Goal: Communication & Community: Ask a question

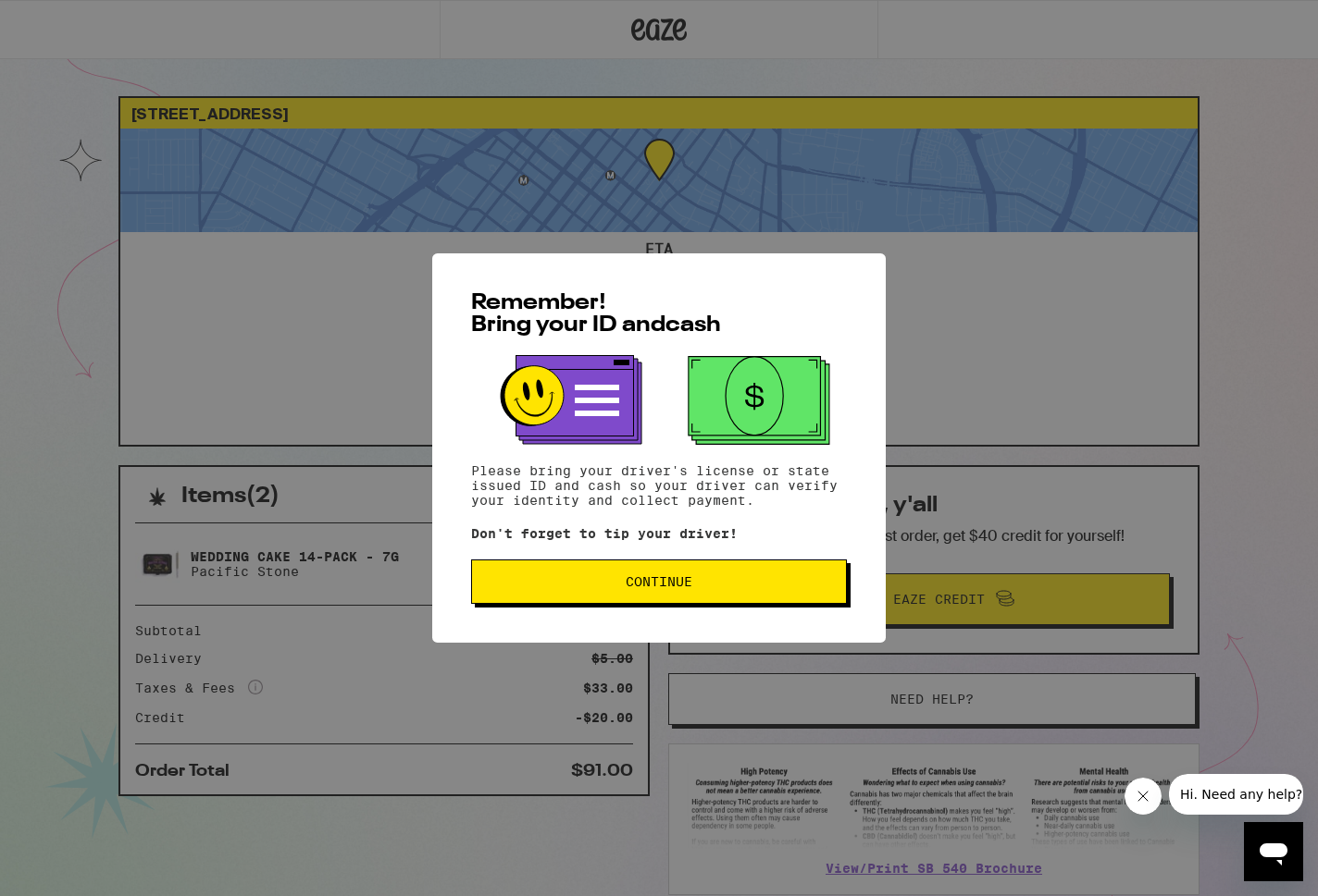
click at [595, 598] on button "Continue" at bounding box center [659, 582] width 376 height 45
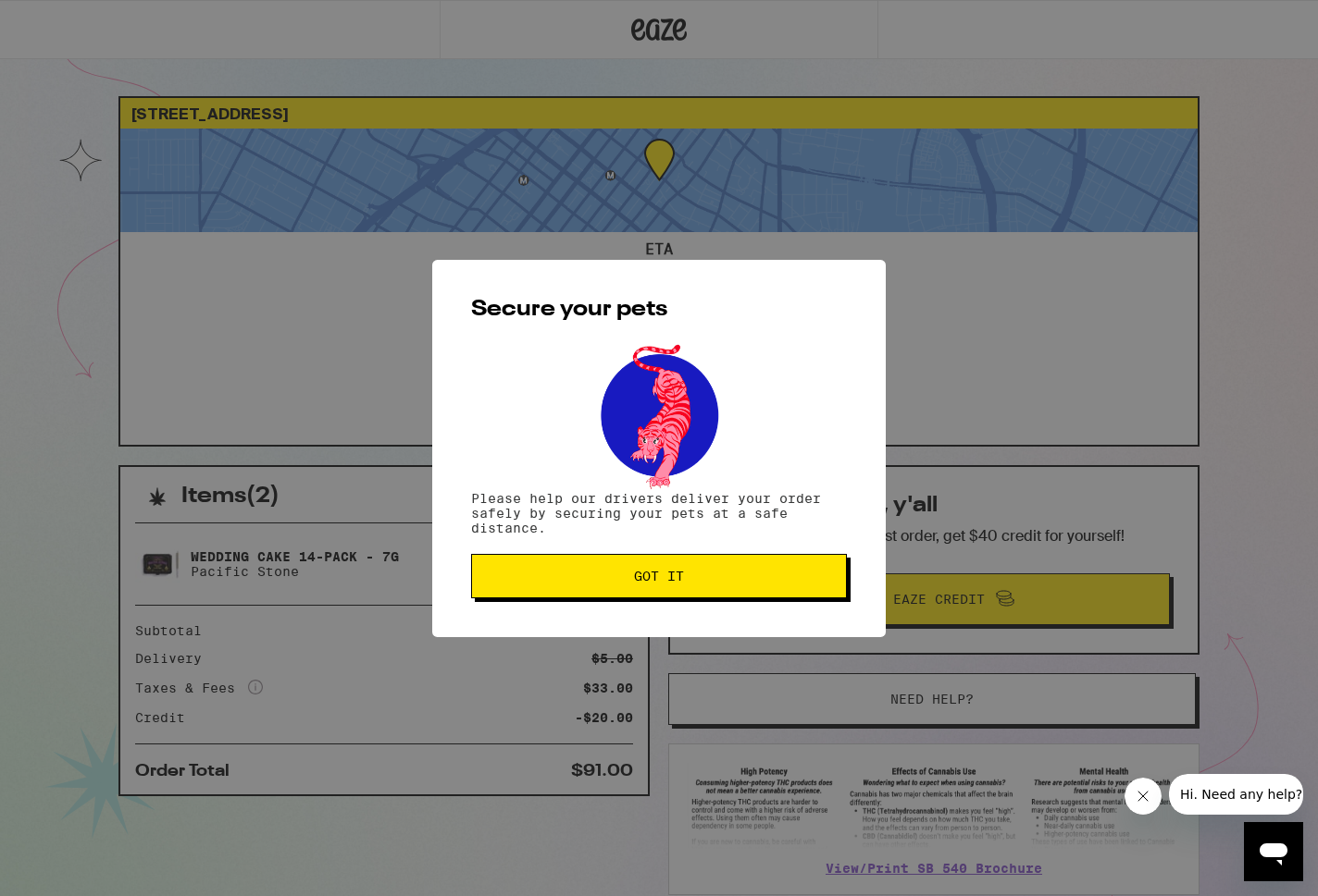
click at [608, 582] on span "Got it" at bounding box center [659, 576] width 344 height 13
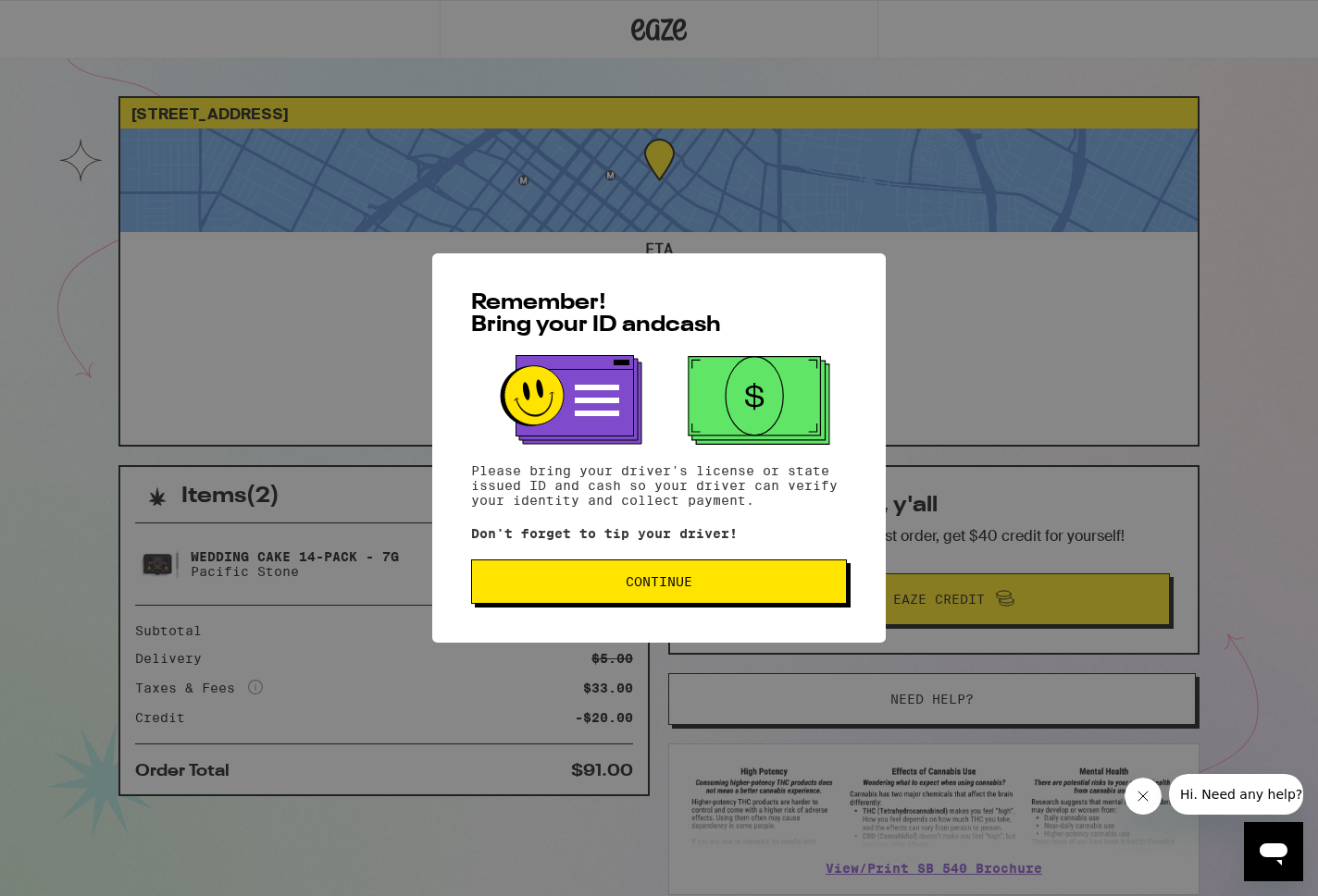
click at [612, 610] on div "Remember! Bring your ID and cash Please bring your driver's license or state is…" at bounding box center [658, 448] width 453 height 390
click at [601, 594] on button "Continue" at bounding box center [659, 582] width 376 height 45
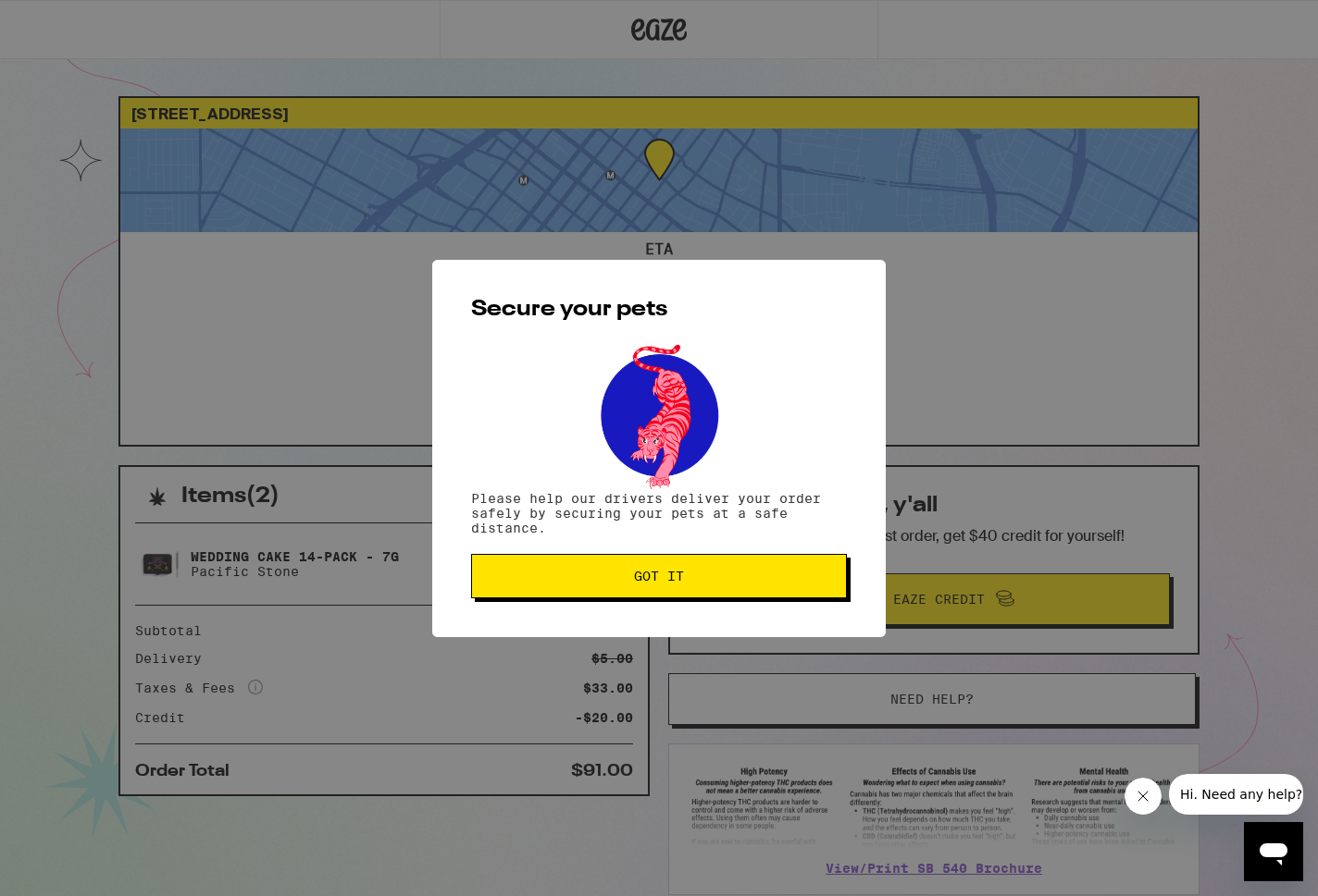
click at [601, 594] on button "Got it" at bounding box center [659, 576] width 376 height 45
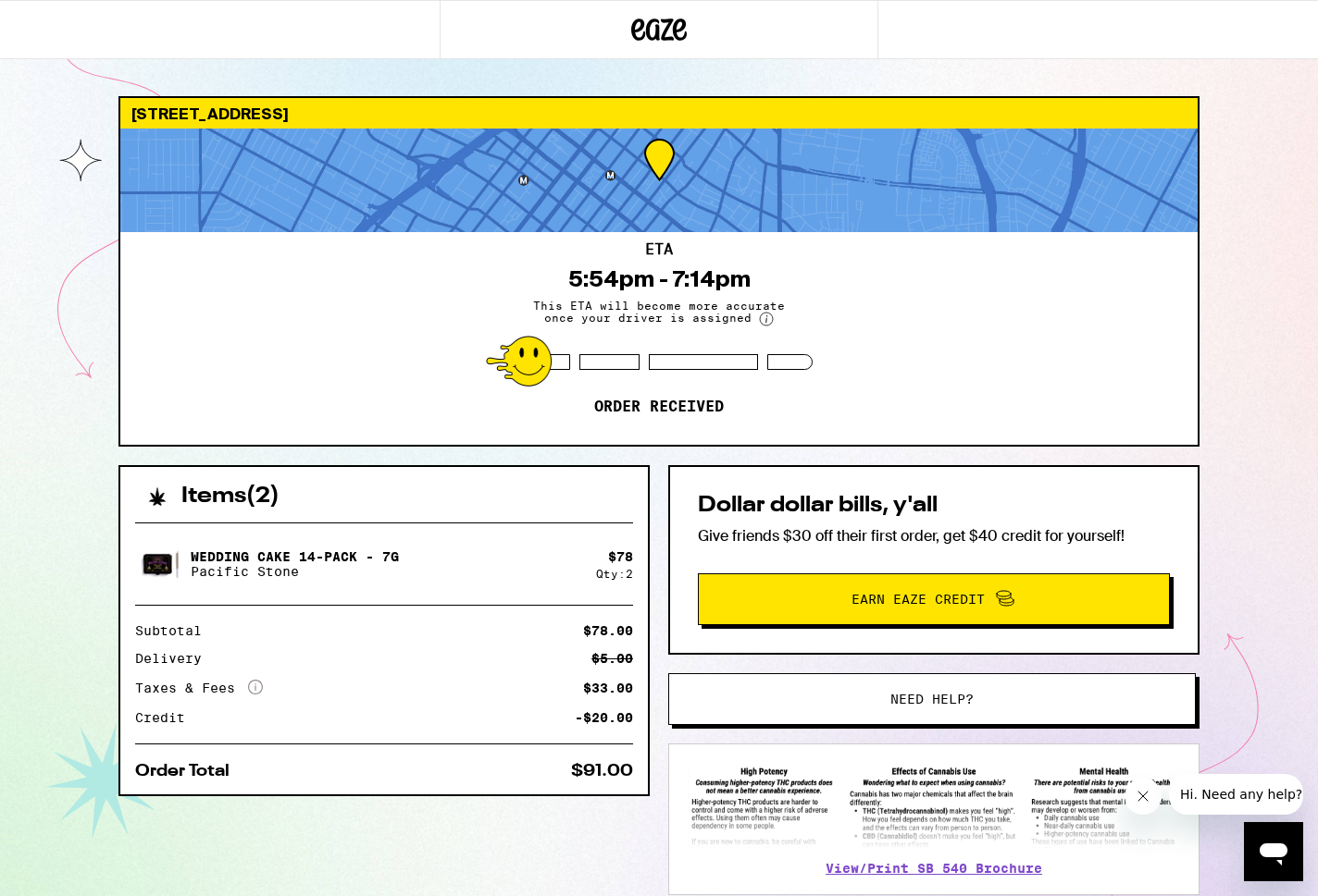
click at [70, 635] on div "[STREET_ADDRESS] ETA 5:54pm - 7:14pm This ETA will become more accurate once yo…" at bounding box center [659, 504] width 1318 height 1008
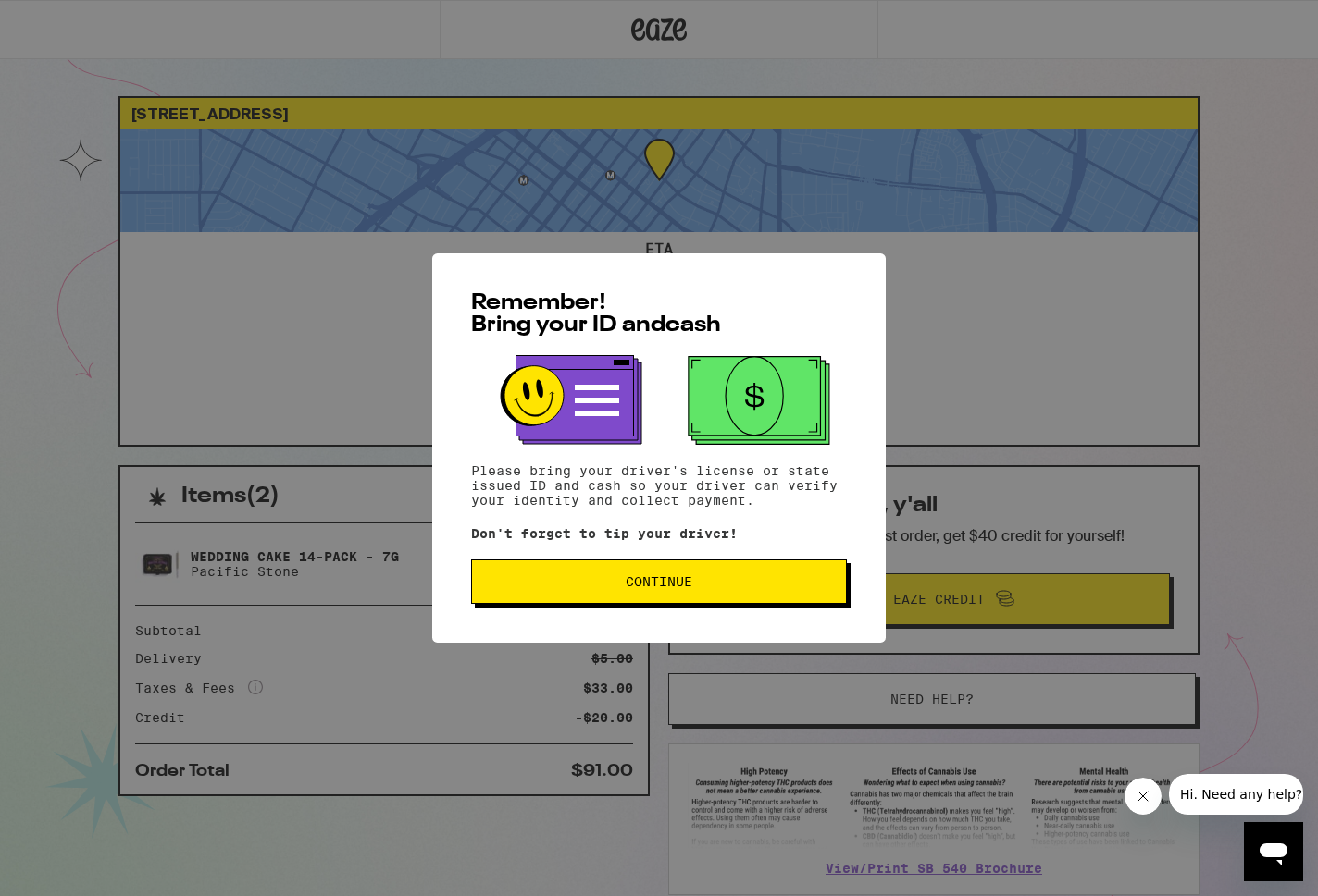
click at [637, 595] on button "Continue" at bounding box center [659, 582] width 376 height 45
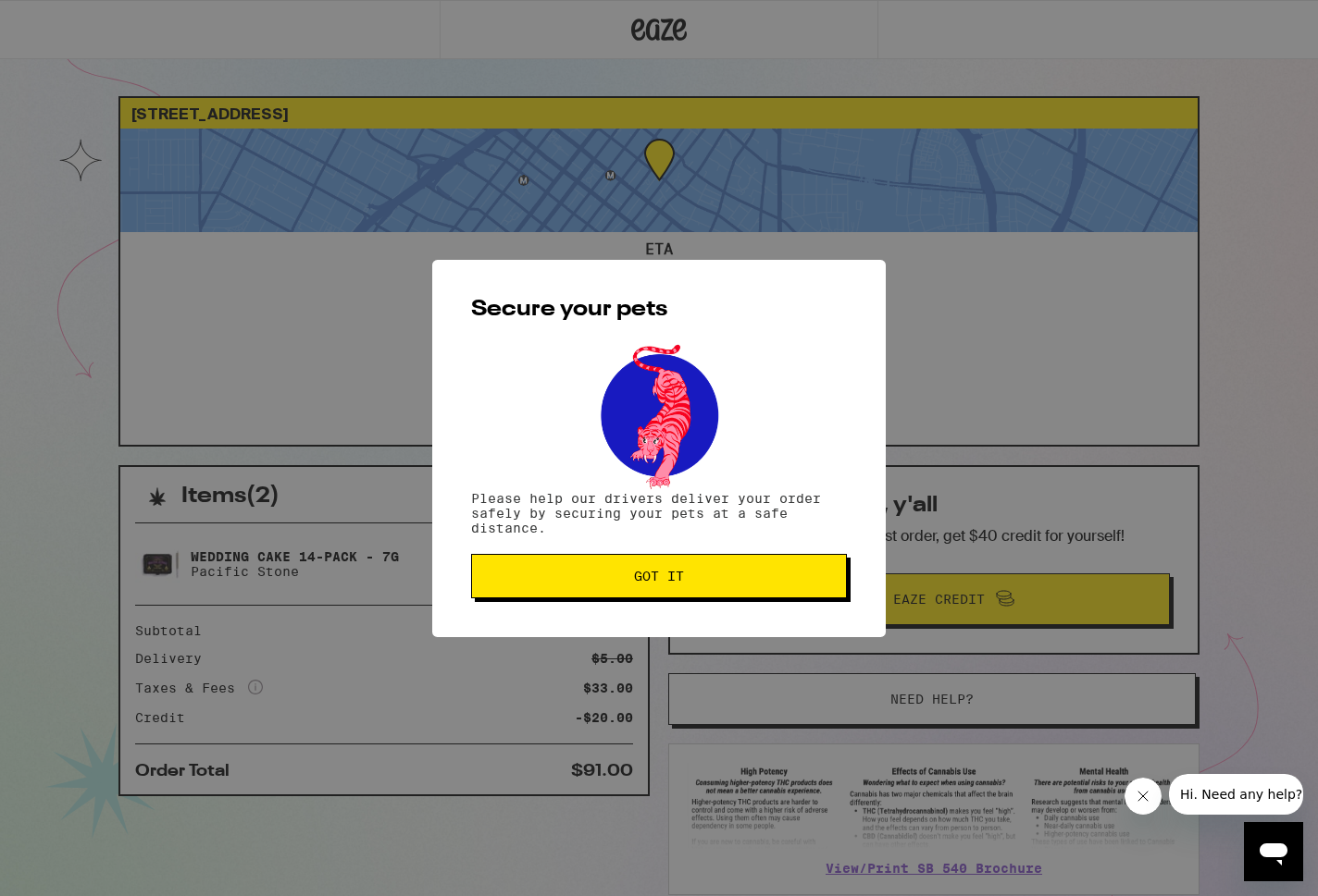
click at [637, 595] on button "Got it" at bounding box center [659, 576] width 376 height 45
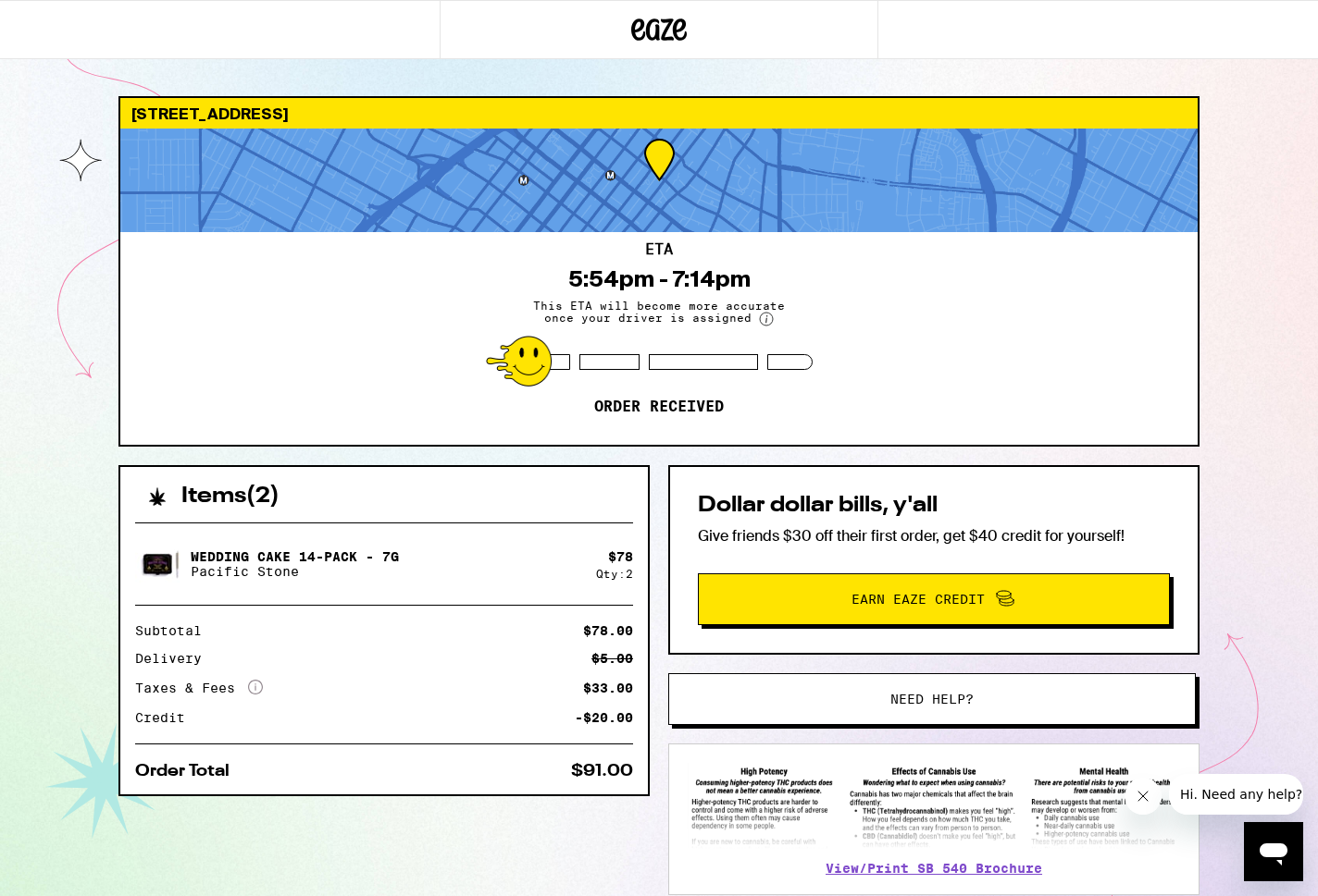
click at [1222, 781] on button "Hi. Need any help?" at bounding box center [1240, 795] width 144 height 41
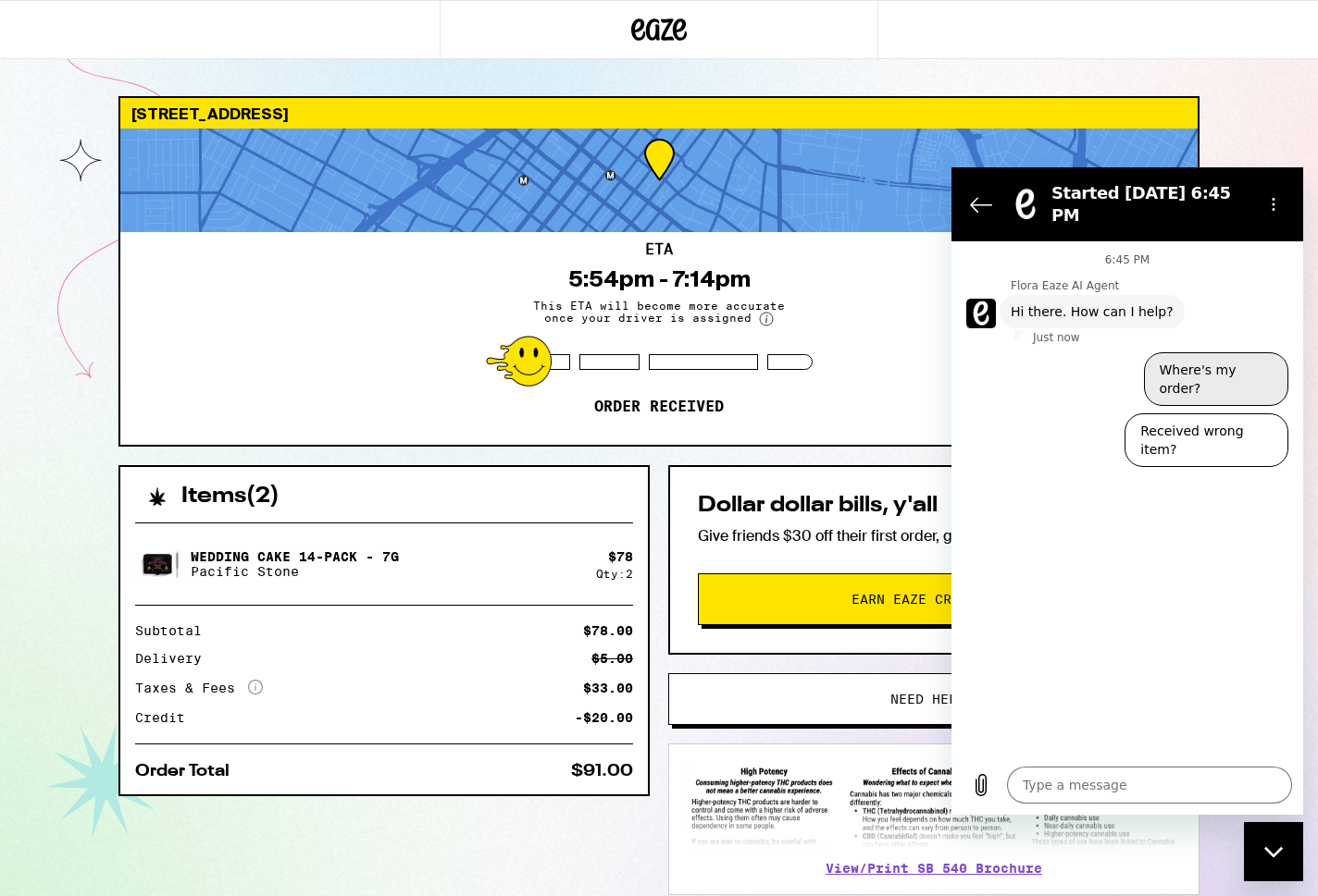
click at [1196, 363] on button "Where's my order?" at bounding box center [1216, 378] width 144 height 53
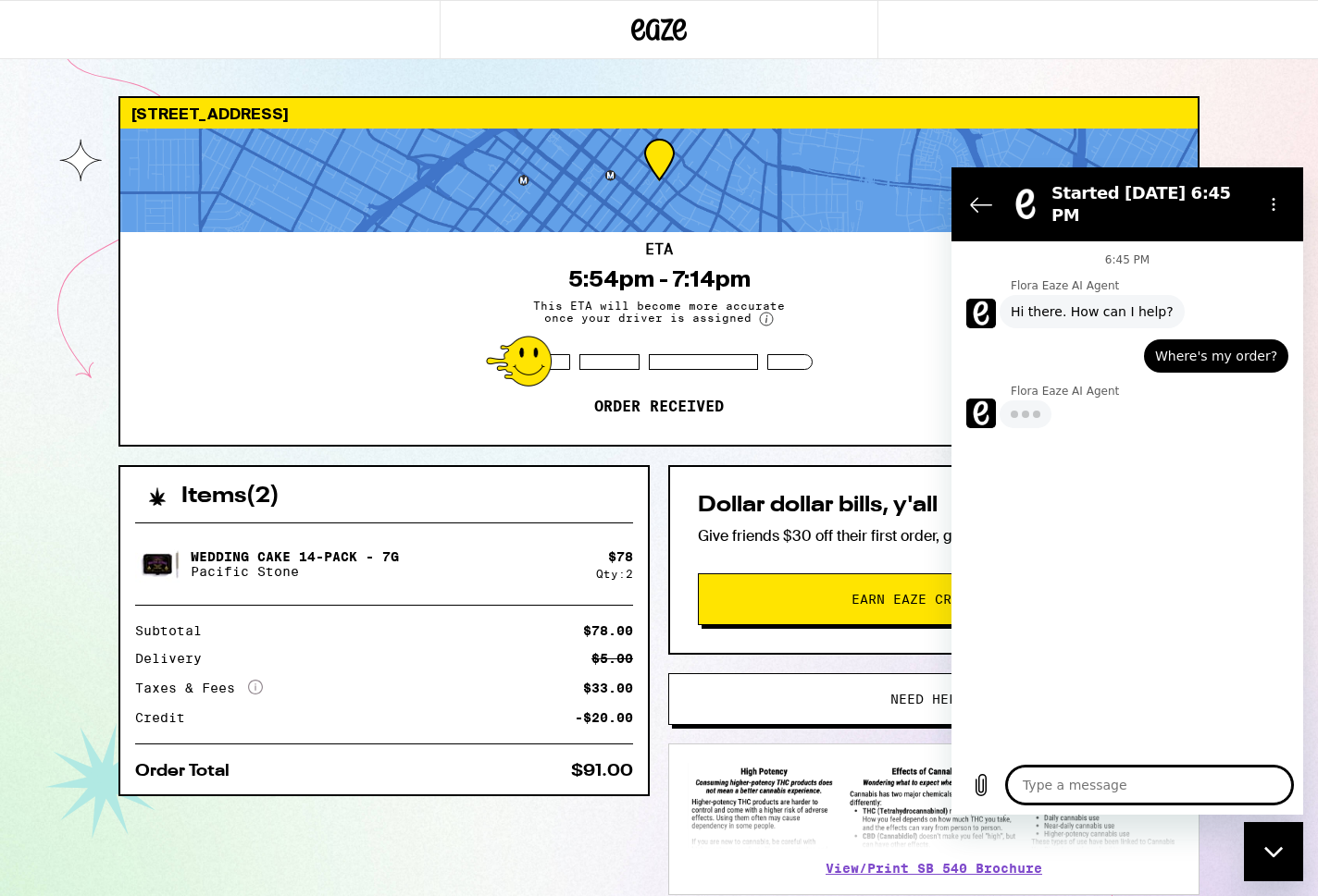
type textarea "x"
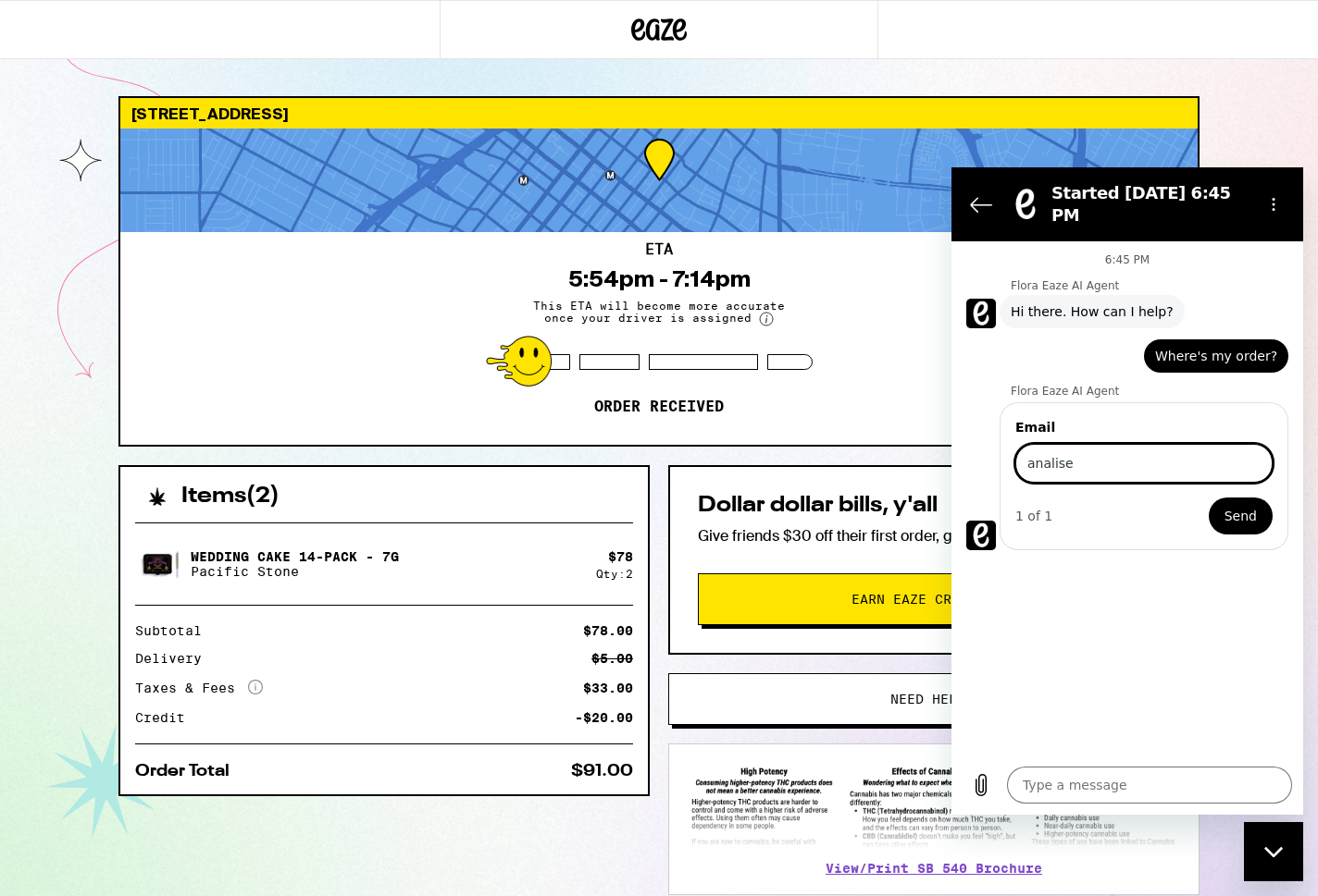
type input "[EMAIL_ADDRESS][DOMAIN_NAME]"
click at [1241, 537] on div "Email [EMAIL_ADDRESS][DOMAIN_NAME] 1 of 1 Send" at bounding box center [1143, 476] width 289 height 148
click at [1229, 507] on span "Send" at bounding box center [1240, 517] width 33 height 22
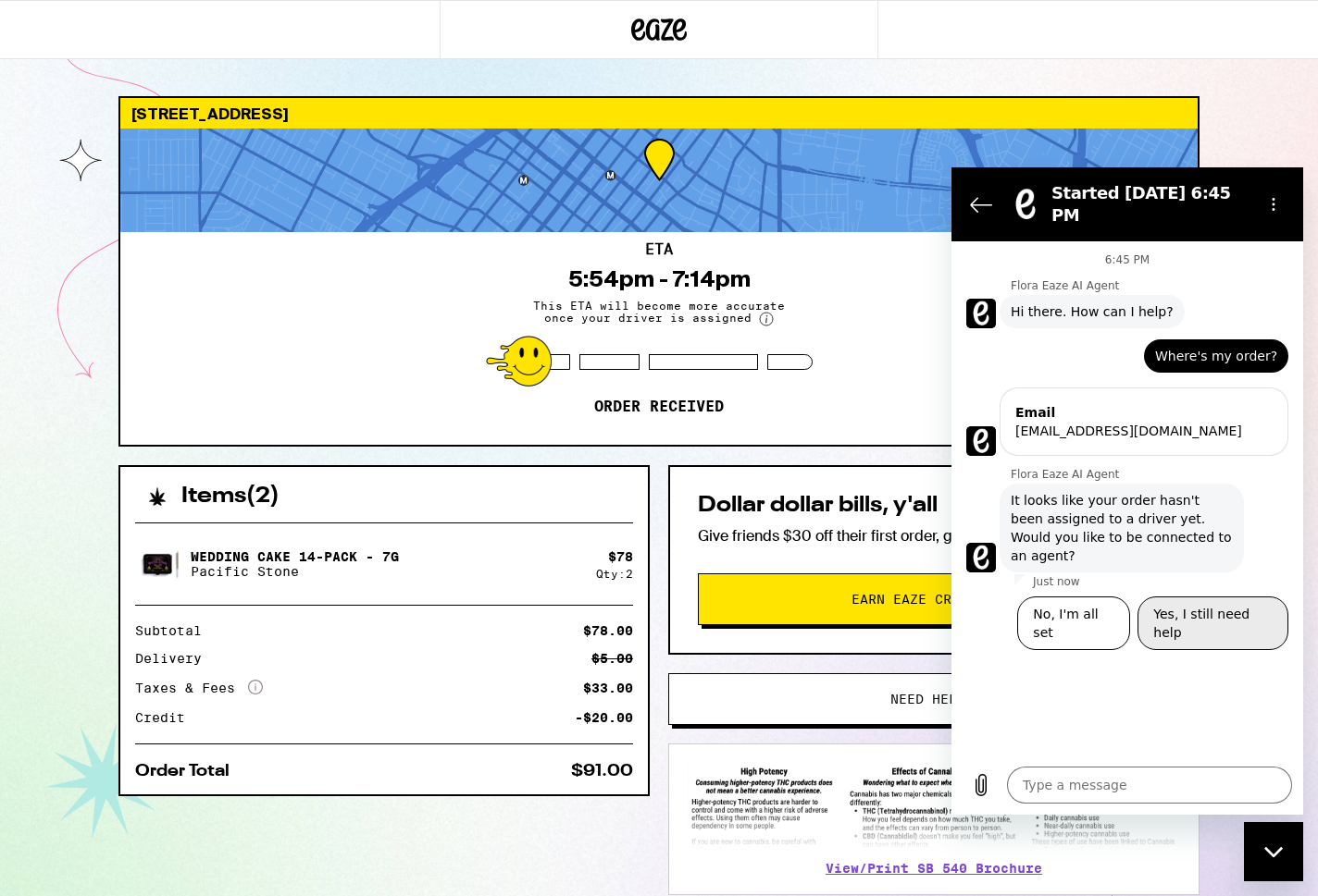
click at [1181, 604] on button "Yes, I still need help" at bounding box center [1212, 623] width 150 height 53
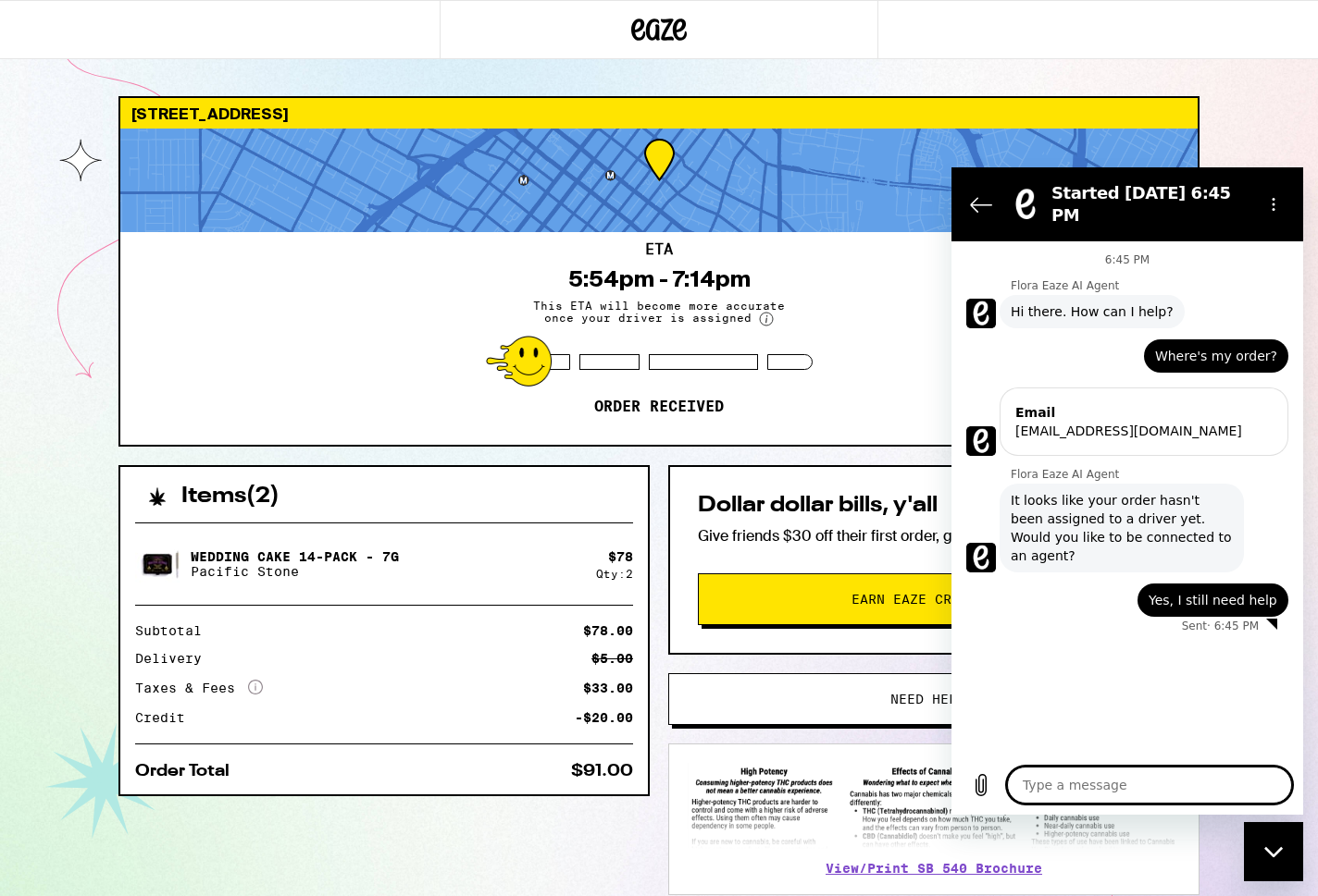
click at [1087, 792] on textarea at bounding box center [1149, 786] width 285 height 37
type textarea "x"
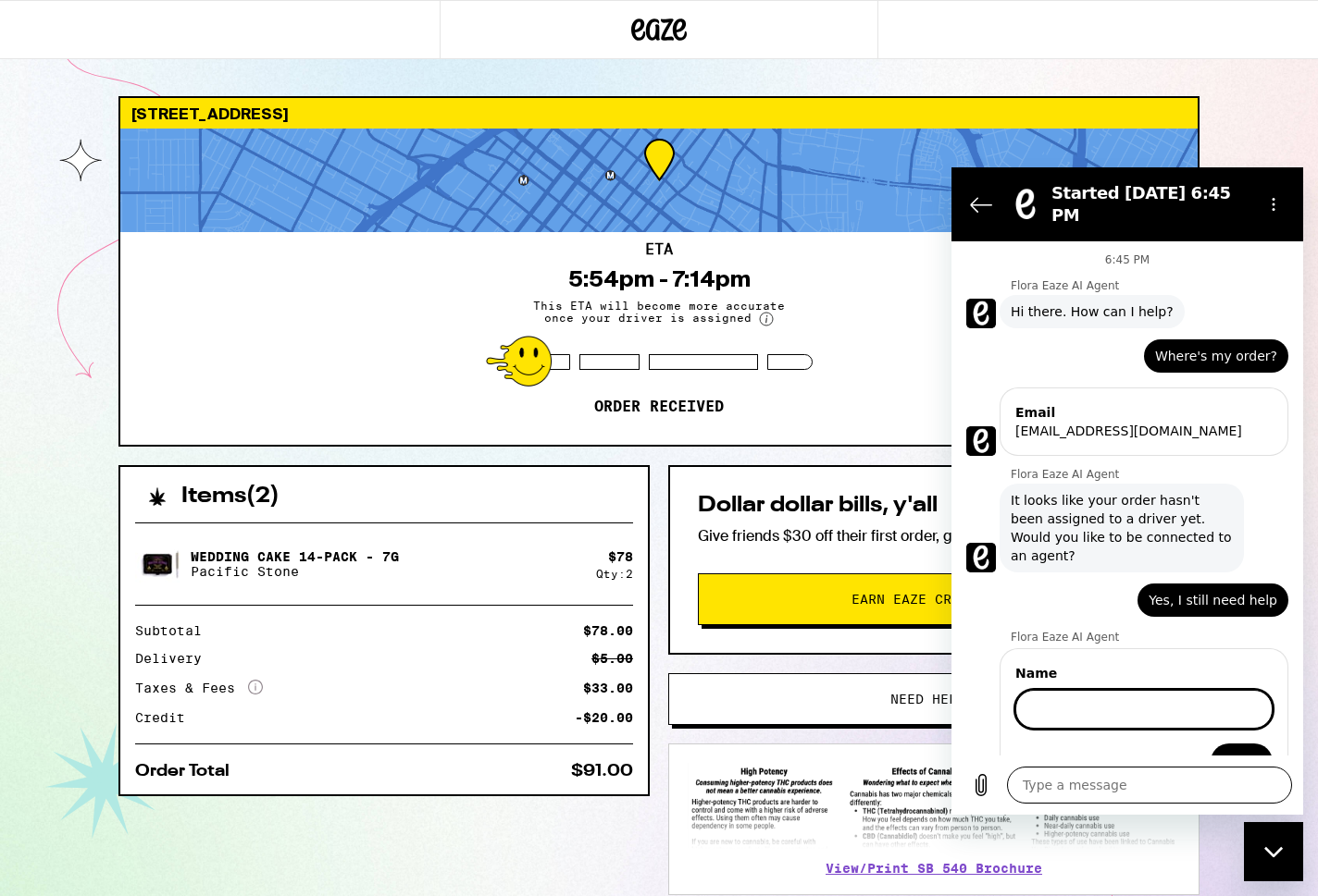
scroll to position [21, 0]
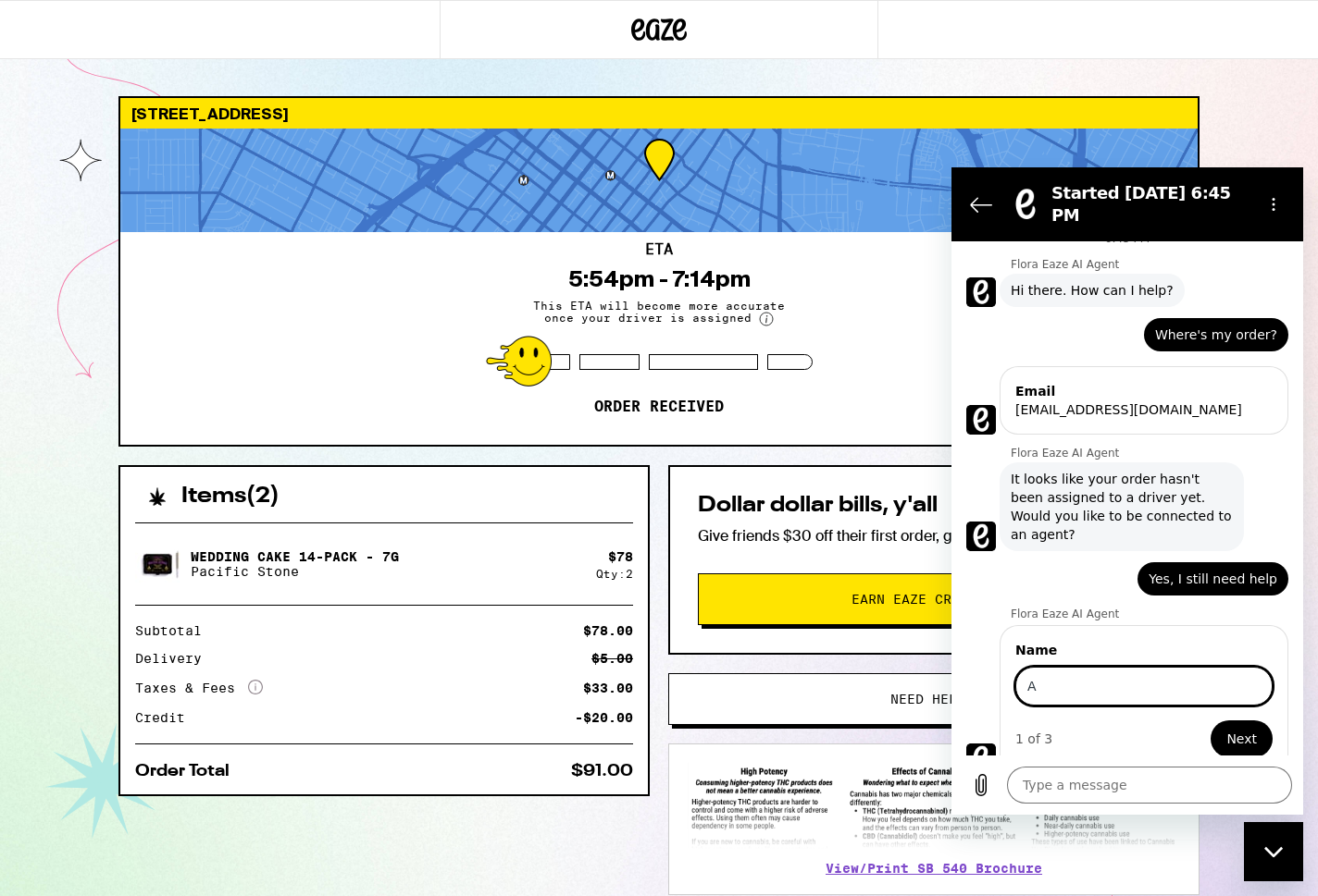
type input "An"
type textarea "x"
type input "[PERSON_NAME]"
click at [1211, 720] on button "Next" at bounding box center [1241, 739] width 62 height 37
type textarea "x"
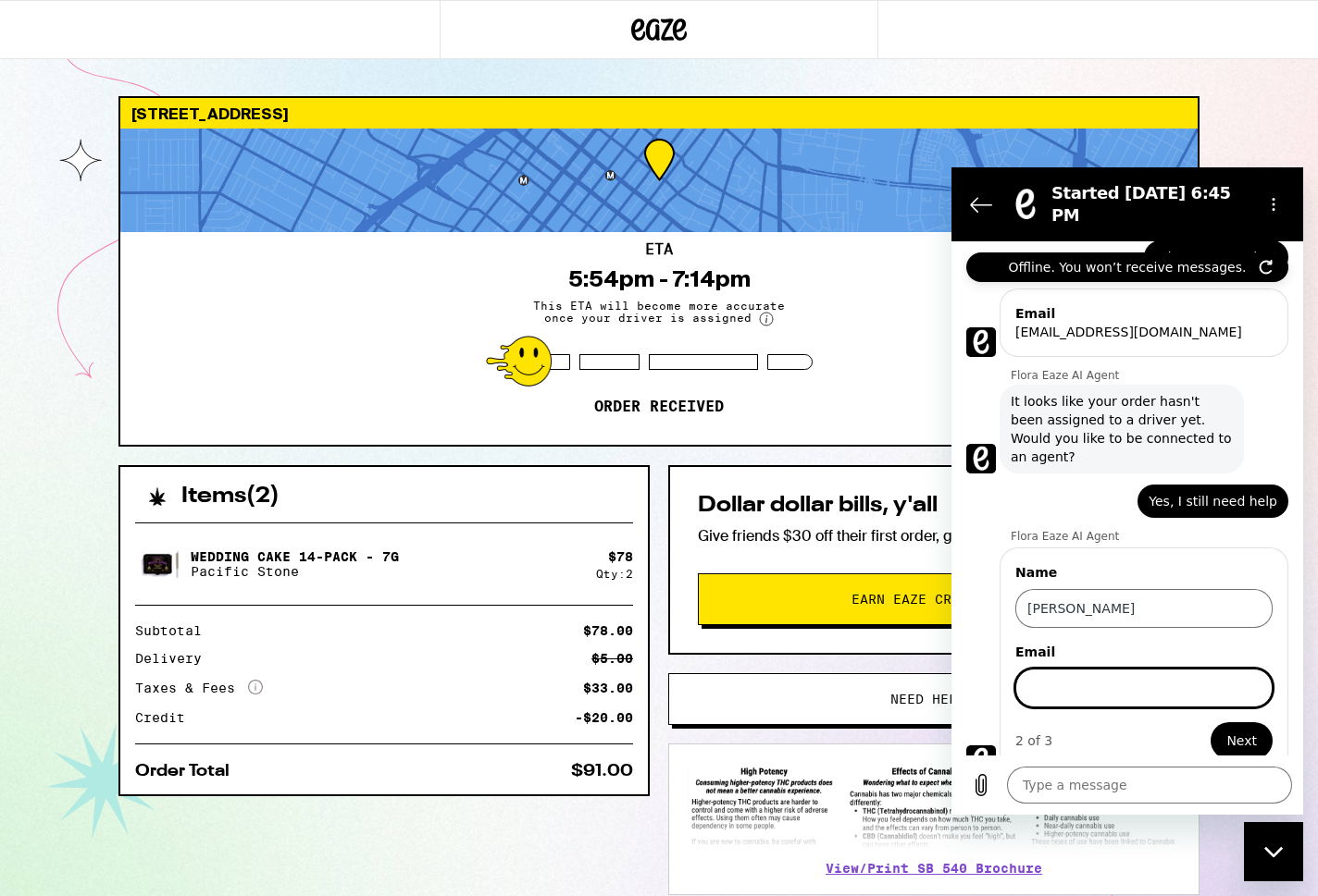
scroll to position [101, 0]
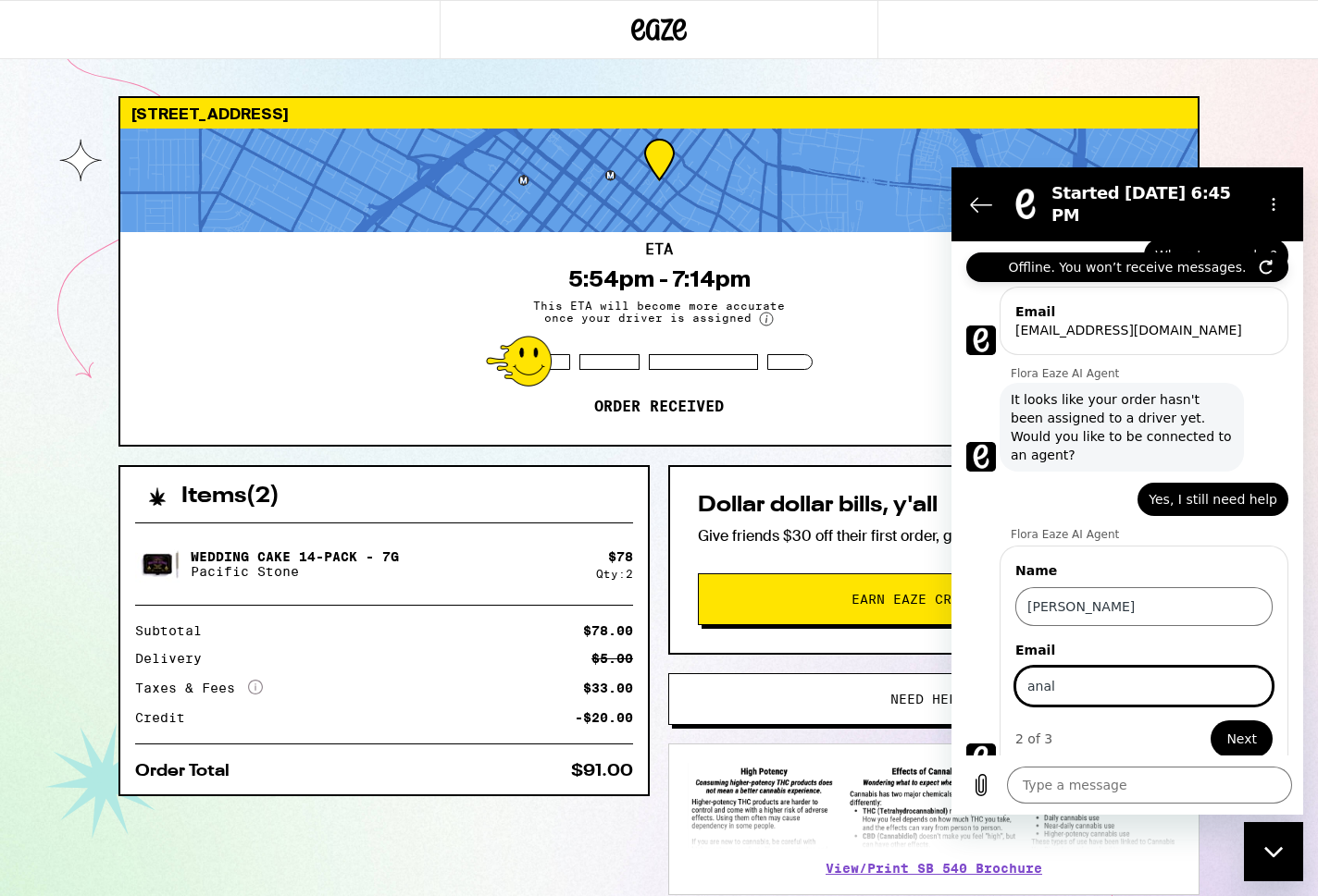
type input "[EMAIL_ADDRESS][DOMAIN_NAME]"
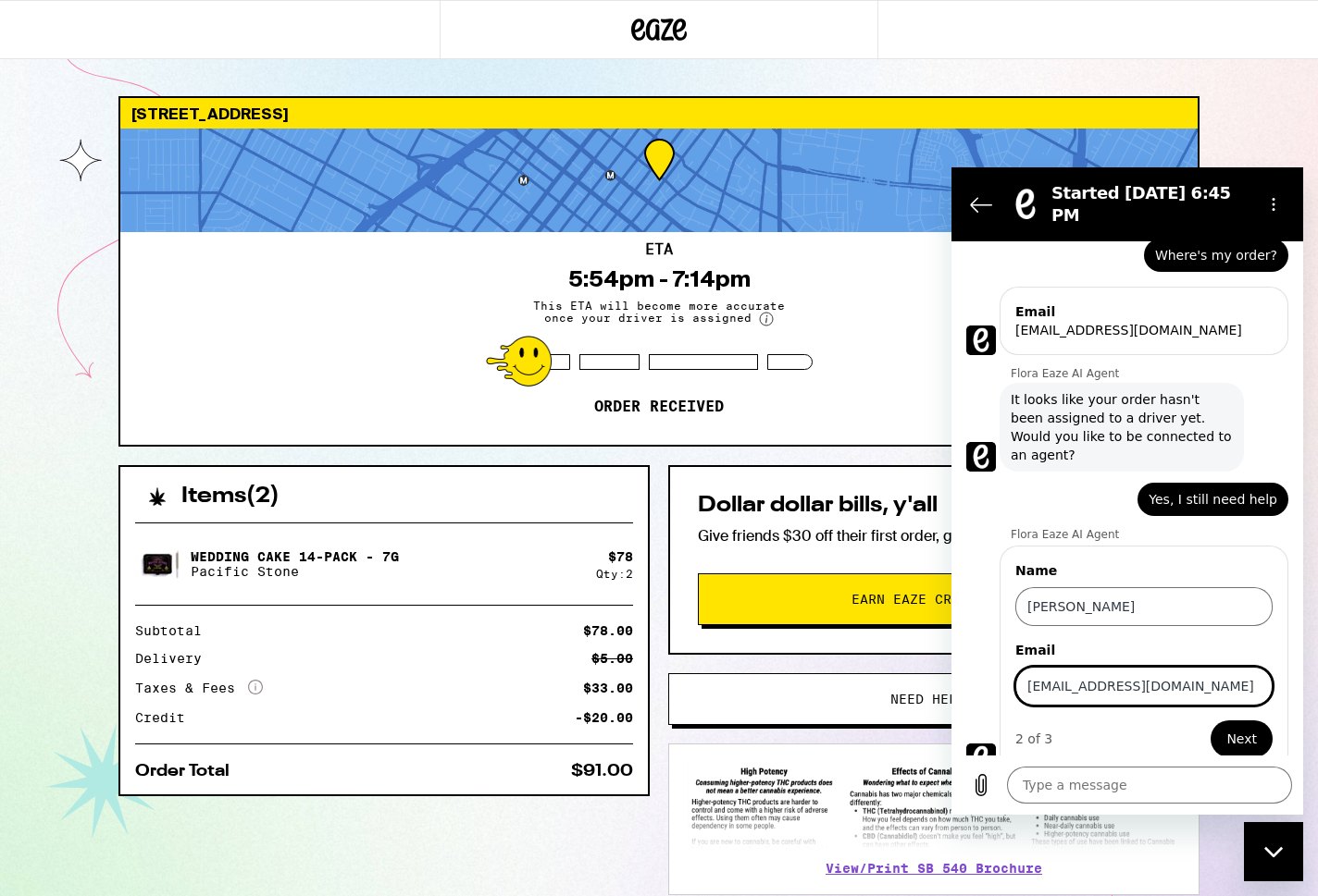
click at [1257, 720] on button "Next" at bounding box center [1241, 739] width 62 height 37
type textarea "x"
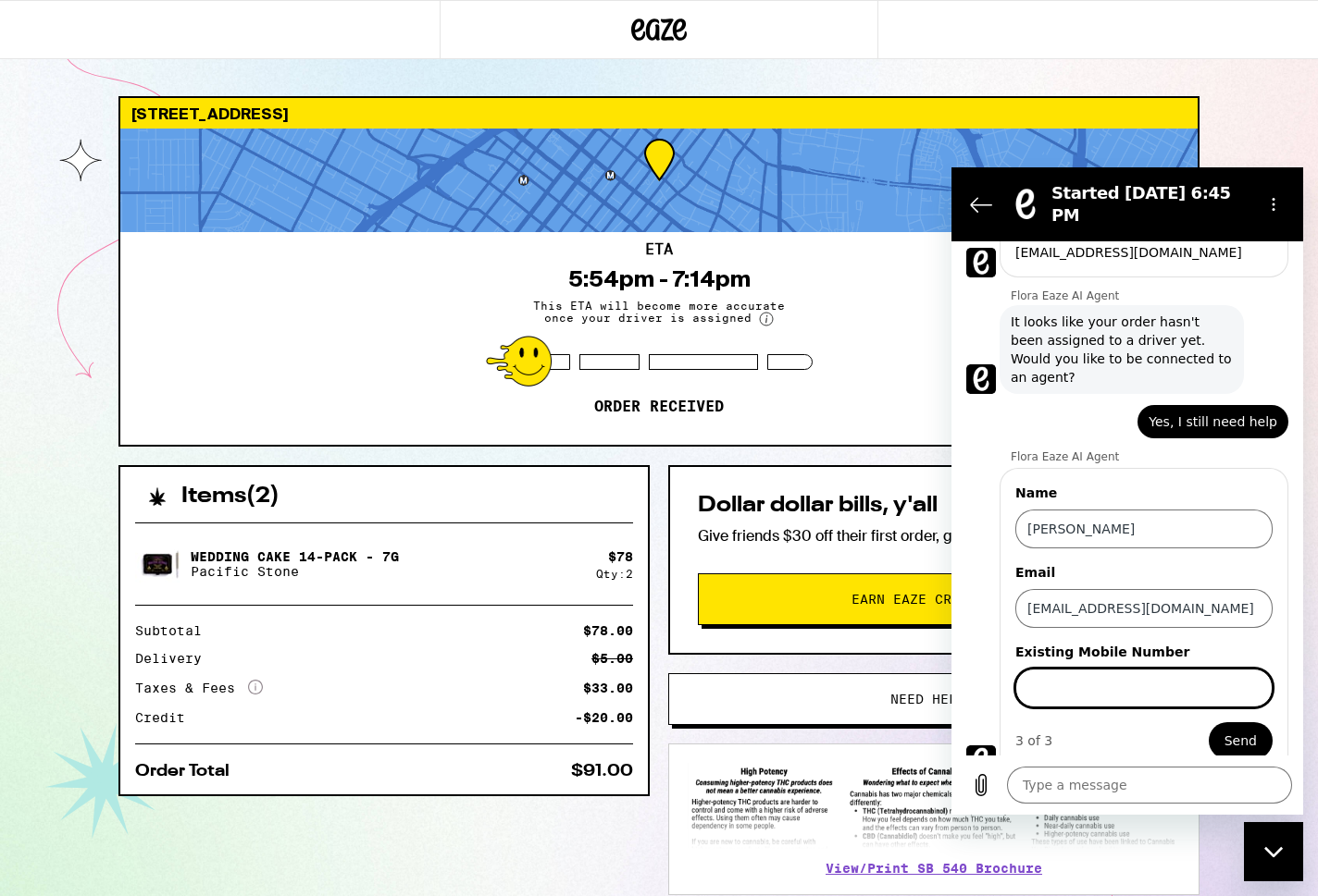
scroll to position [180, 0]
type input "6266988929"
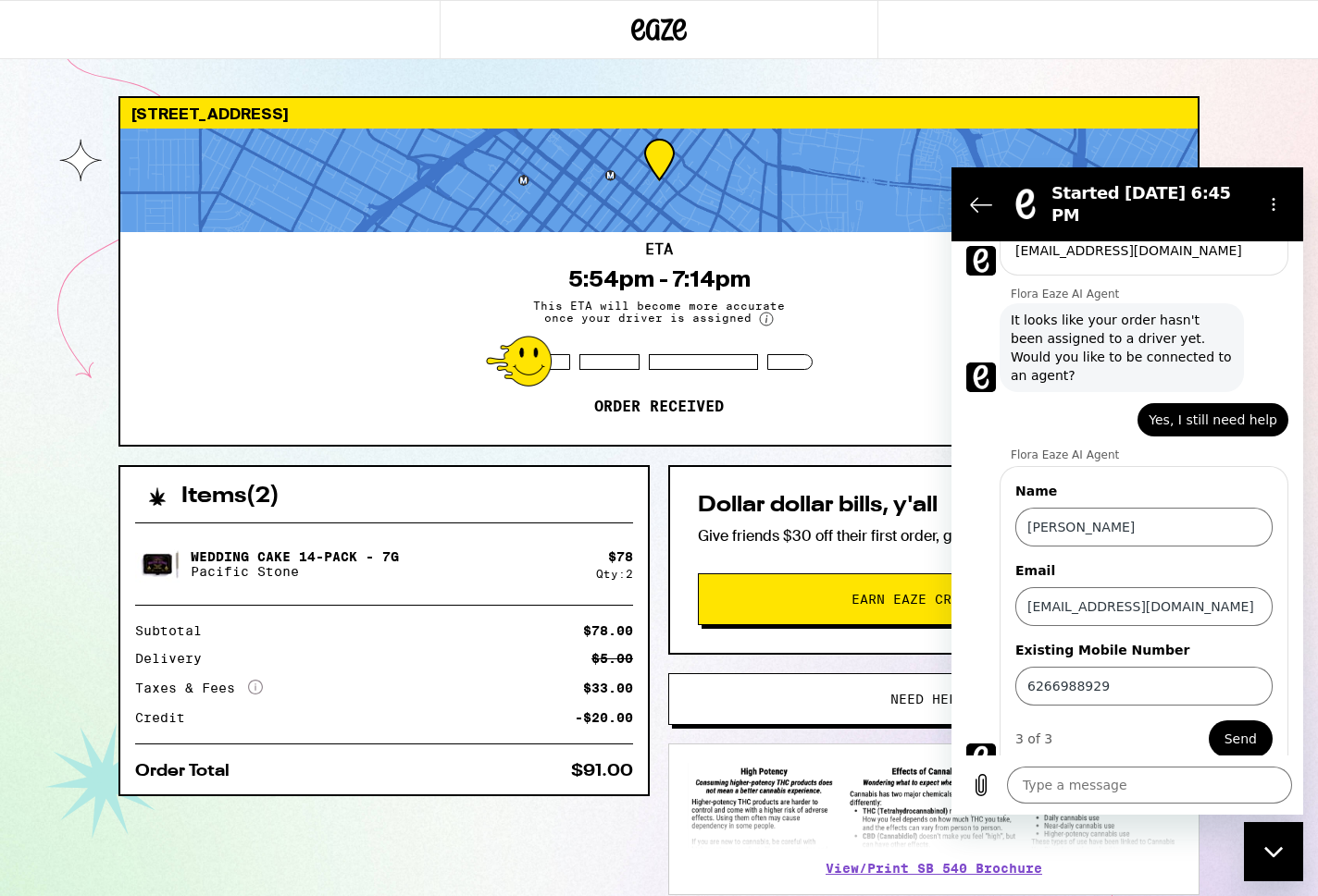
click at [1240, 737] on button "Send" at bounding box center [1240, 739] width 64 height 37
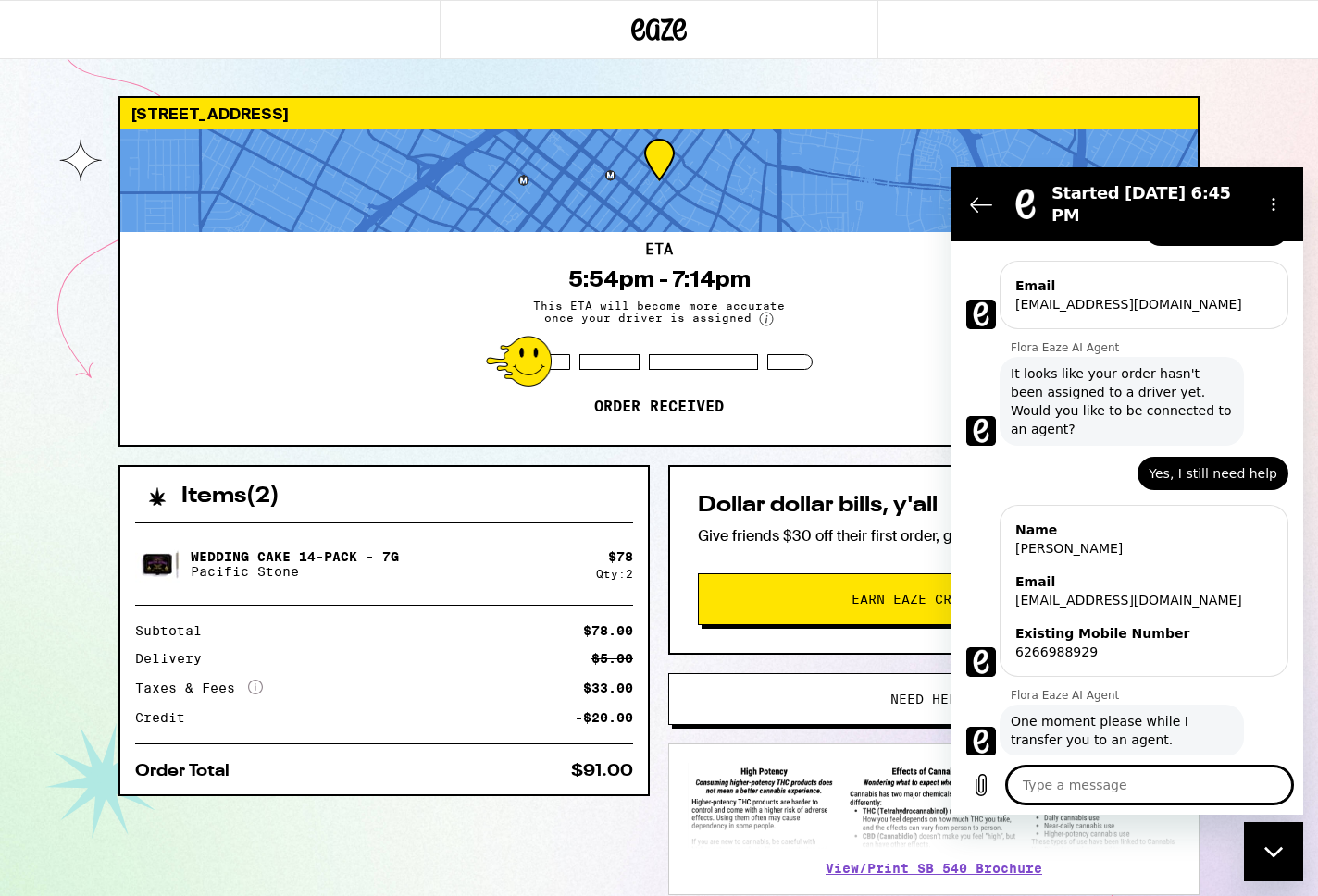
scroll to position [131, 0]
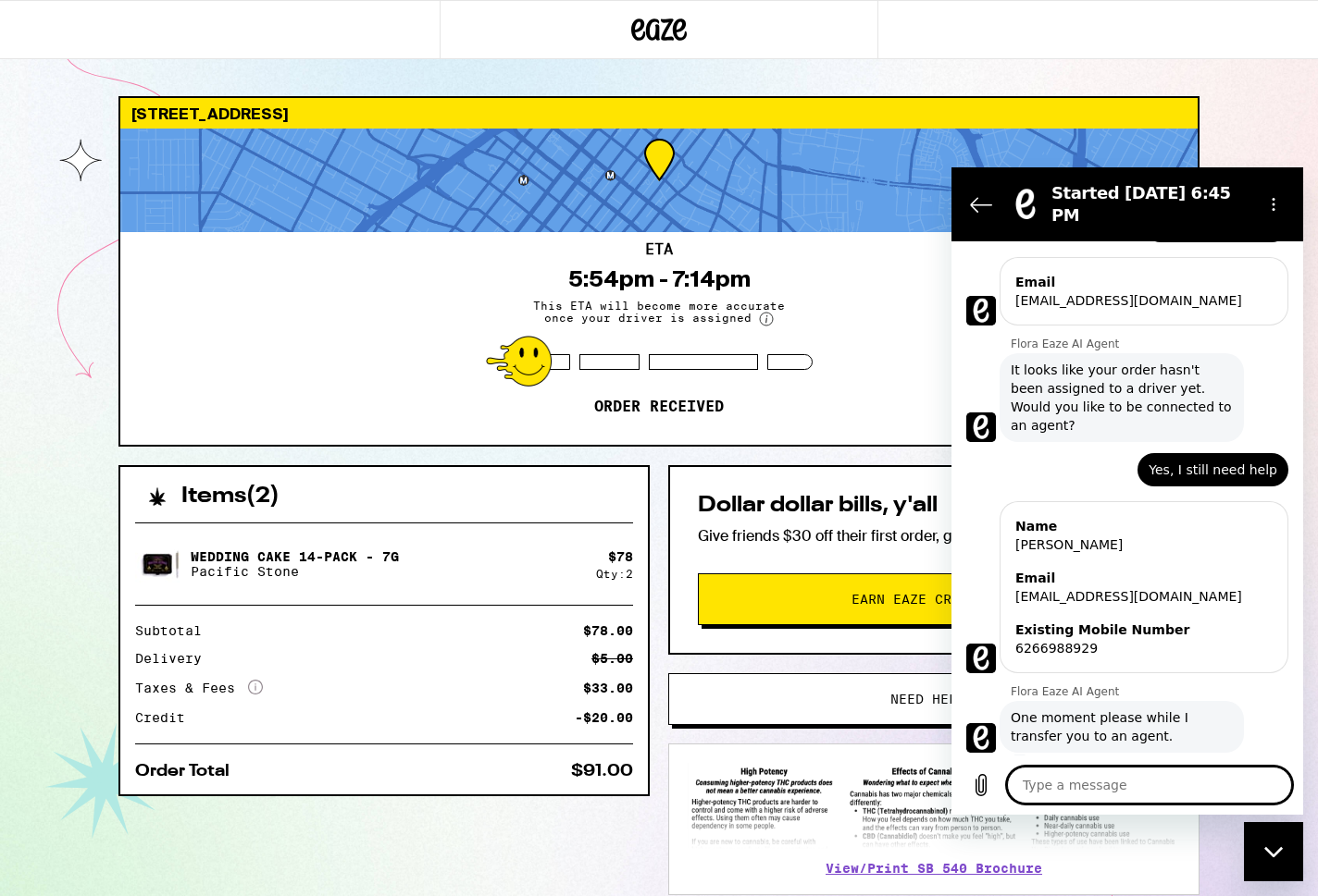
type textarea "x"
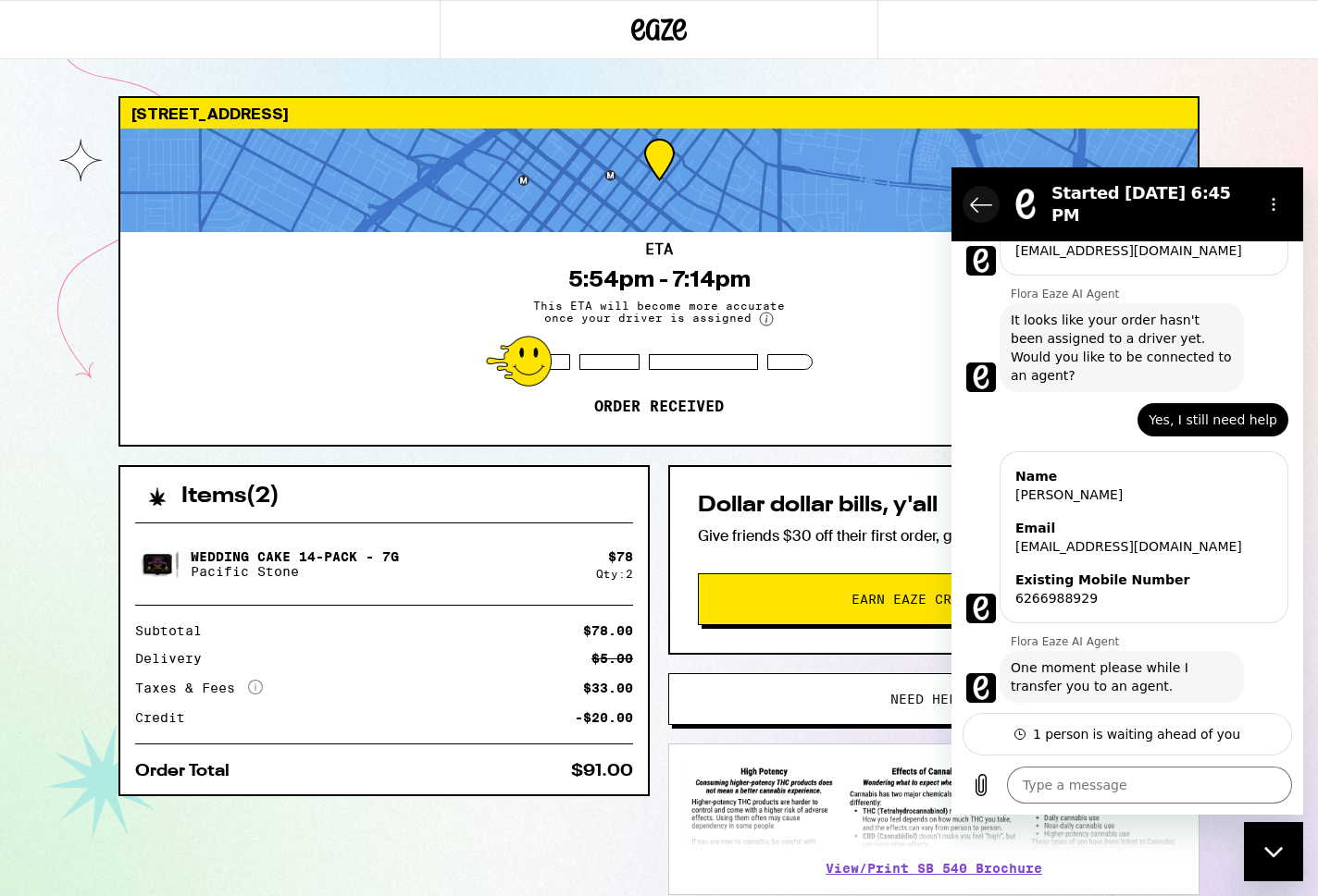
click at [974, 209] on icon "Back to the conversation list" at bounding box center [981, 205] width 21 height 14
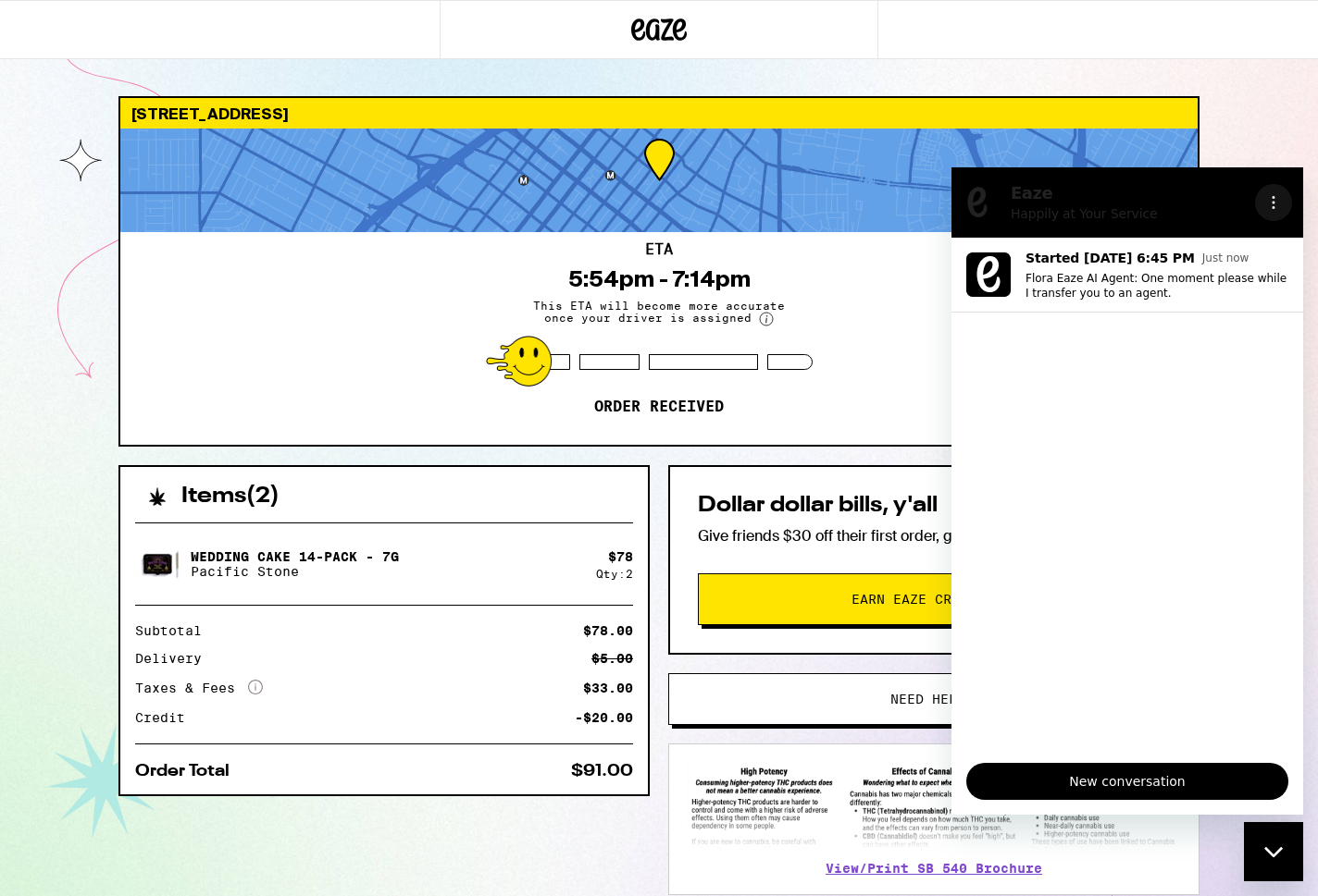
click at [1271, 200] on icon "Options menu" at bounding box center [1273, 203] width 15 height 15
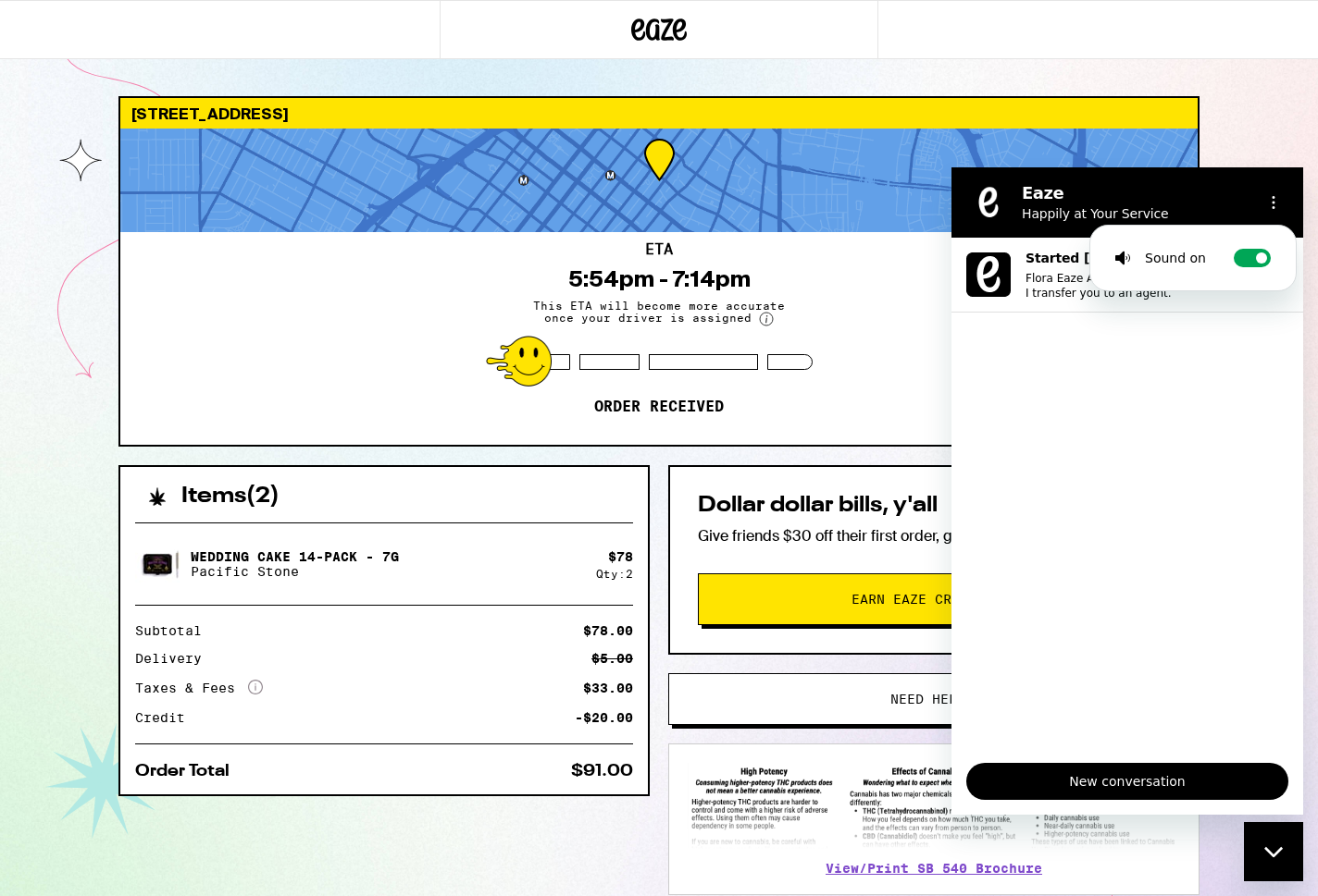
click at [1220, 105] on div "[STREET_ADDRESS] ETA 5:54pm - 7:14pm This ETA will become more accurate once yo…" at bounding box center [659, 504] width 1318 height 1008
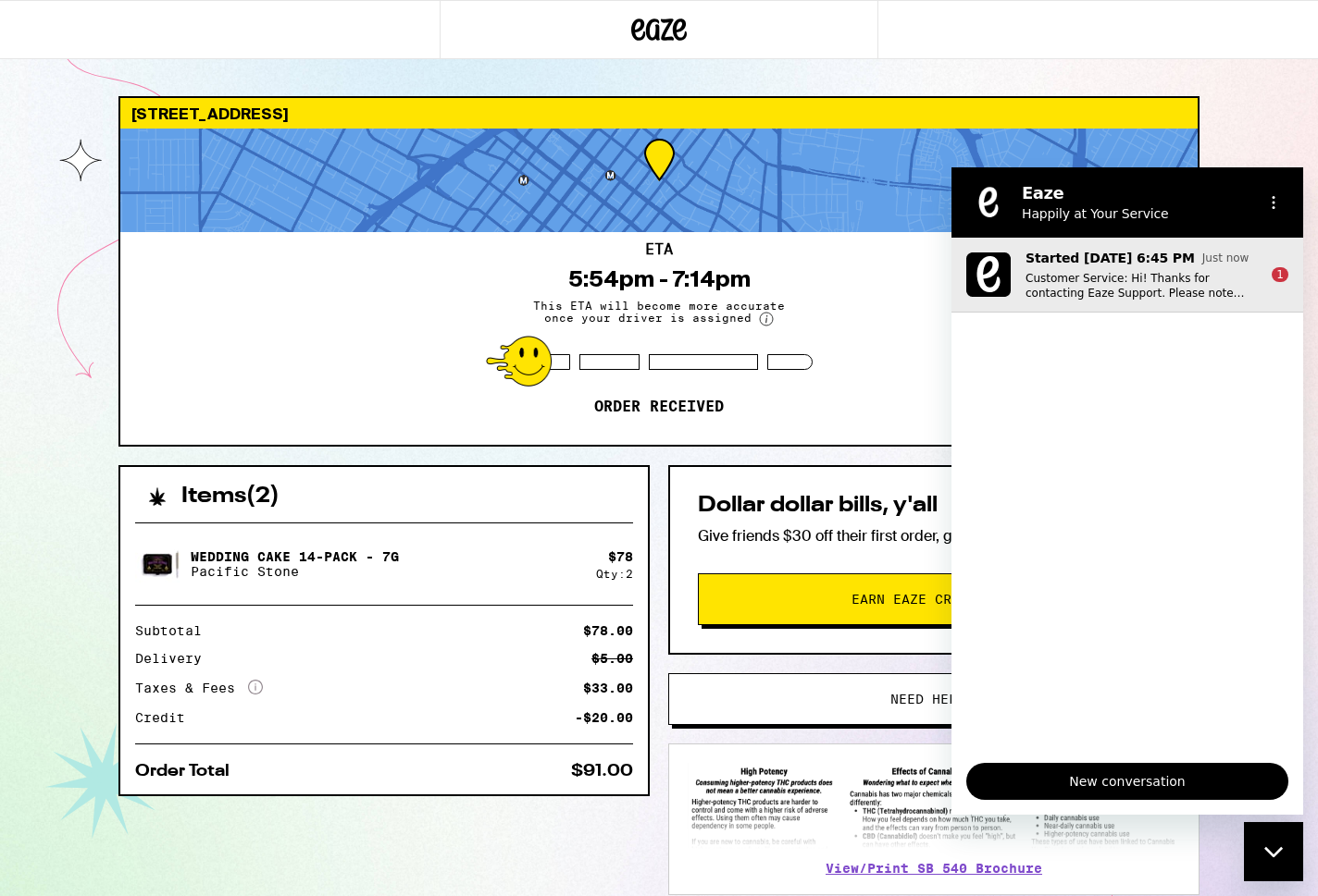
click at [1181, 300] on p "Customer Service: Hi! Thanks for contacting Eaze Support. Please note that we a…" at bounding box center [1140, 286] width 231 height 30
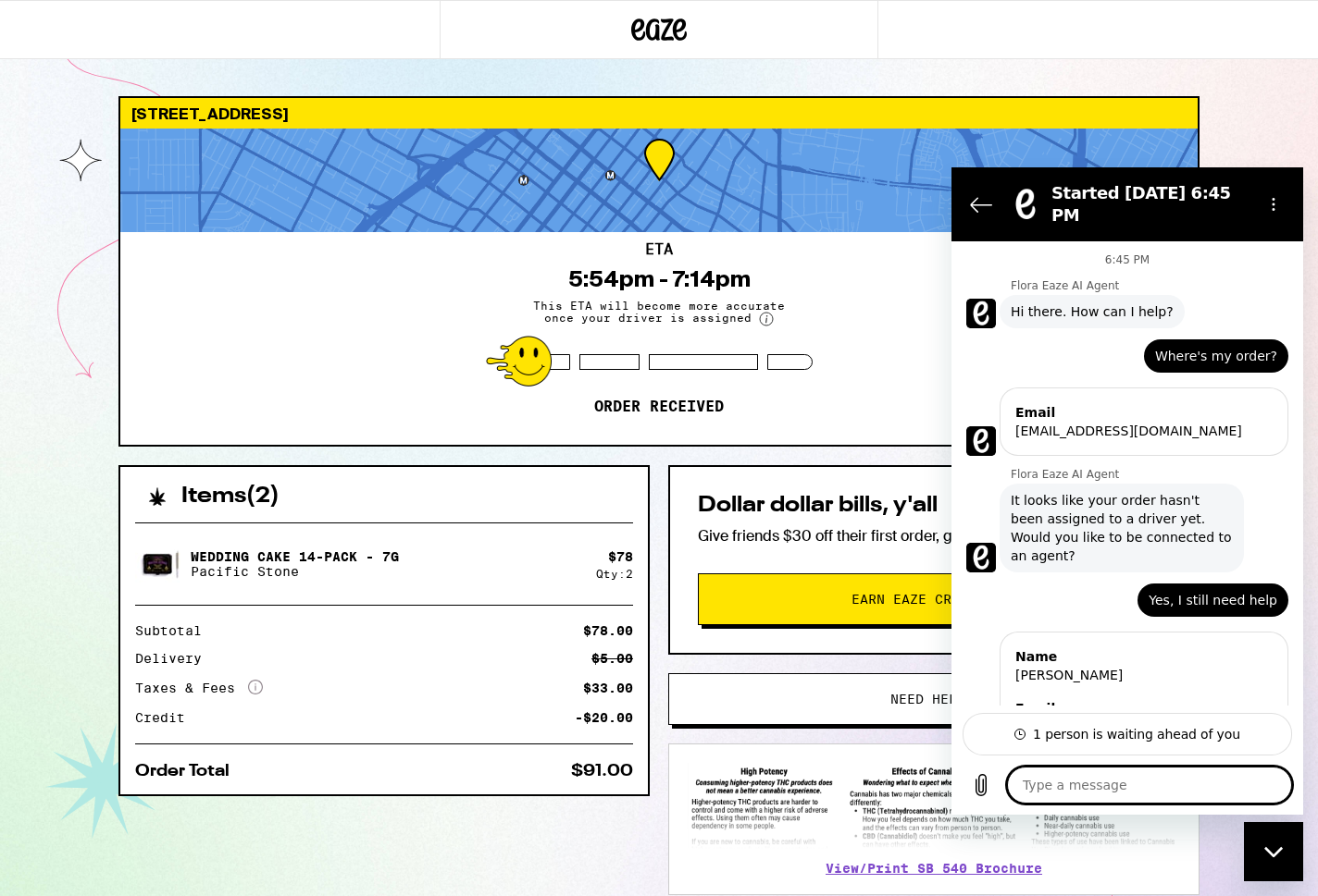
scroll to position [382, 0]
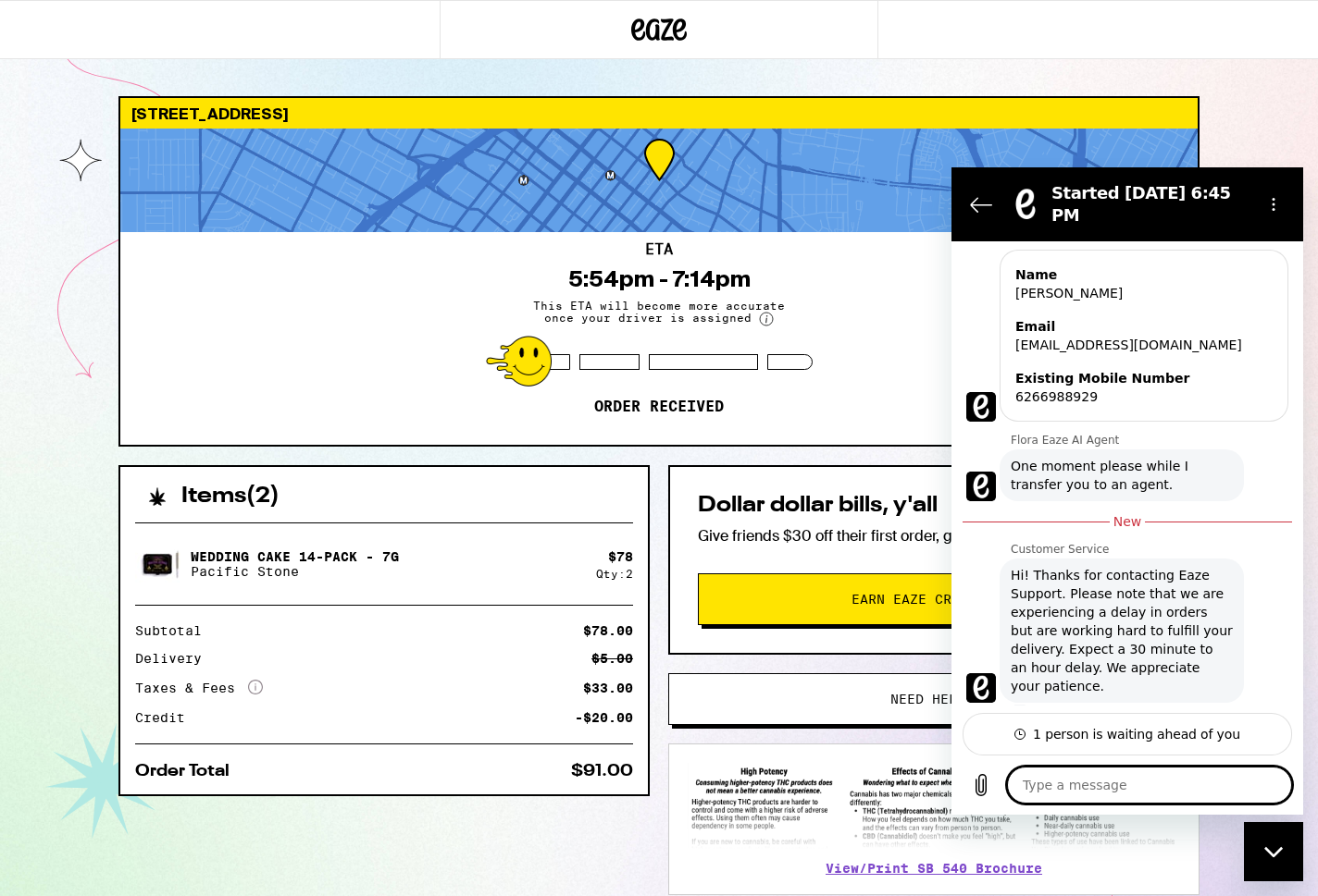
type textarea "x"
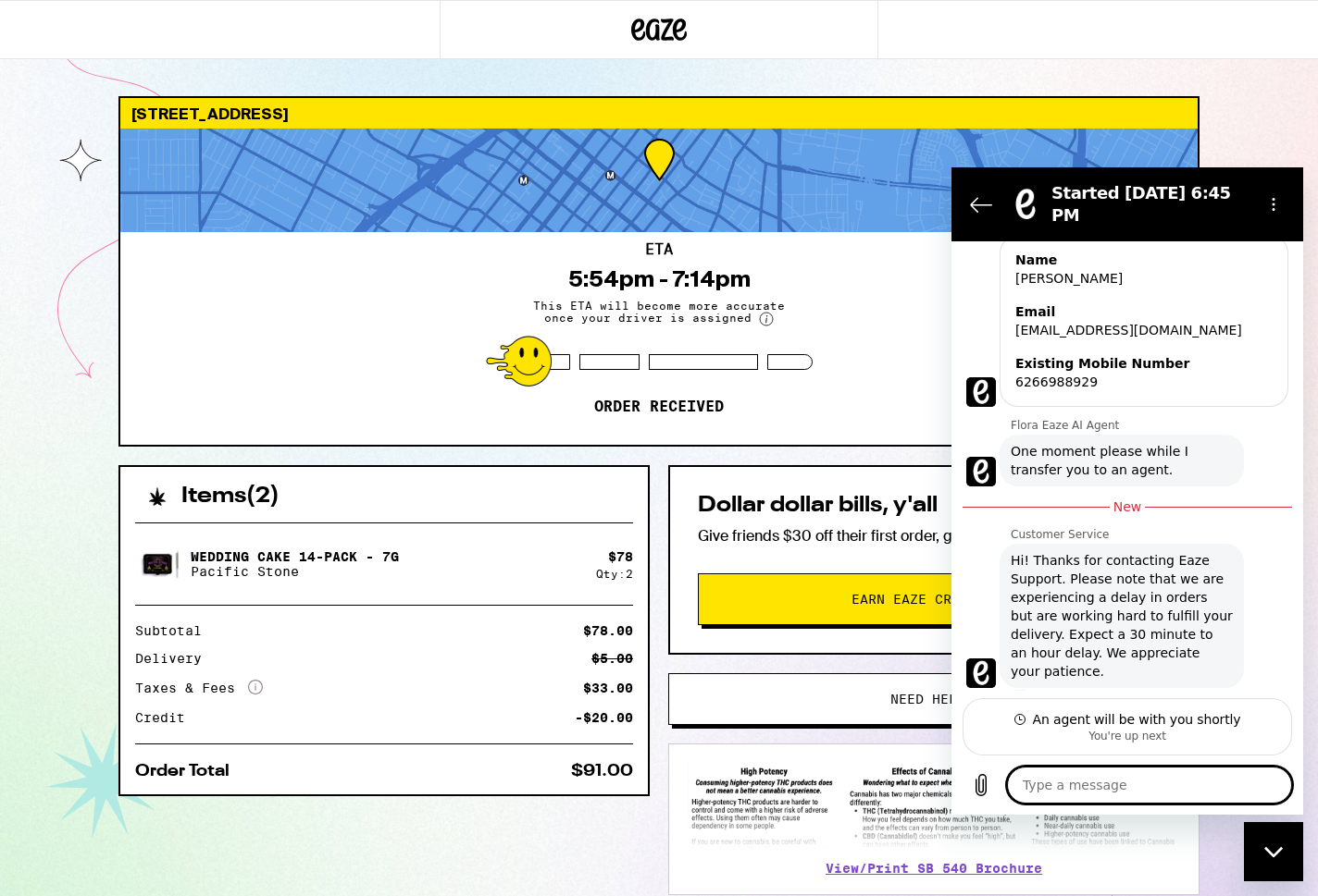
type textarea "h"
type textarea "x"
type textarea "hi"
type textarea "x"
type textarea "hi"
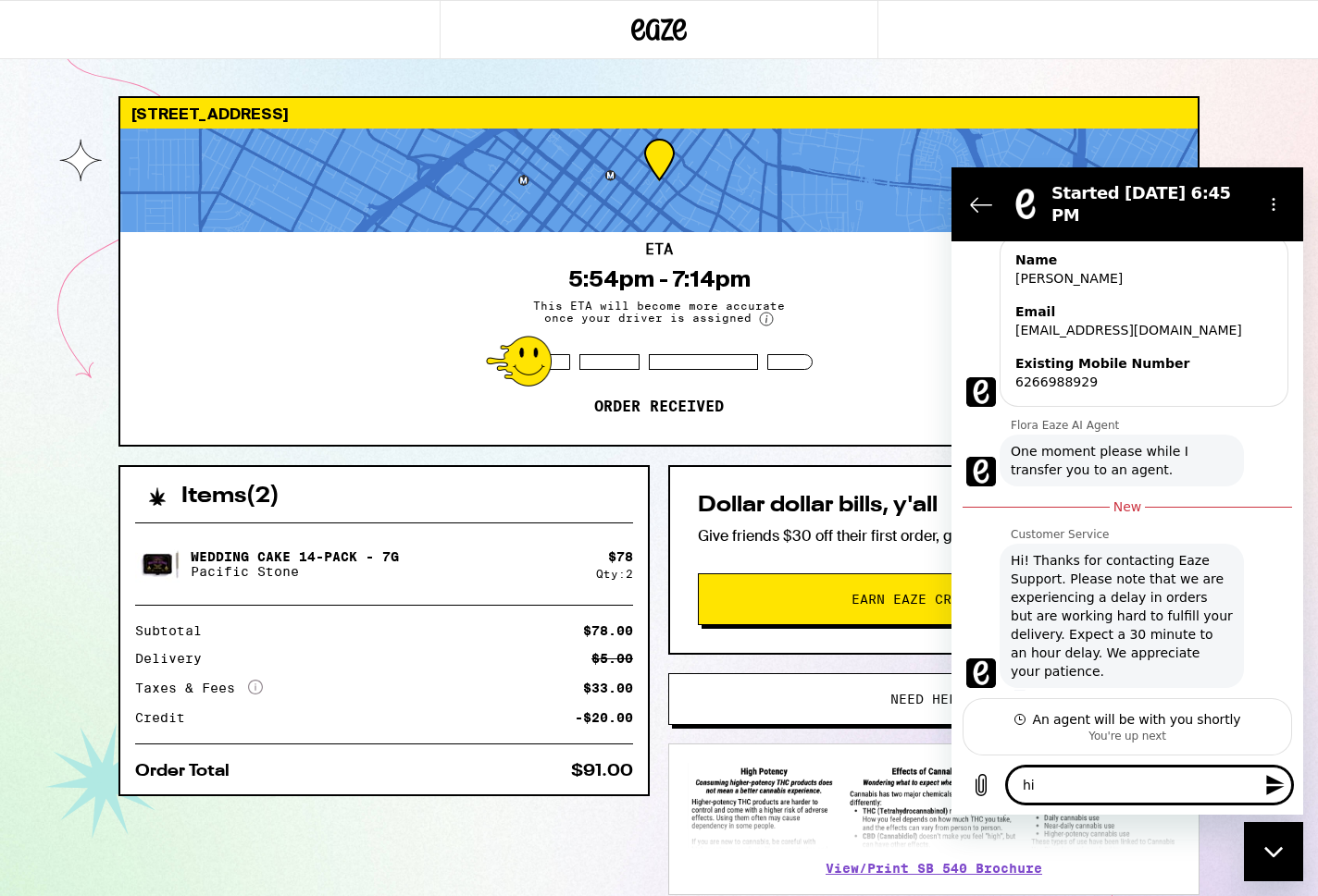
type textarea "x"
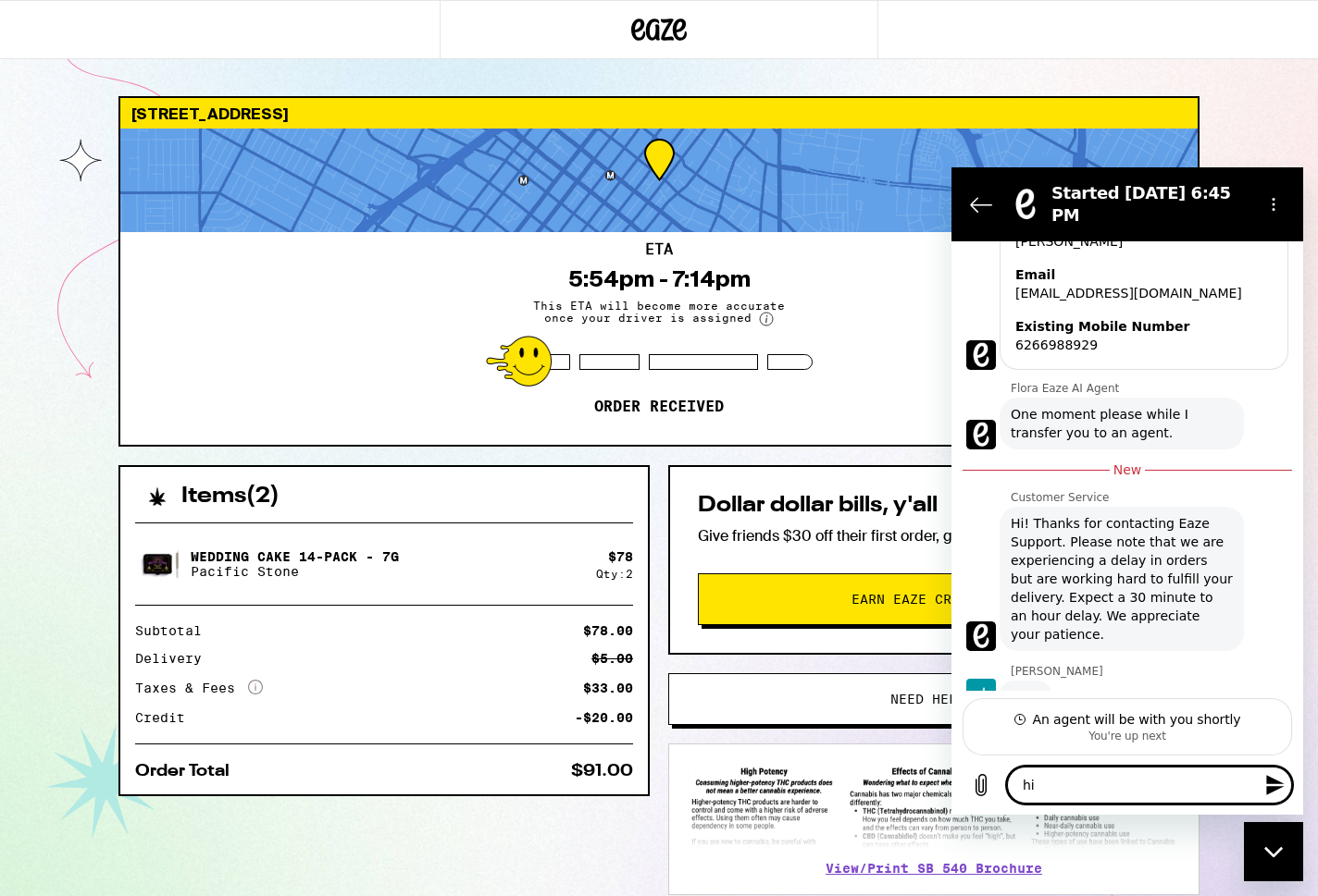
scroll to position [432, 0]
type textarea "hi i"
type textarea "x"
type textarea "hi i"
type textarea "x"
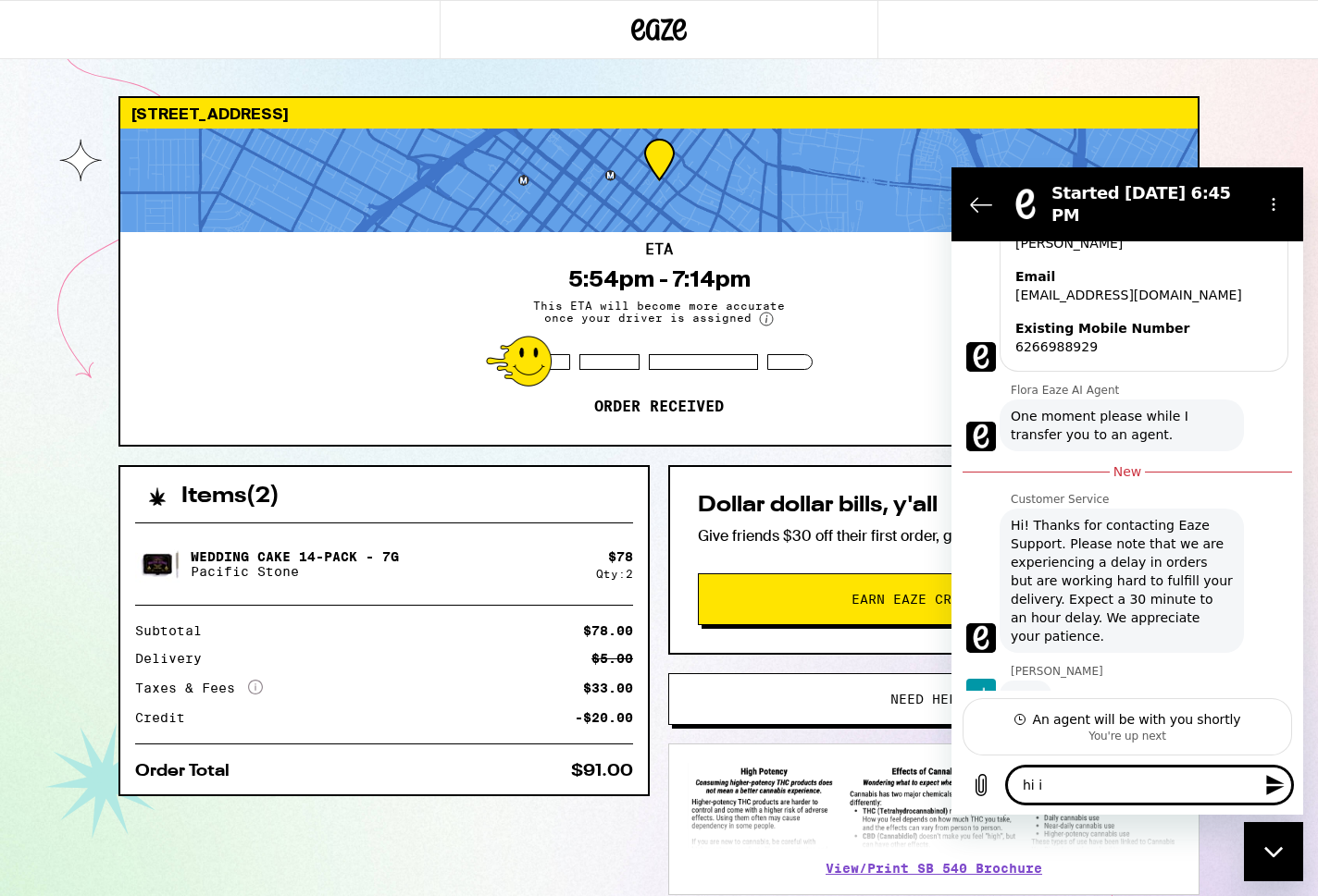
type textarea "hi i t"
type textarea "x"
type textarea "hi i th"
type textarea "x"
type textarea "hi i thi"
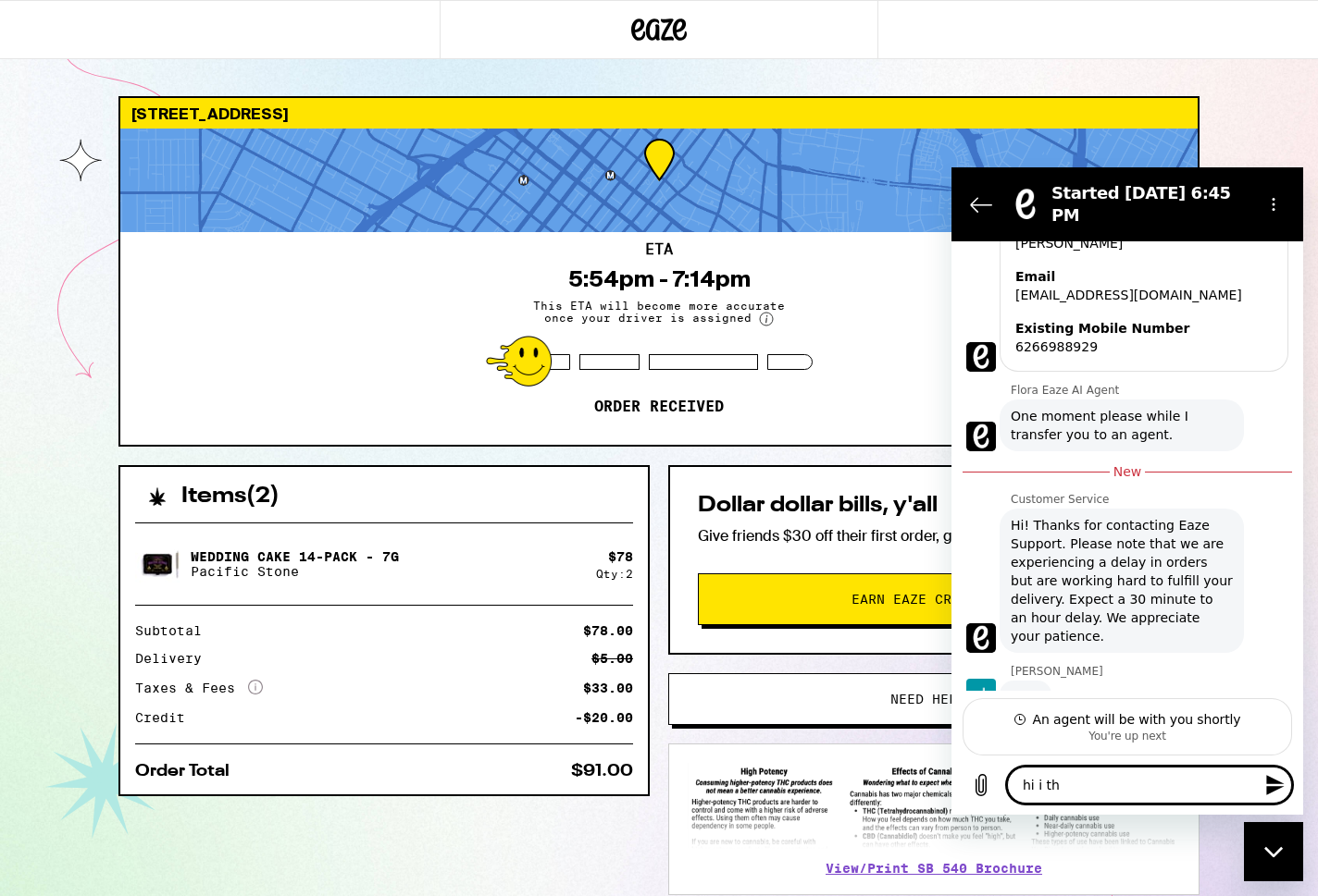
type textarea "x"
type textarea "hi i thin"
type textarea "x"
type textarea "hi i think"
type textarea "x"
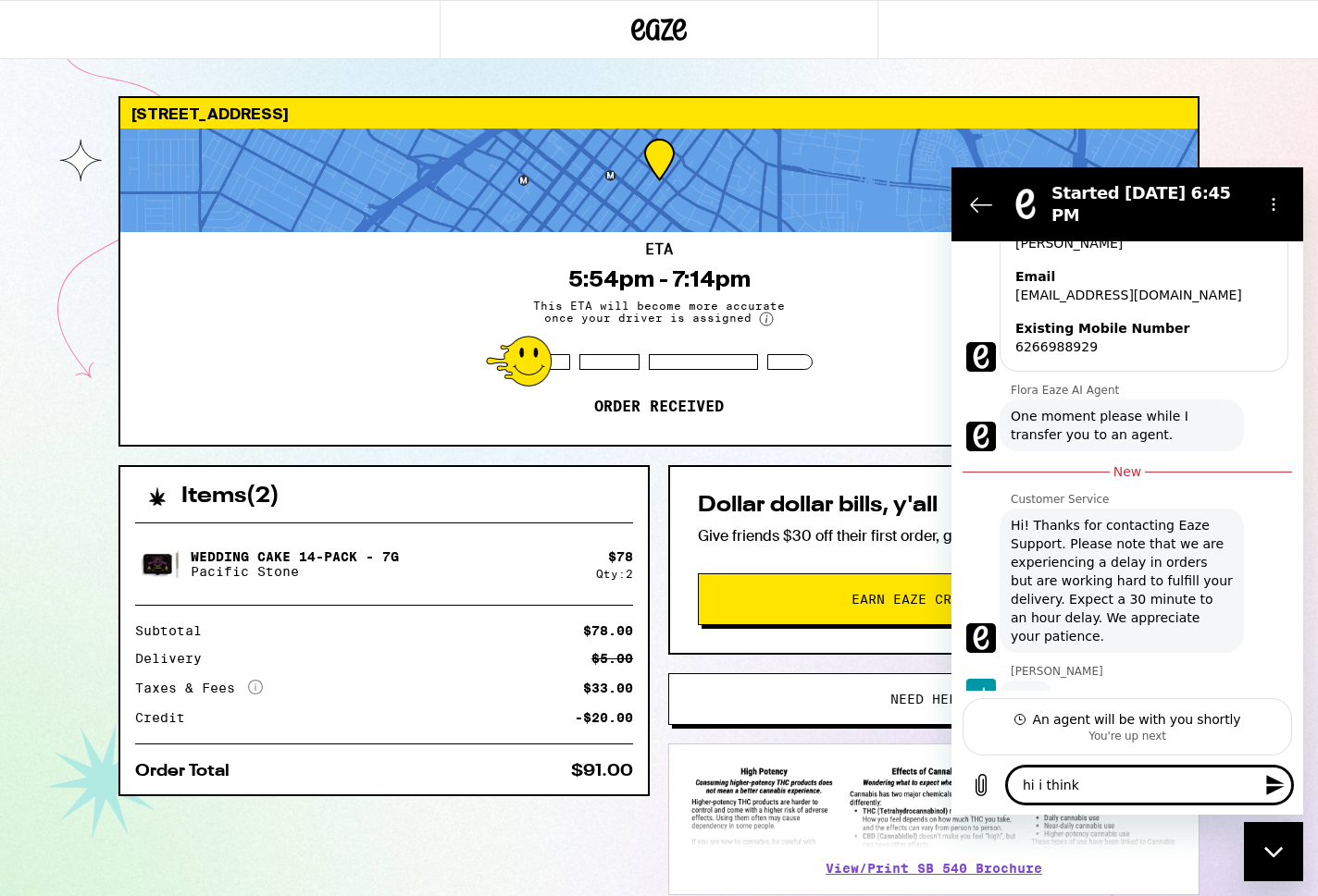
type textarea "hi i think"
type textarea "x"
type textarea "hi i think i"
type textarea "x"
type textarea "hi i think i"
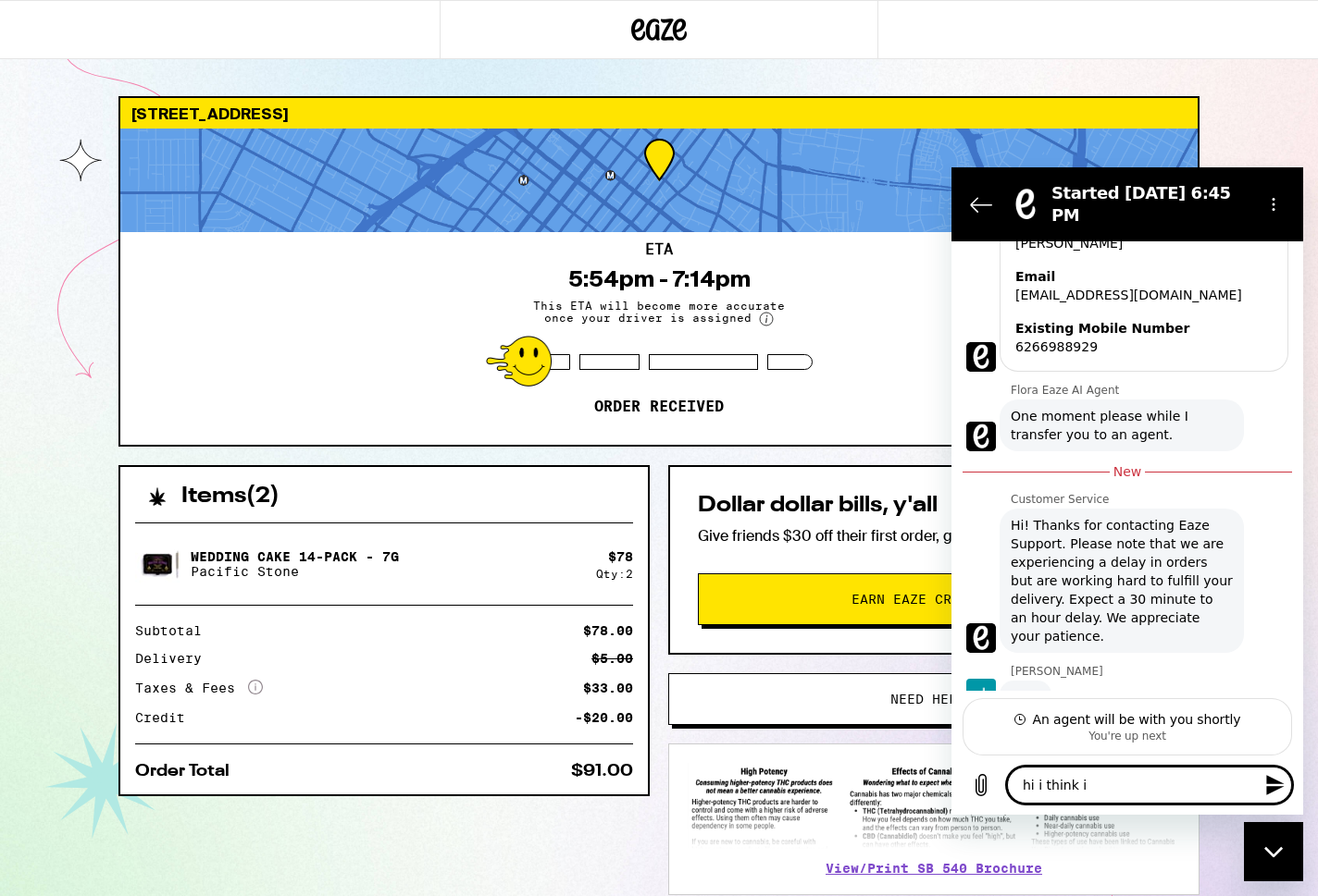
type textarea "x"
type textarea "hi i think i n"
type textarea "x"
type textarea "hi i think i ne"
type textarea "x"
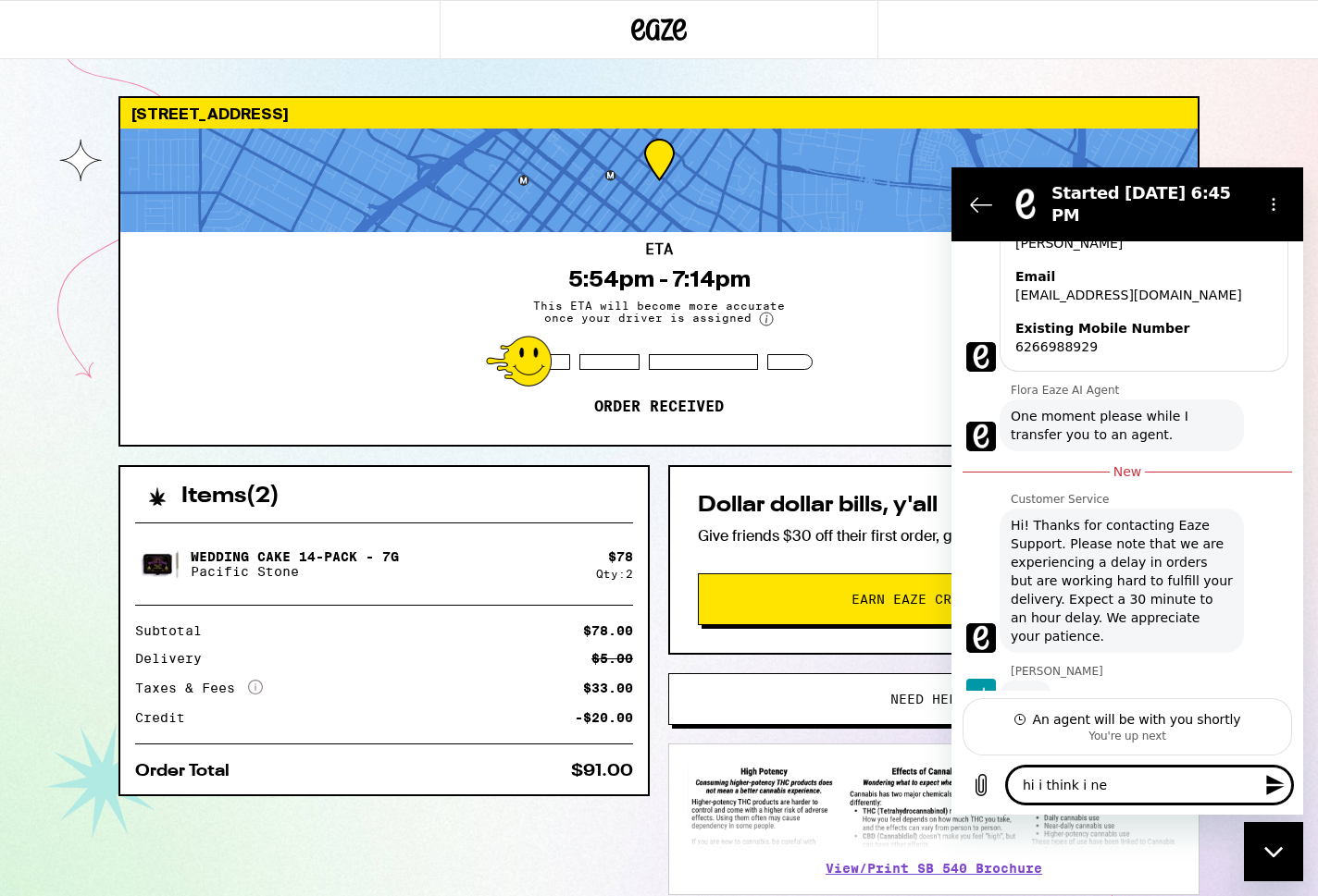
type textarea "hi i think i nee"
type textarea "x"
type textarea "hi i think i need"
type textarea "x"
type textarea "hi i think i need"
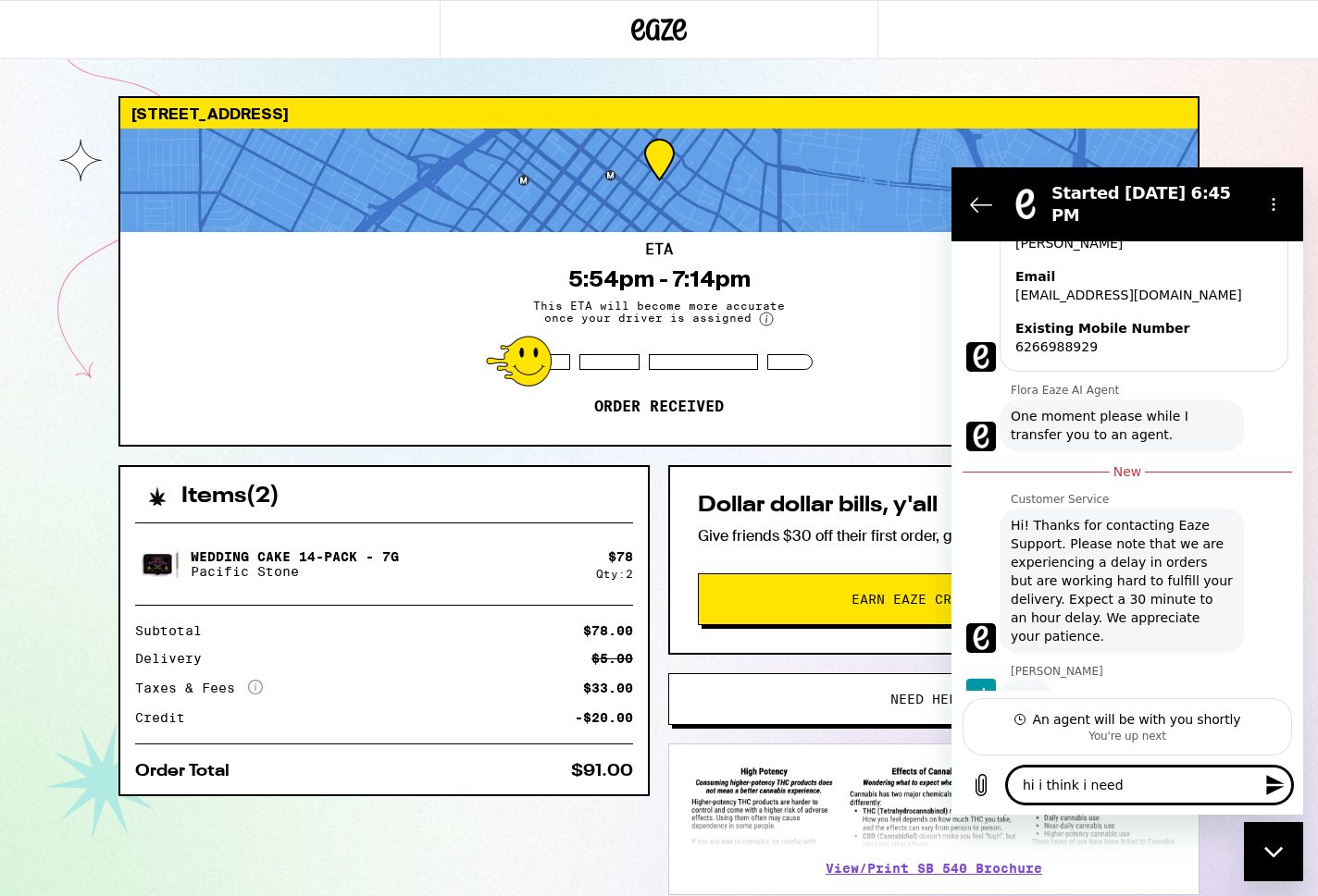
type textarea "x"
type textarea "hi i think i need t"
type textarea "x"
type textarea "hi i think i need to"
type textarea "x"
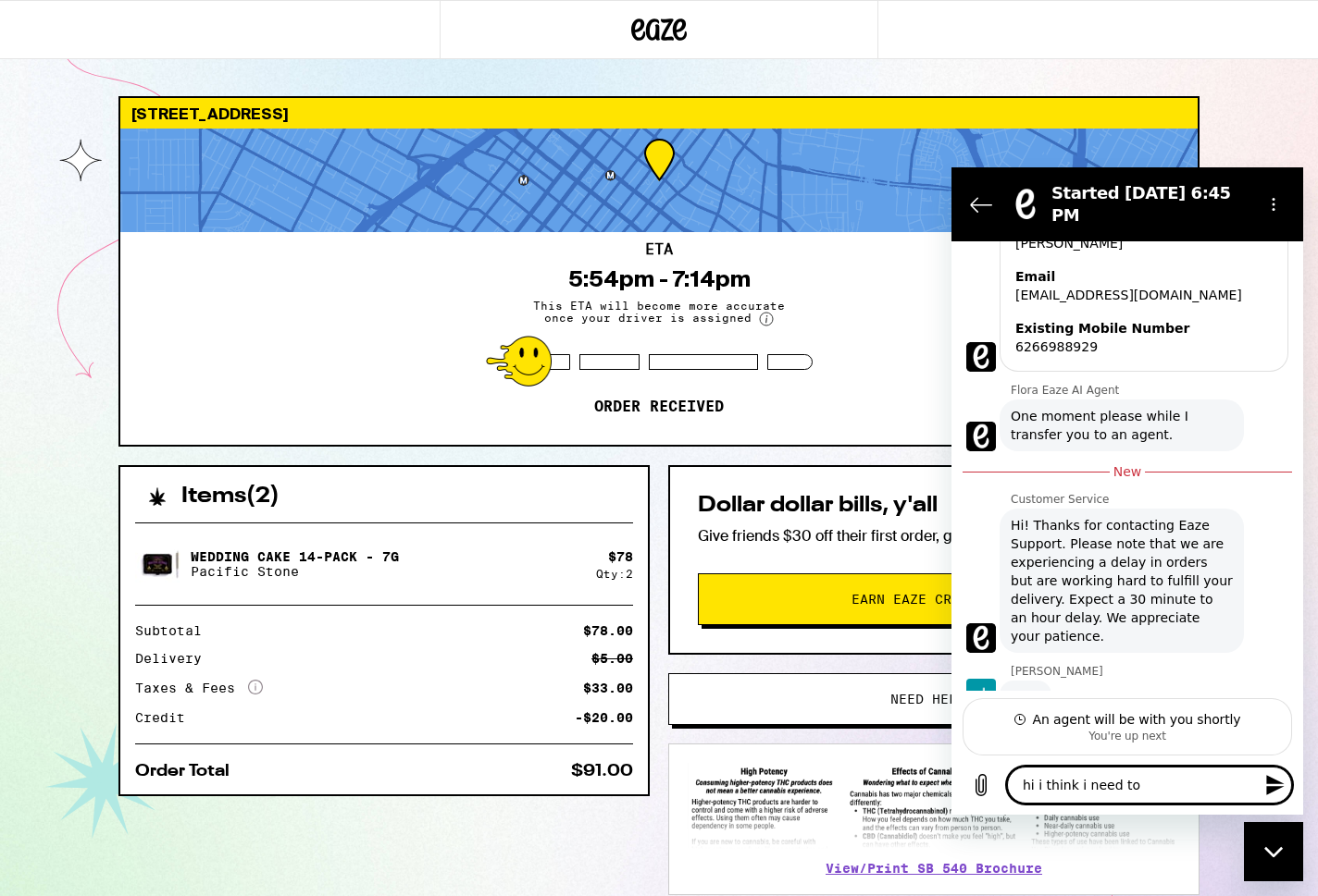
type textarea "hi i think i need to"
type textarea "x"
type textarea "hi i think i need to c"
type textarea "x"
type textarea "hi i think i need to ca"
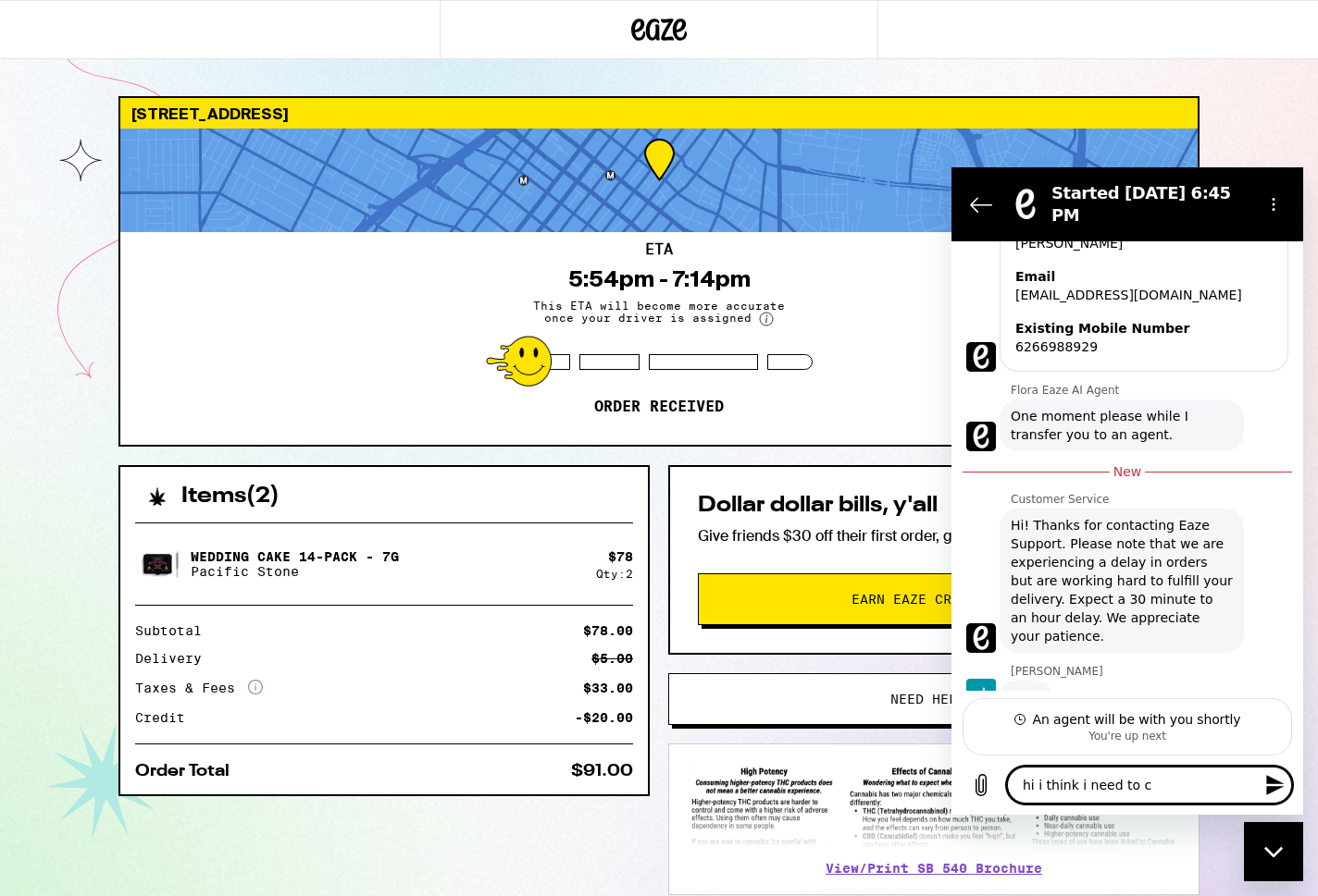
type textarea "x"
type textarea "hi i think i need to can"
type textarea "x"
type textarea "hi i think i need to canc"
type textarea "x"
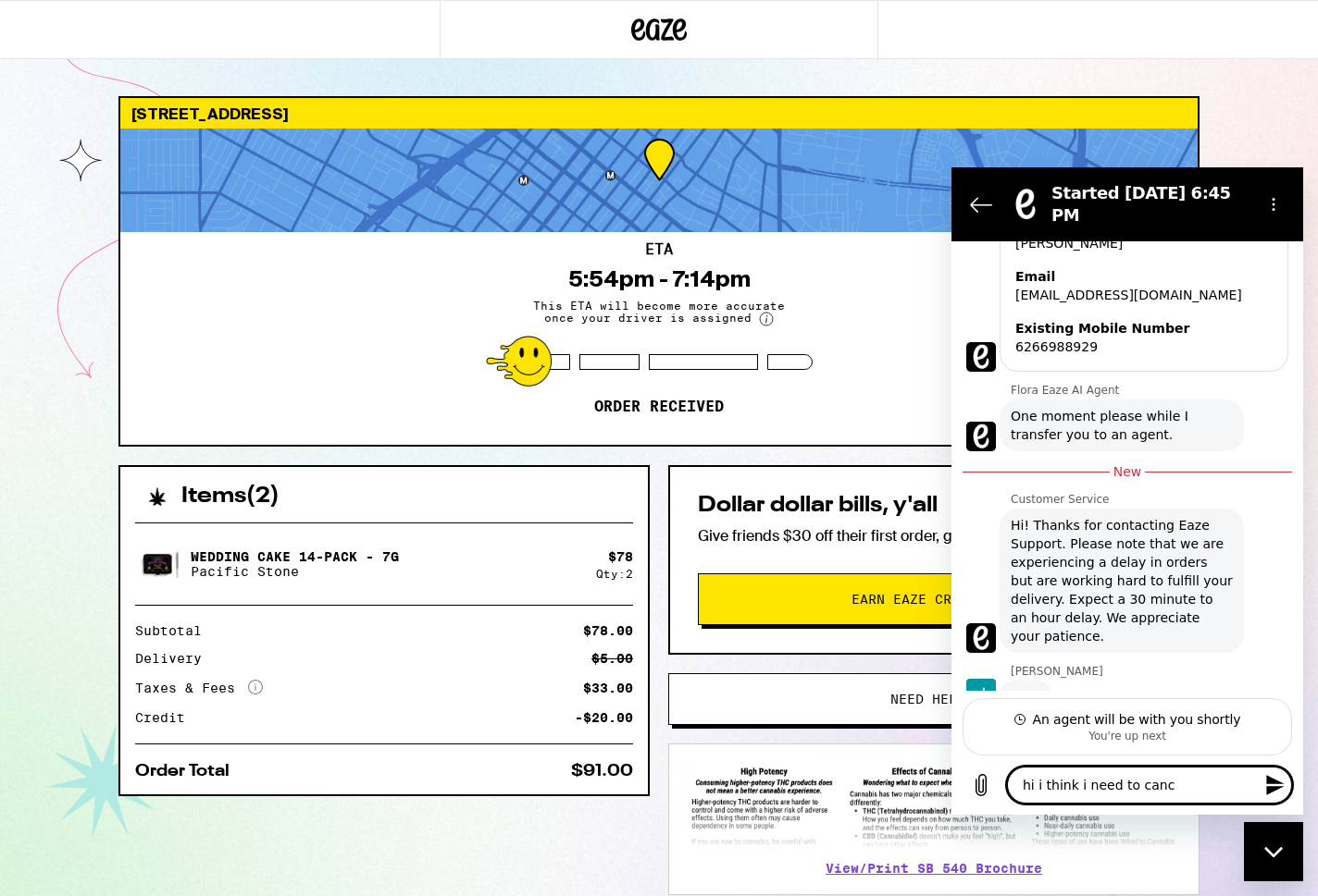
type textarea "hi i think i need to cance"
type textarea "x"
type textarea "hi i think i need to cancel"
type textarea "x"
type textarea "hi i think i need to cancel"
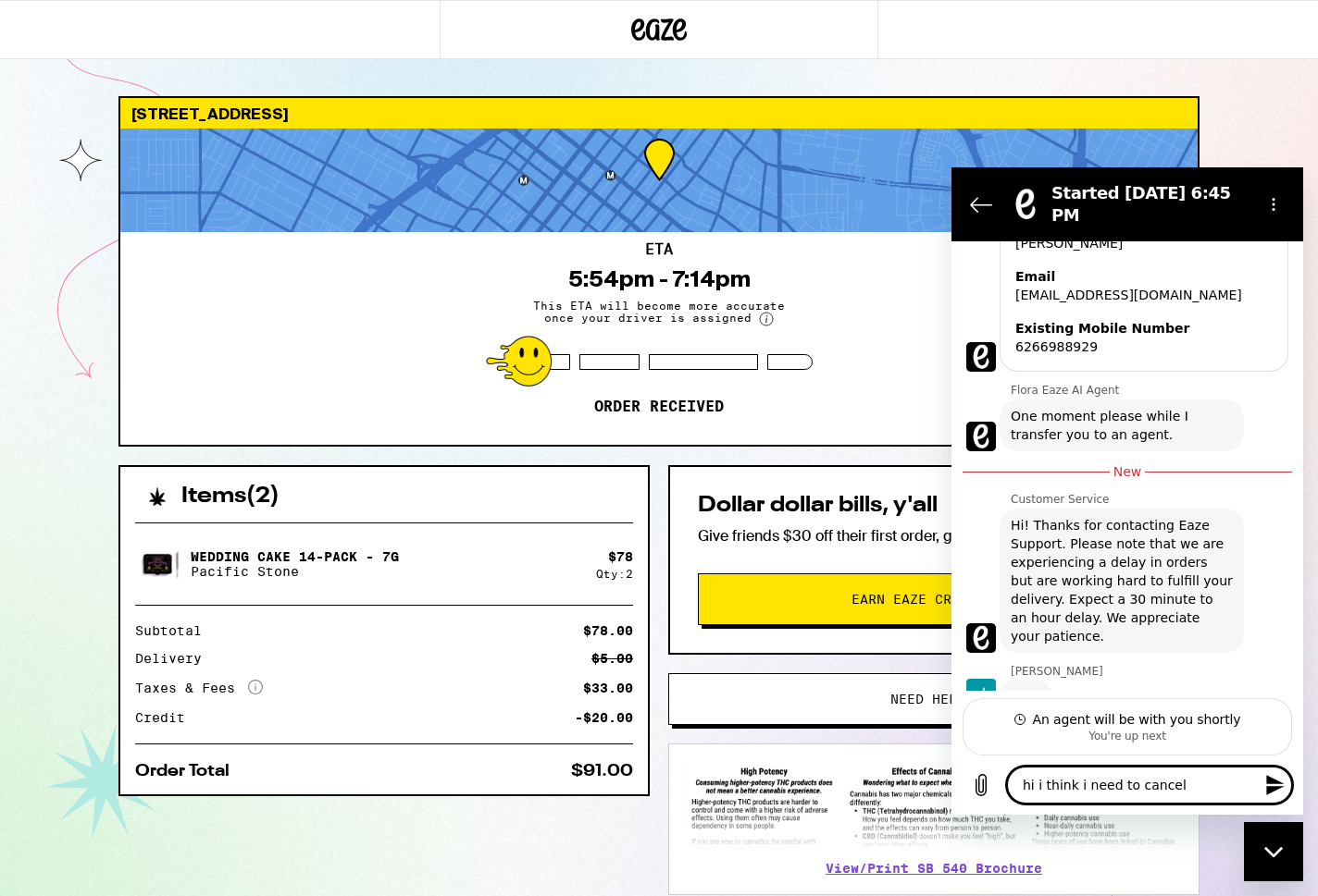
type textarea "x"
type textarea "hi i think i need to cancel m"
type textarea "x"
type textarea "hi i think i need to cancel my"
type textarea "x"
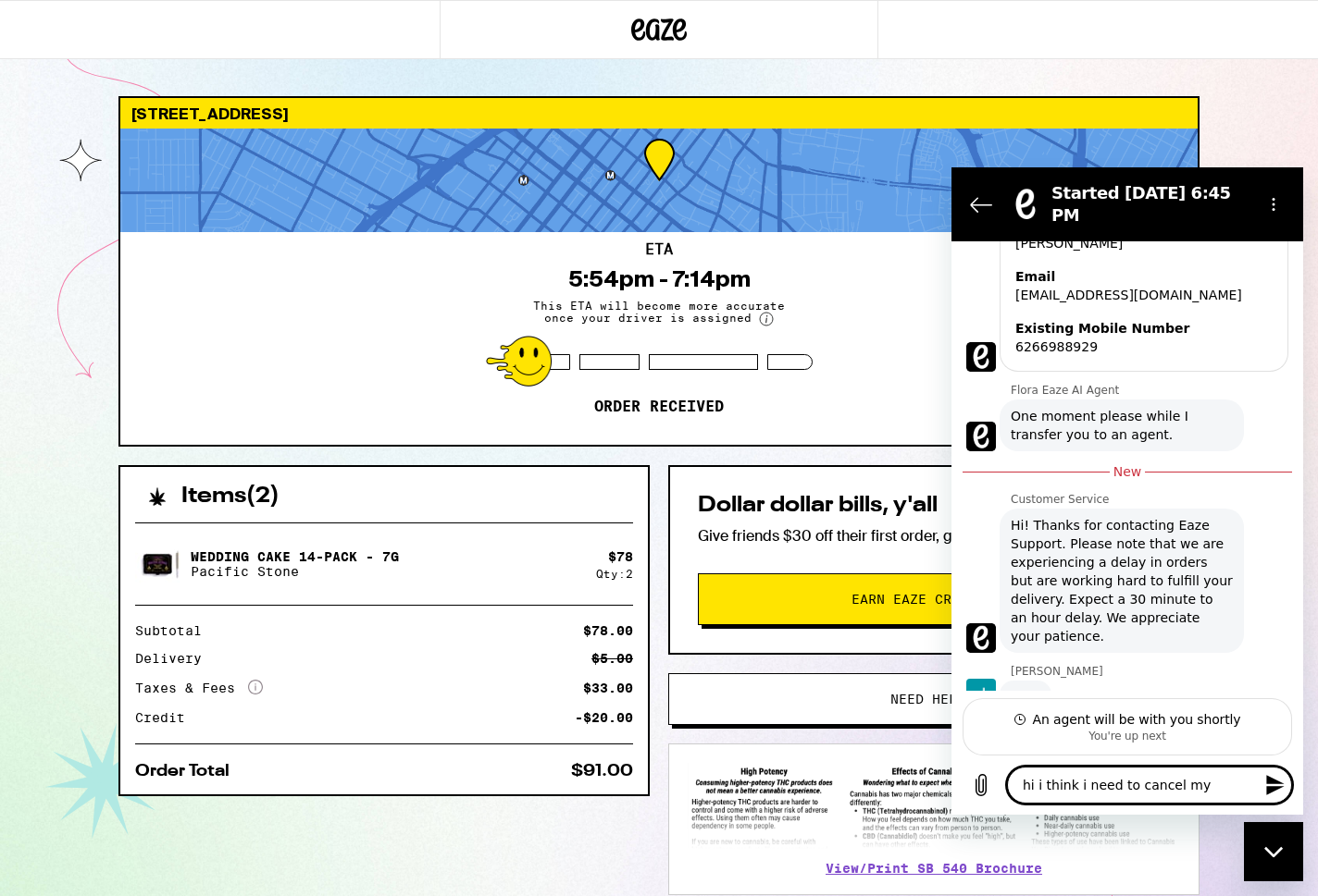
type textarea "hi i think i need to cancel my"
type textarea "x"
type textarea "hi i think i need to cancel my o"
type textarea "x"
type textarea "hi i think i need to cancel my or"
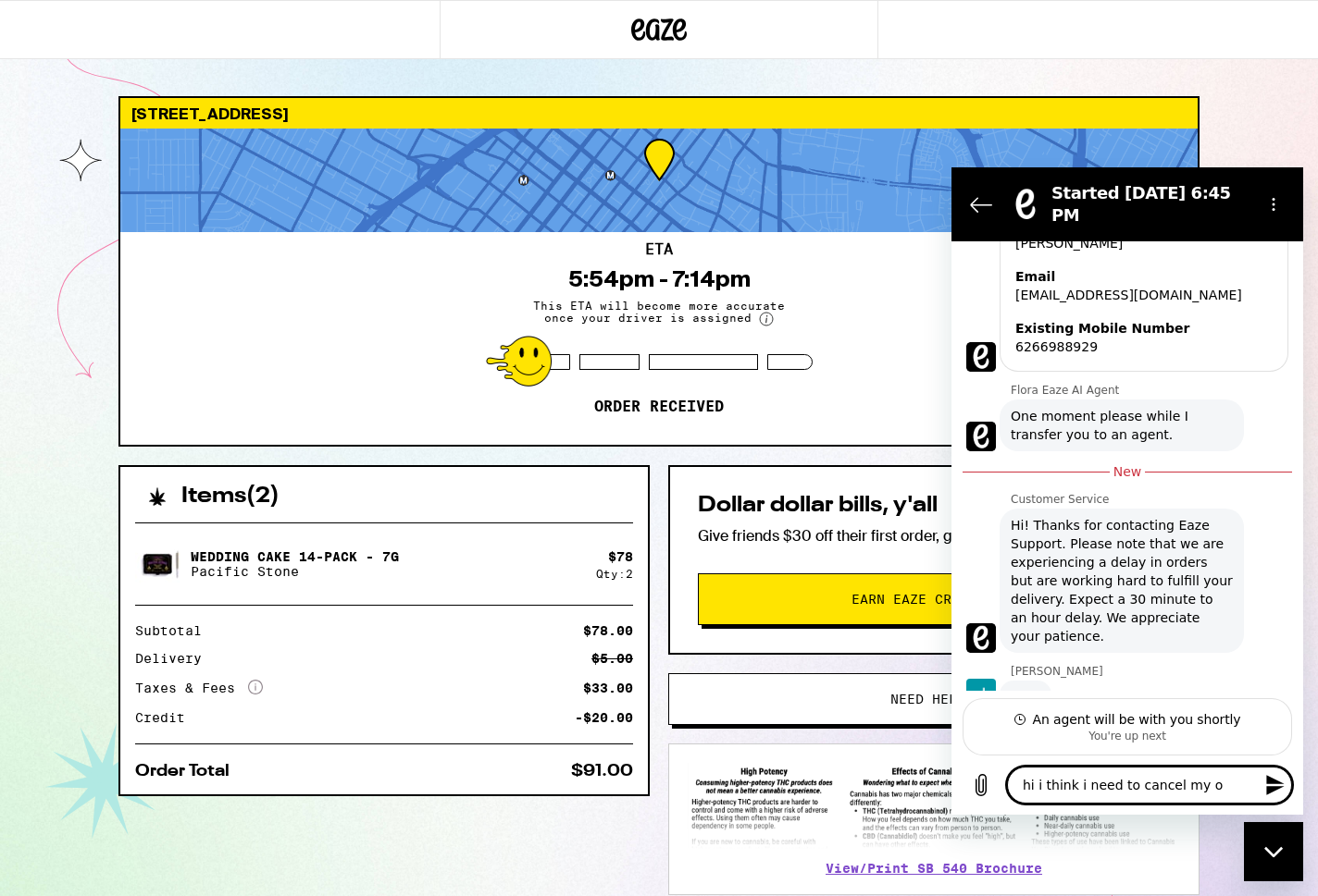
type textarea "x"
type textarea "hi i think i need to cancel my ord"
type textarea "x"
type textarea "hi i think i need to cancel my orde"
type textarea "x"
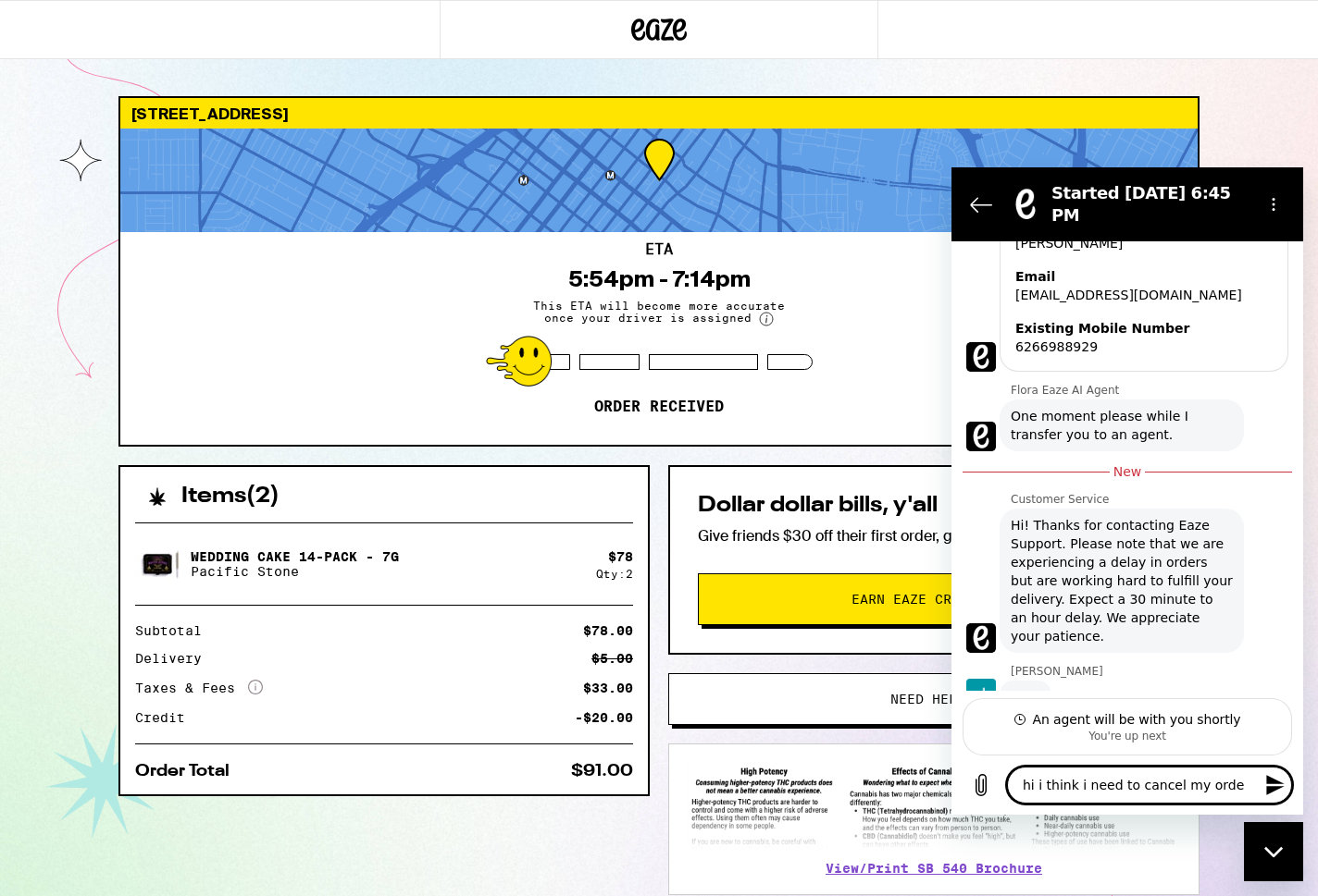
type textarea "hi i think i need to cancel my order"
type textarea "x"
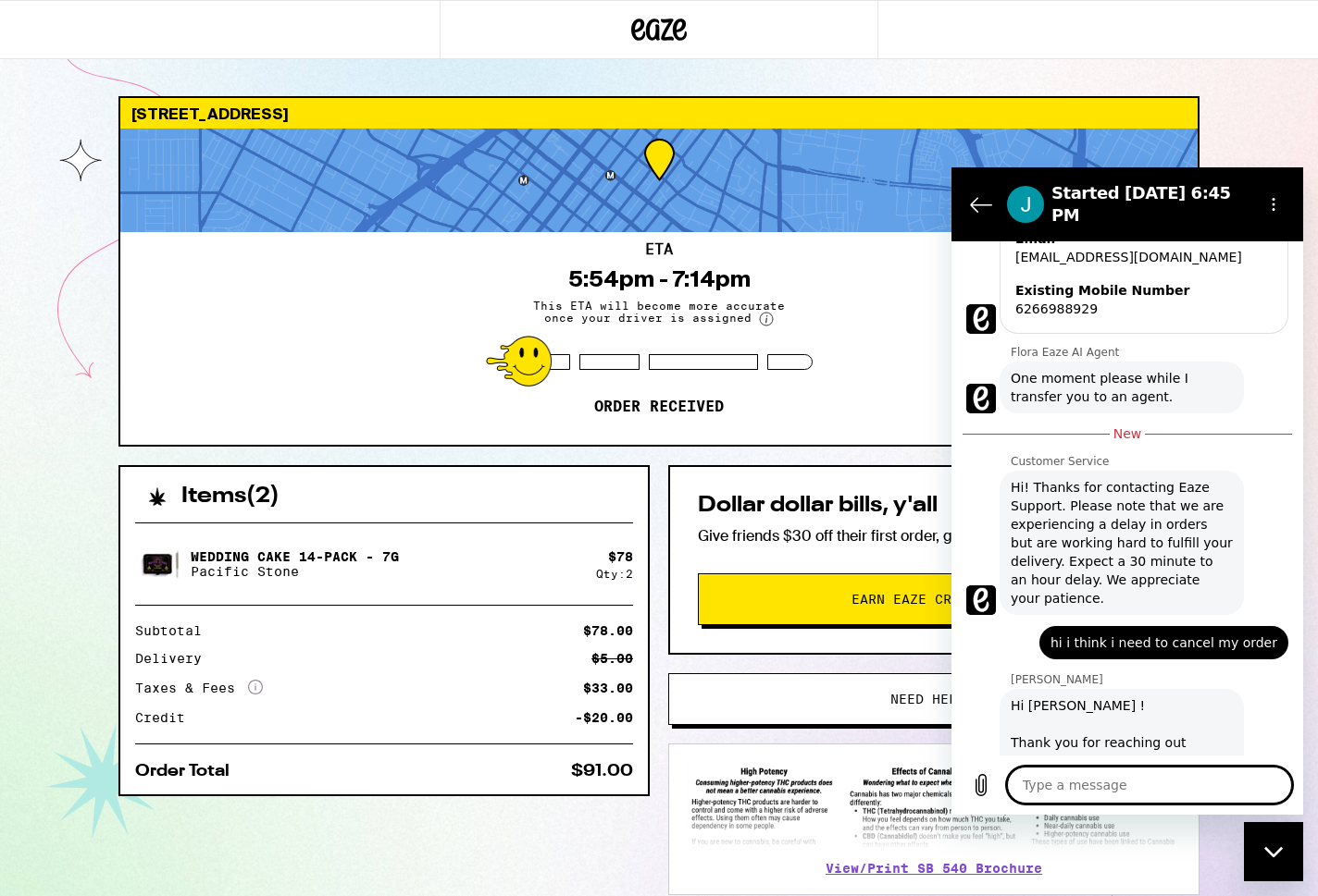
type textarea "x"
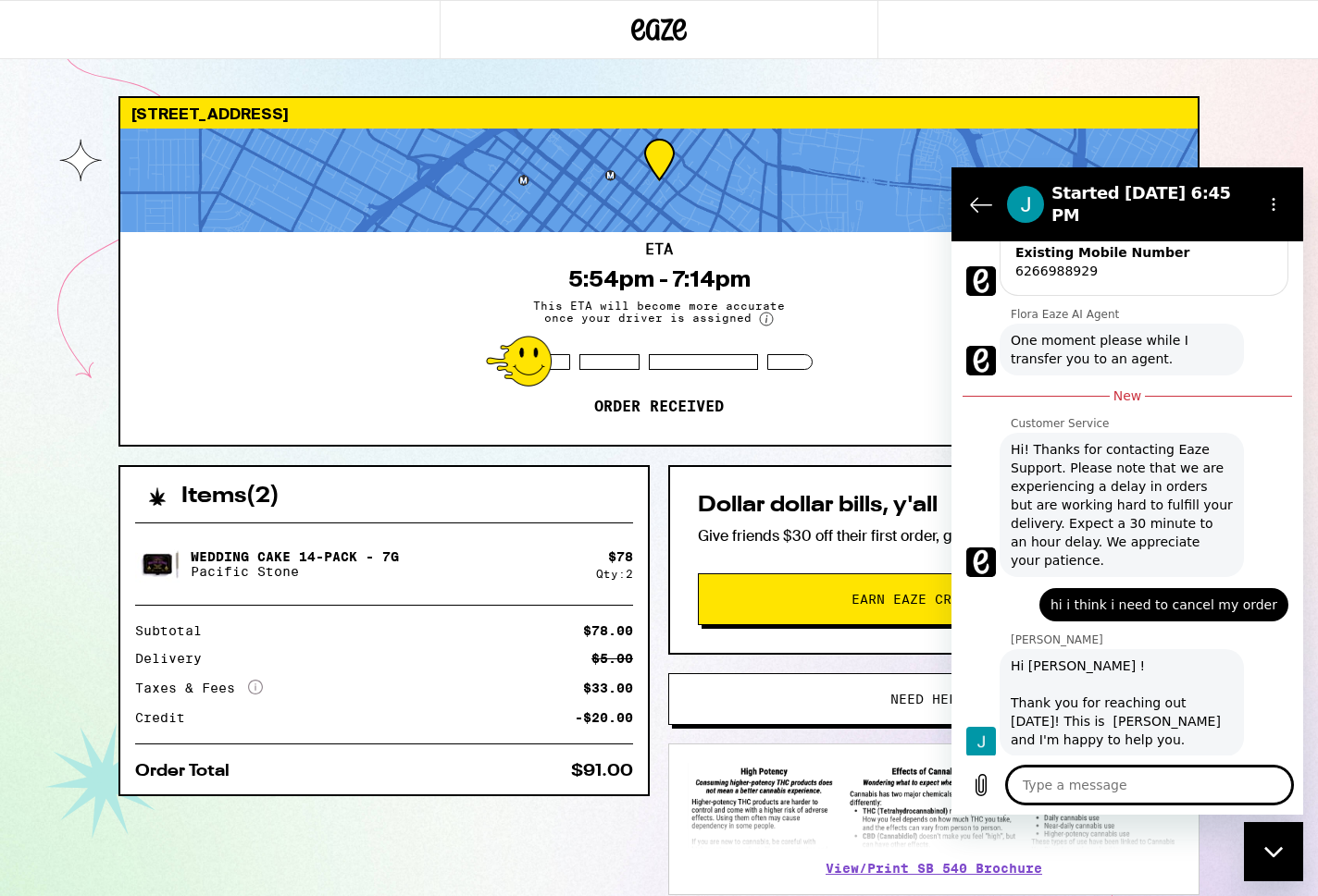
scroll to position [511, 0]
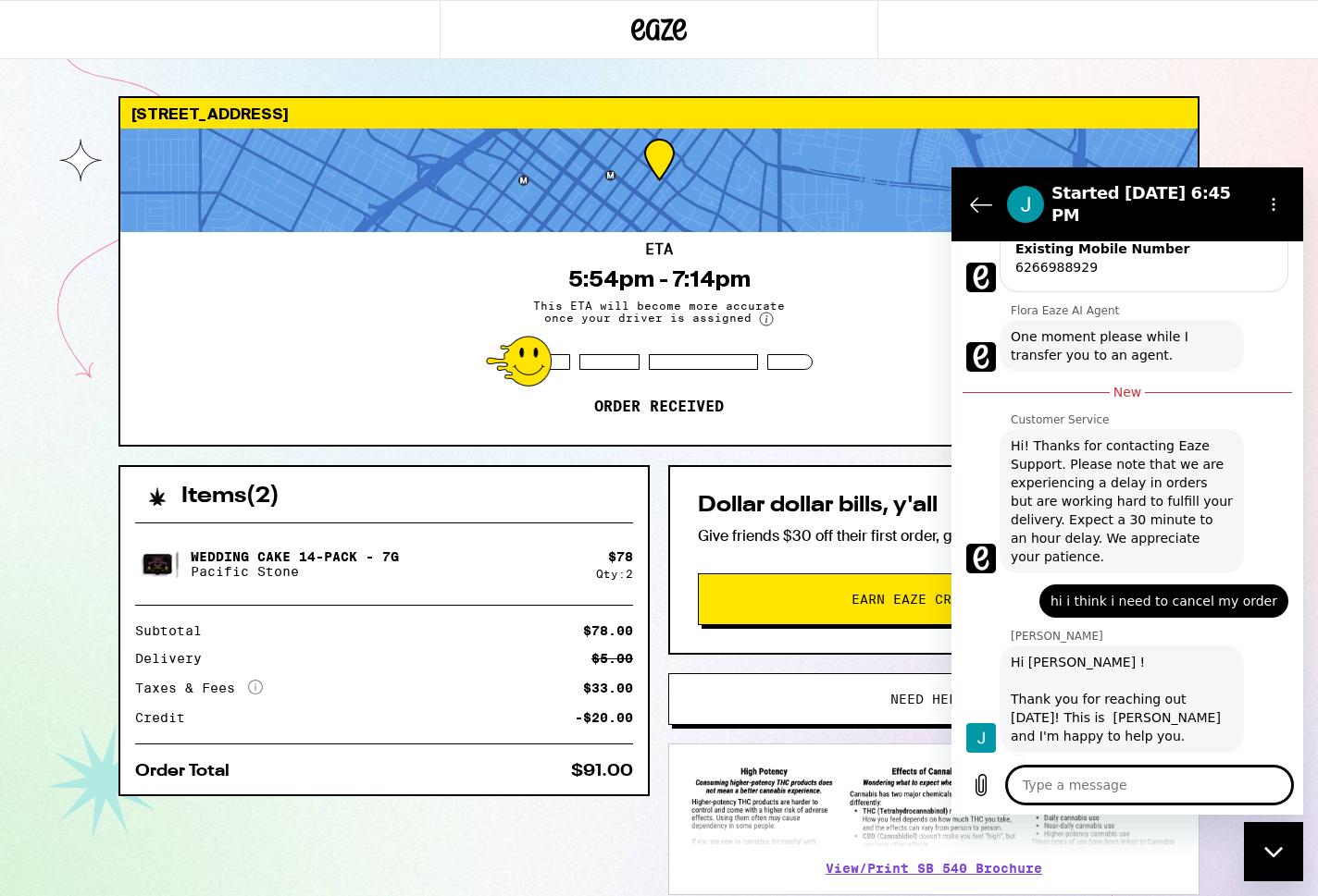
type textarea "i"
type textarea "x"
type textarea "if"
type textarea "x"
type textarea "if"
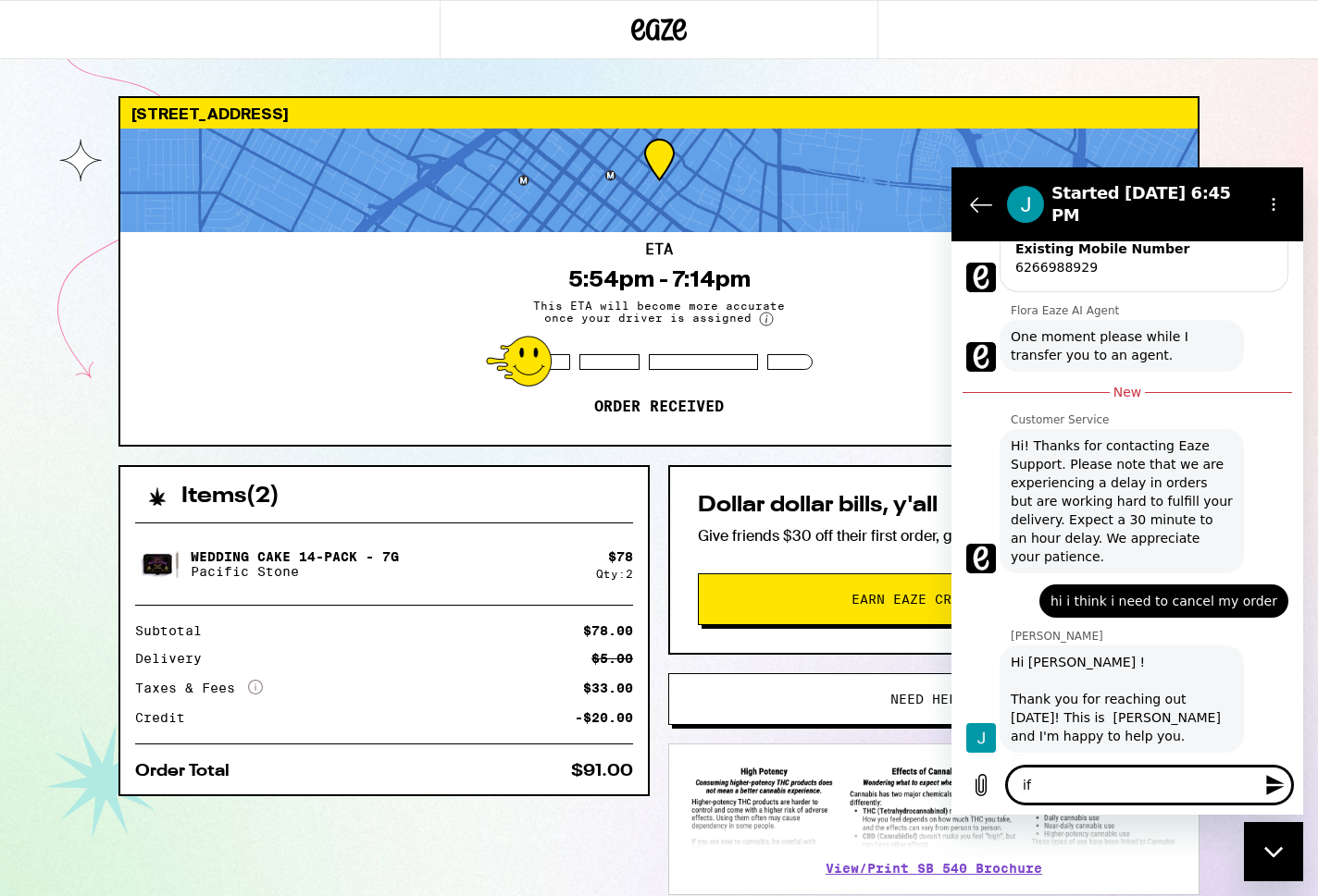
type textarea "x"
type textarea "if"
type textarea "x"
type textarea "i"
type textarea "x"
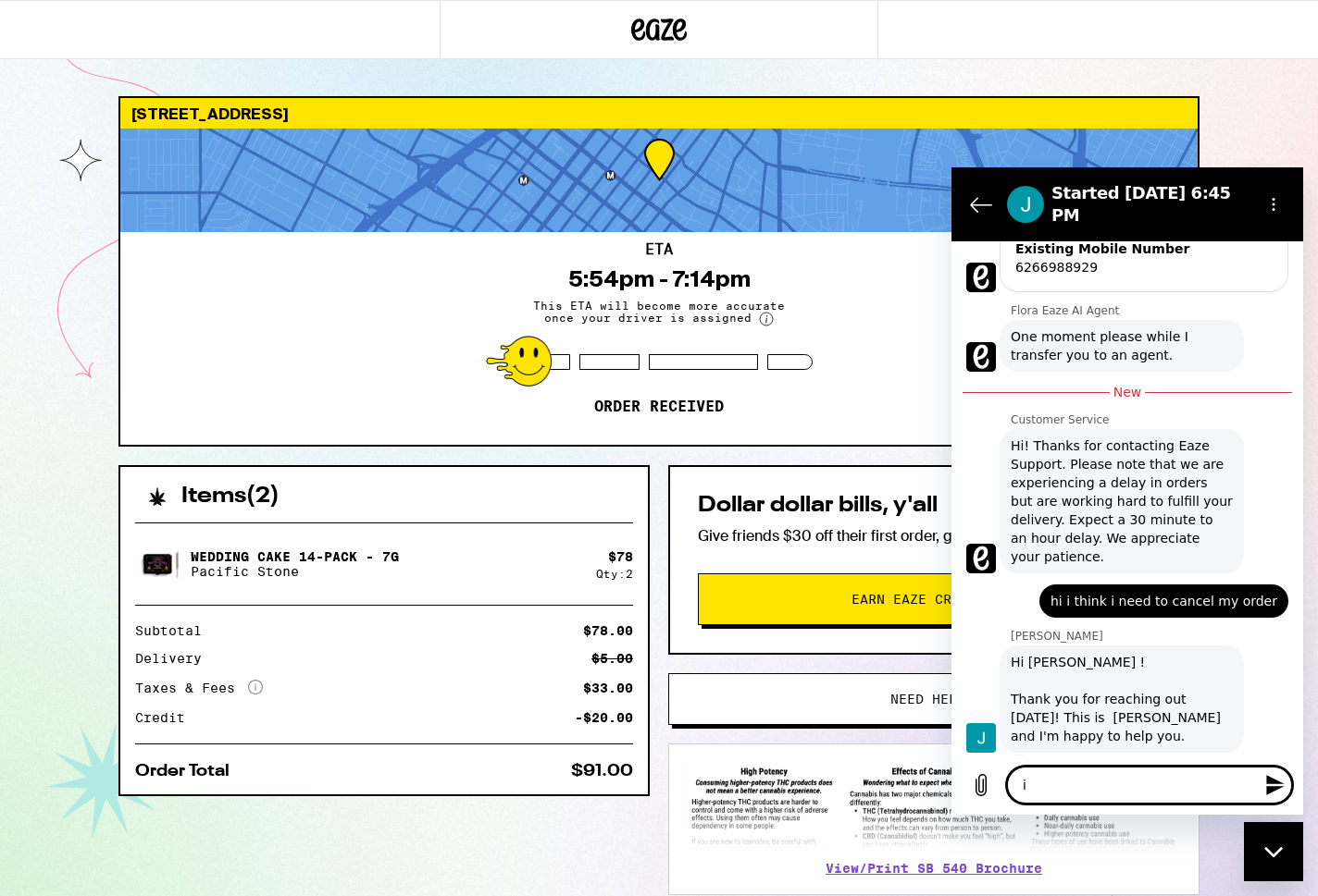
type textarea "x"
type textarea "i"
type textarea "x"
type textarea "i'"
type textarea "x"
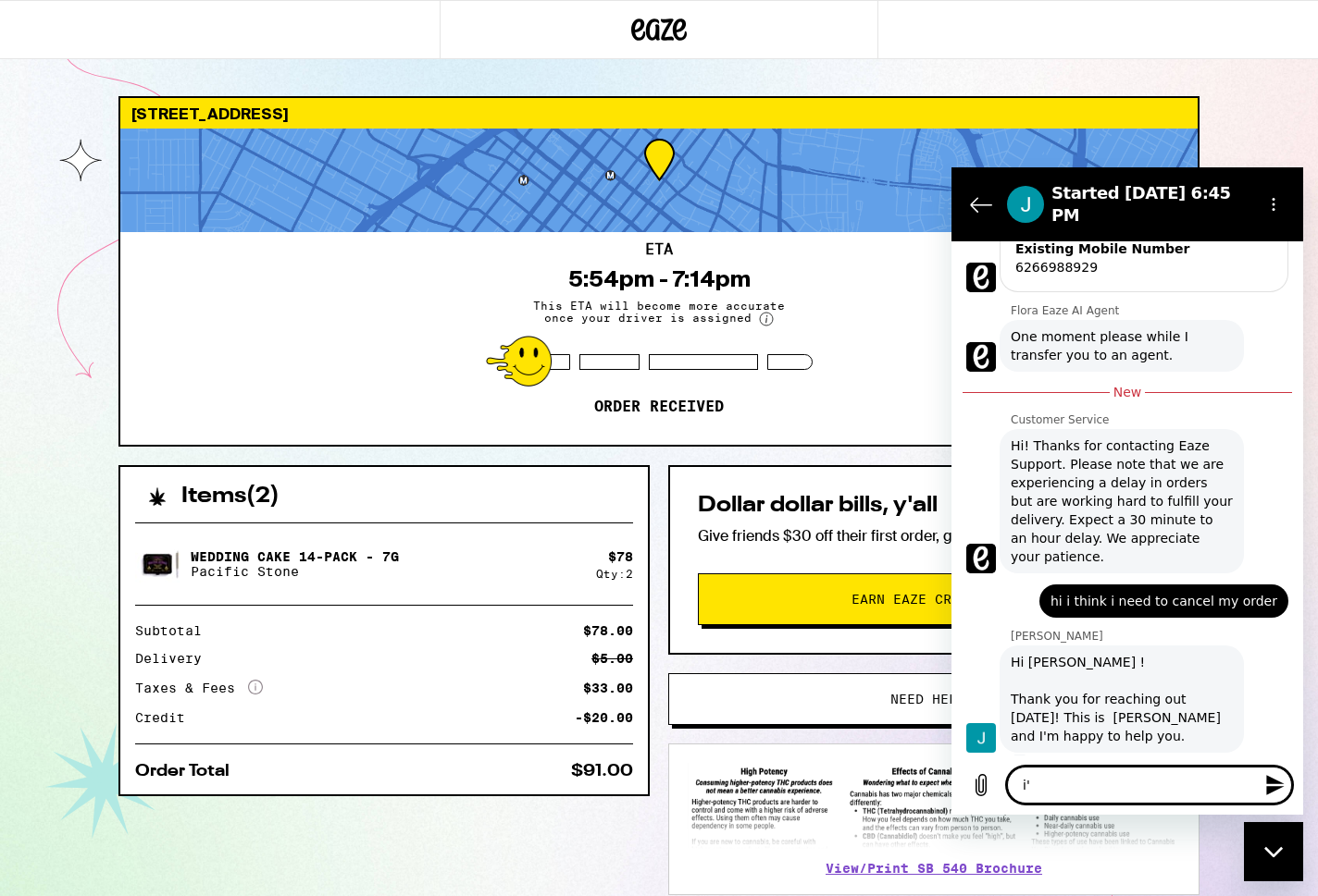
type textarea "i'm"
type textarea "x"
type textarea "i'm"
type textarea "x"
type textarea "i'm w"
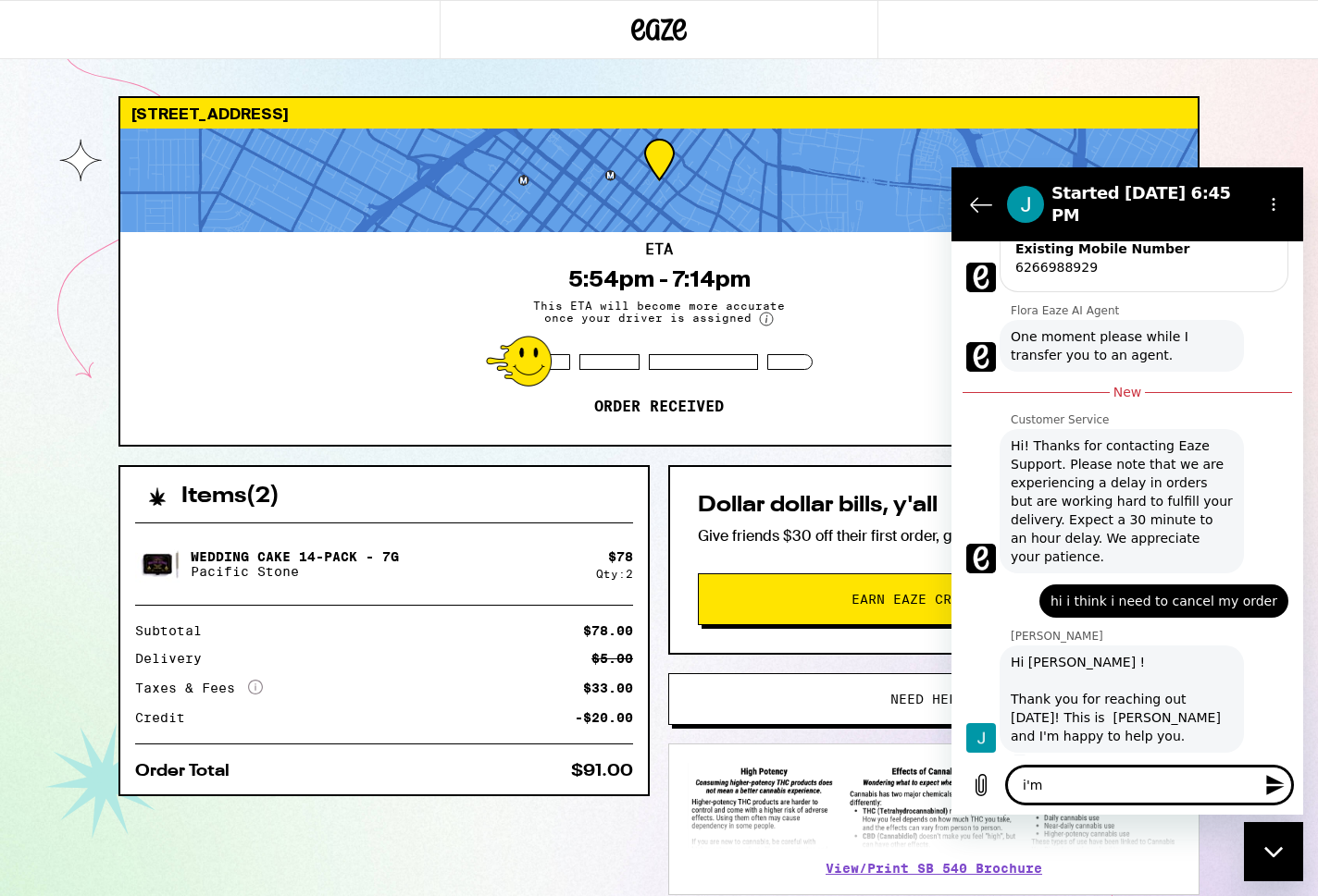
type textarea "x"
type textarea "i'm wo"
type textarea "x"
type textarea "i'm won"
type textarea "x"
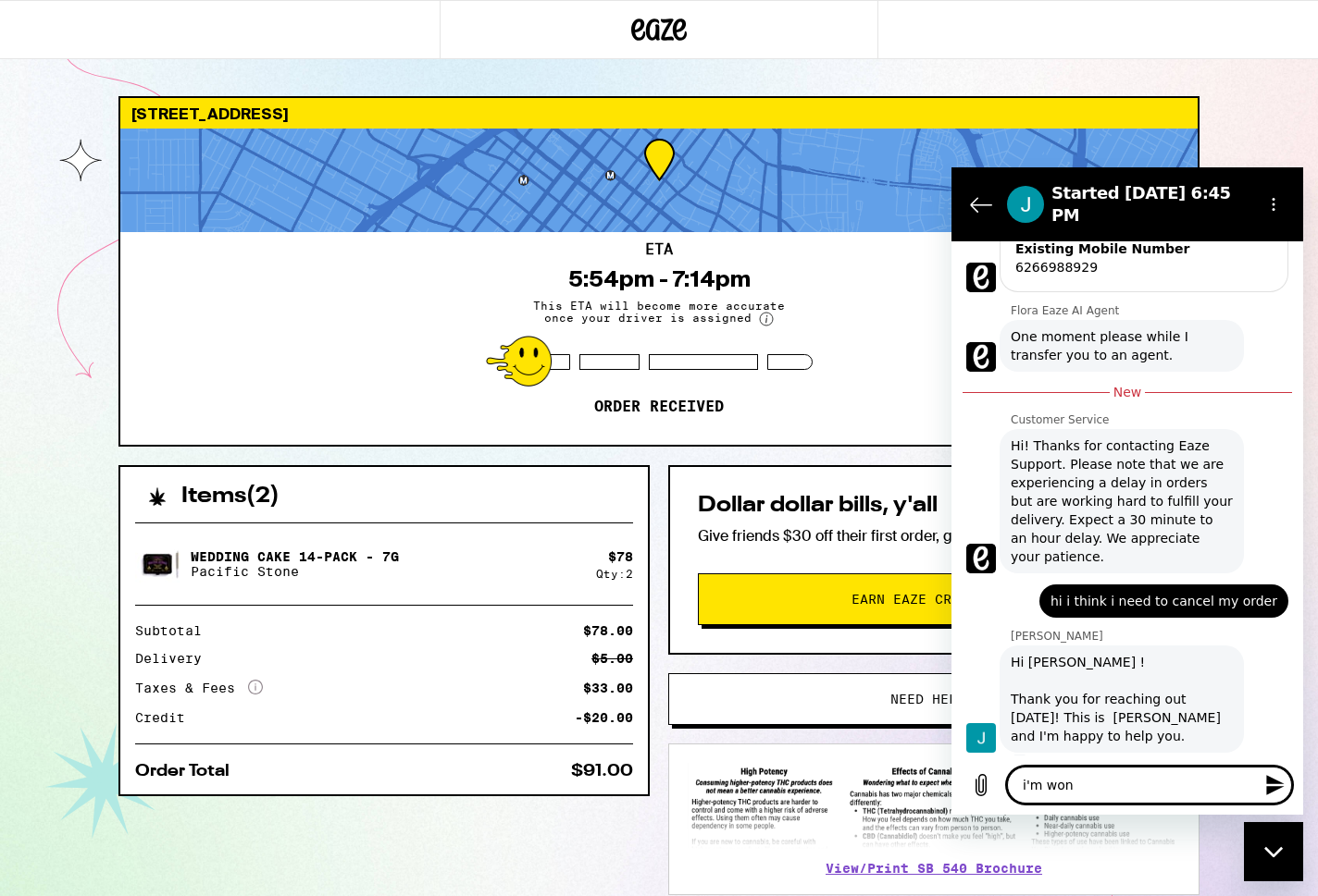
type textarea "i'm wond"
type textarea "x"
type textarea "i'm wonde"
type textarea "x"
type textarea "i'm wonder"
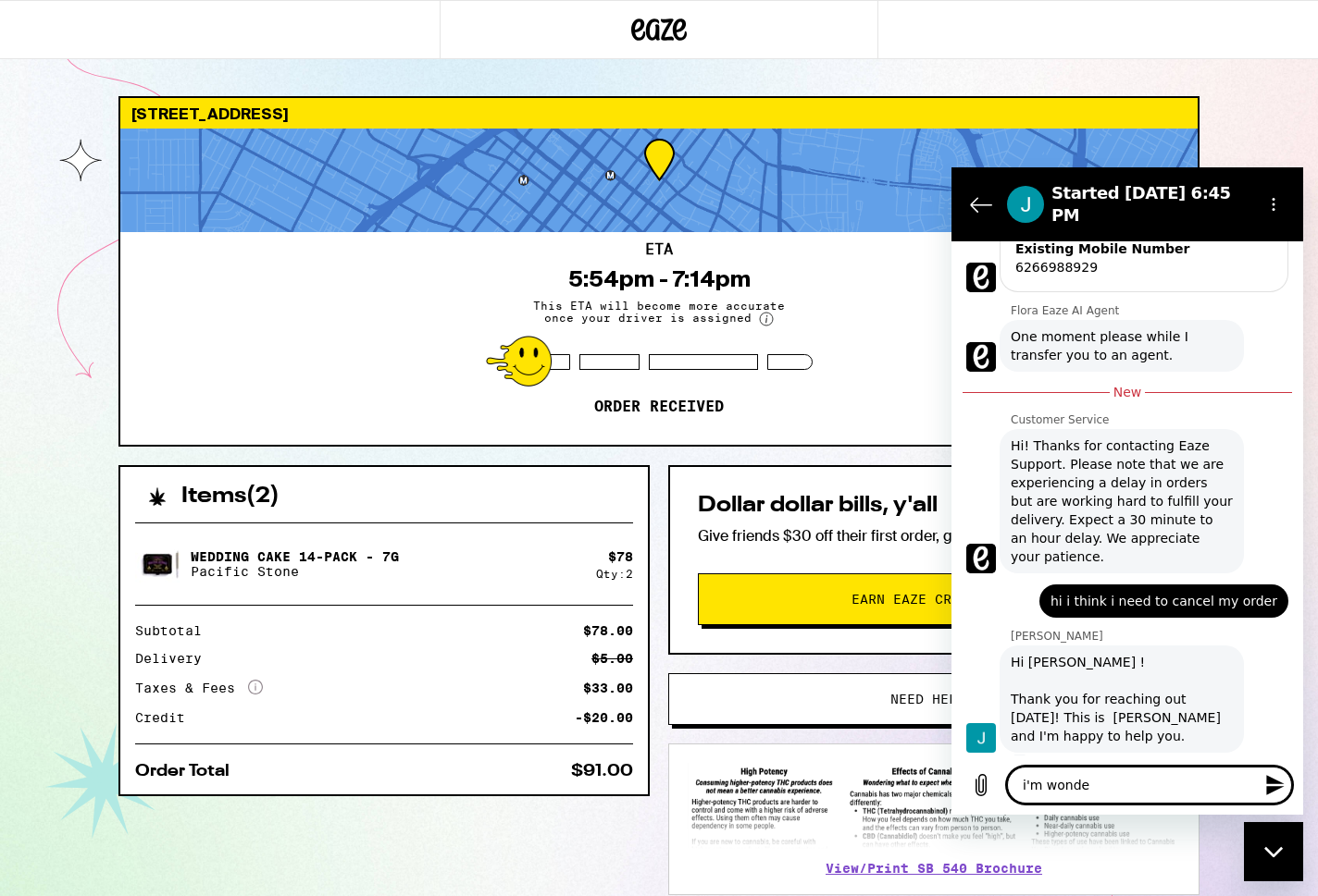
type textarea "x"
type textarea "i'm wonderi"
type textarea "x"
type textarea "i'm wonderin"
type textarea "x"
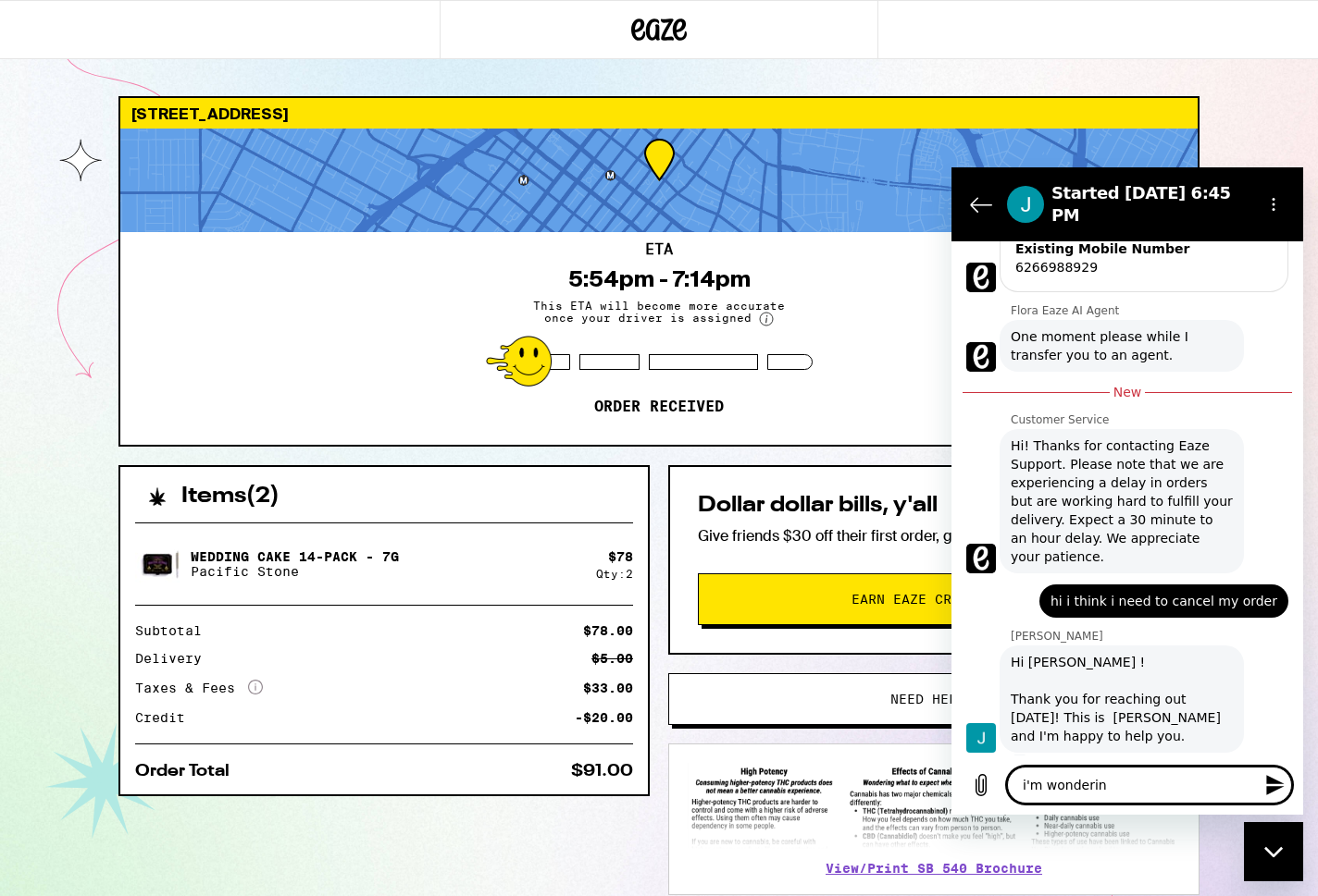
type textarea "i'm wondering"
type textarea "x"
type textarea "i'm wondering"
type textarea "x"
type textarea "i'm wondering i"
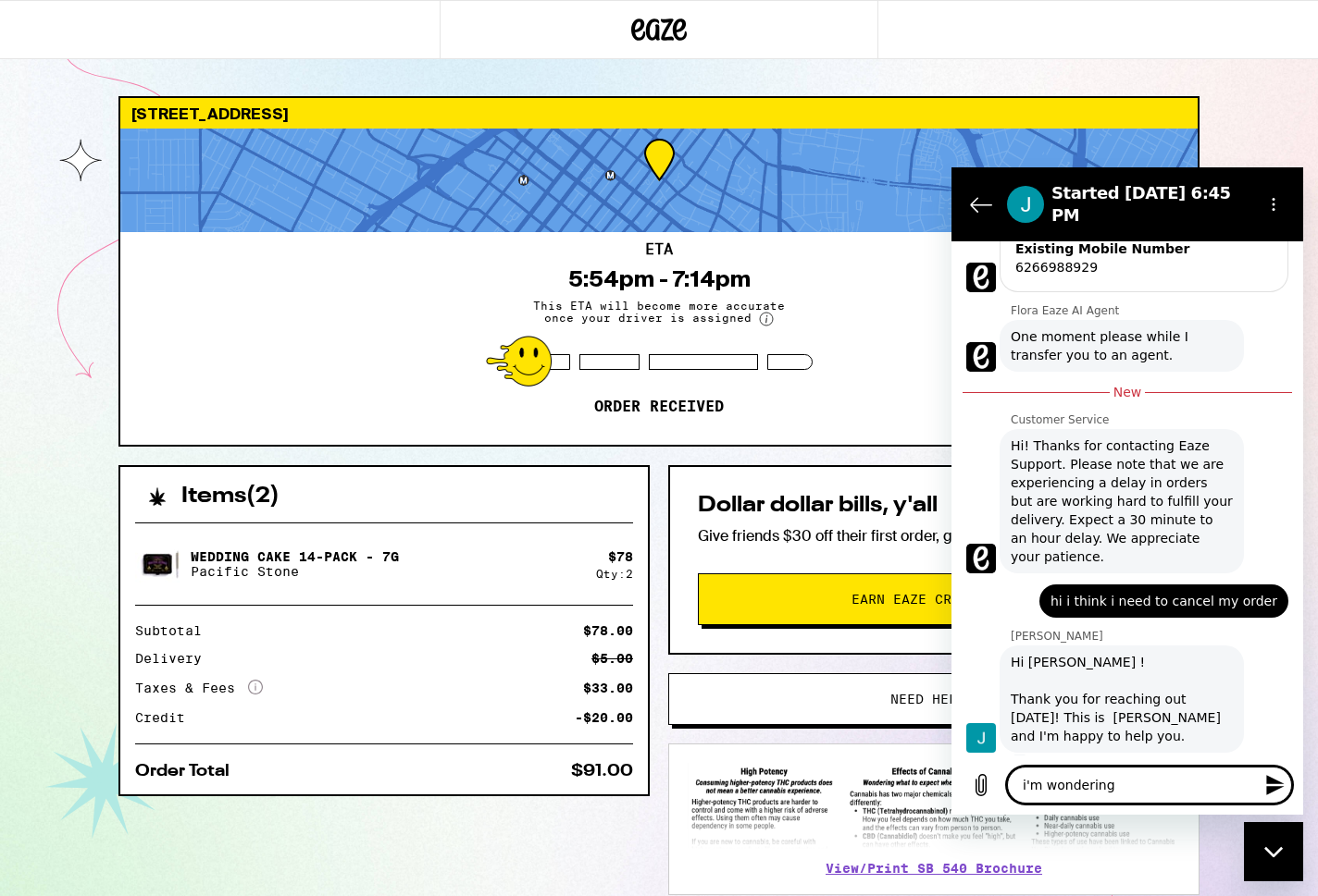
type textarea "x"
type textarea "i'm wondering if"
type textarea "x"
type textarea "i'm wondering if"
type textarea "x"
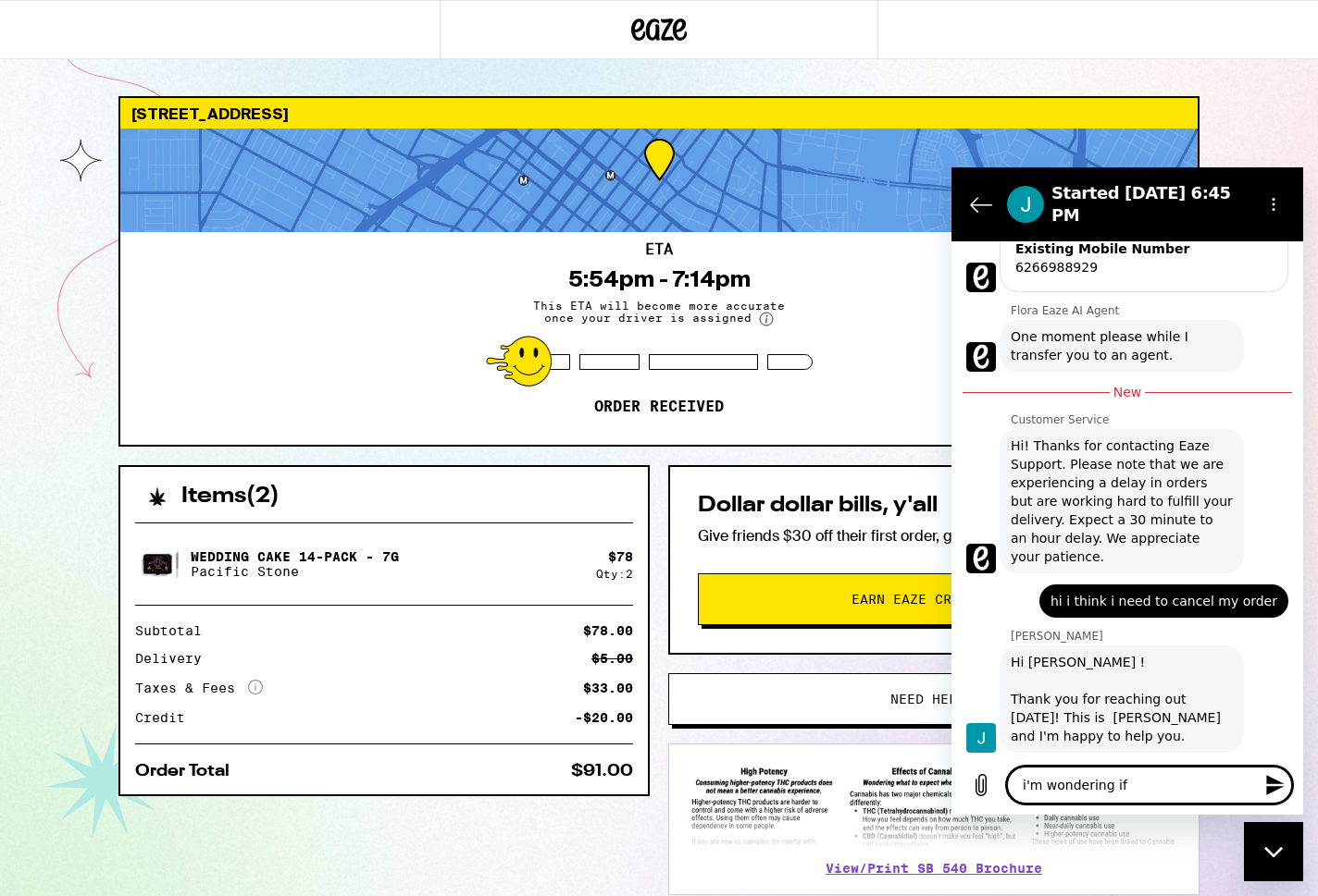
type textarea "i'm wondering if t"
type textarea "x"
type textarea "i'm wondering if th"
type textarea "x"
type textarea "i'm wondering if the"
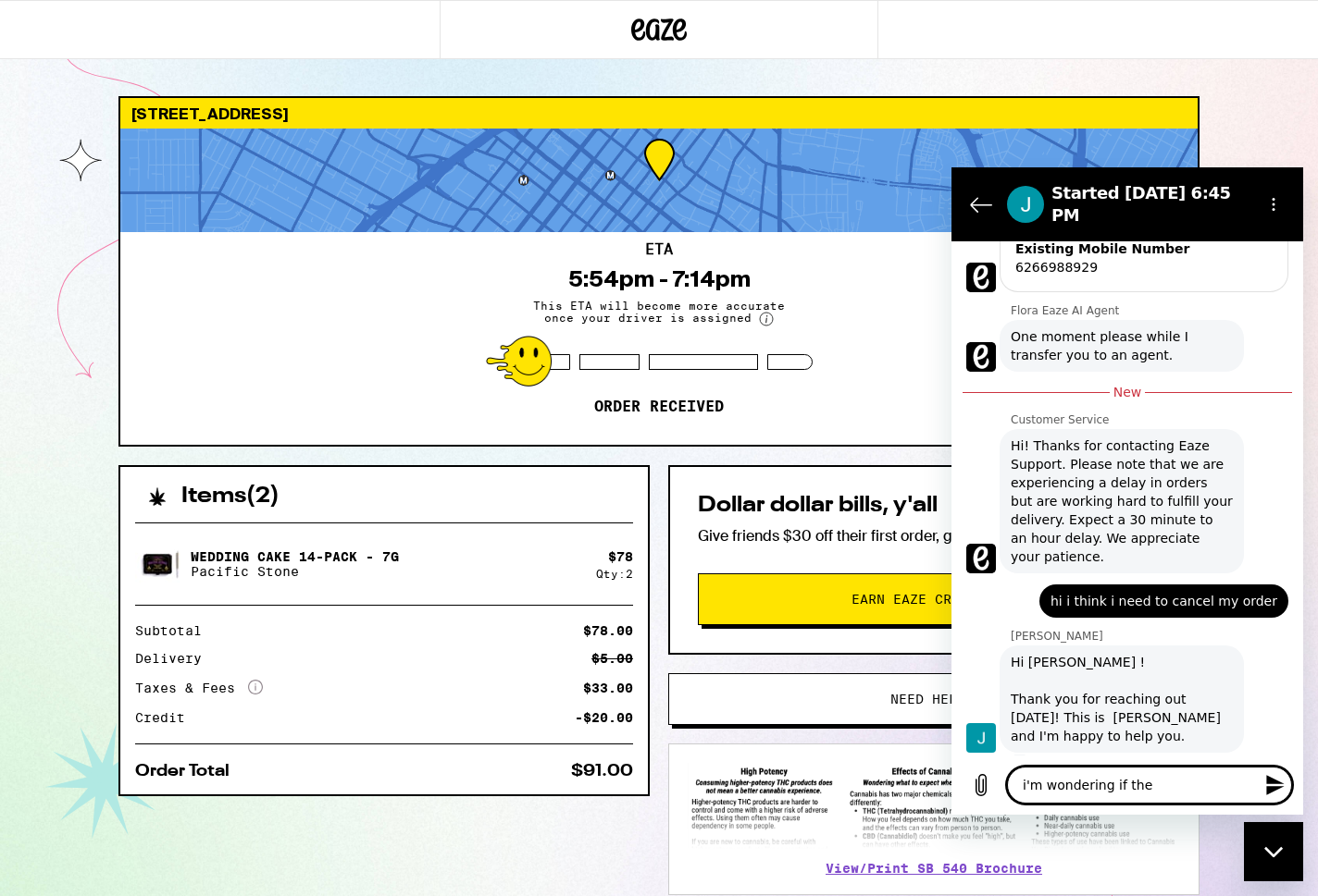
type textarea "x"
type textarea "i'm wondering if the"
type textarea "x"
type textarea "i'm wondering if the o"
type textarea "x"
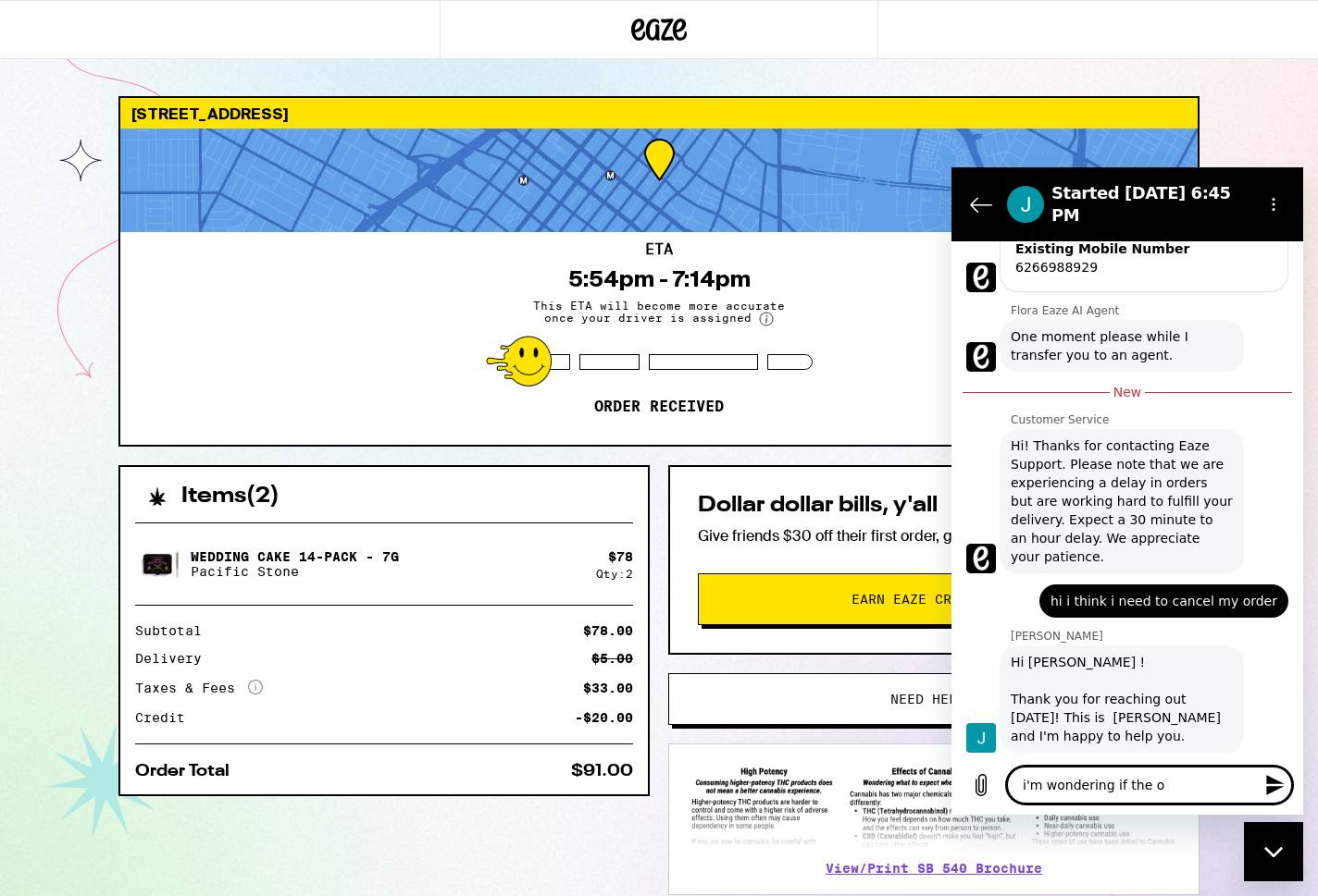
type textarea "i'm wondering if the or"
type textarea "x"
type textarea "i'm wondering if the ord"
type textarea "x"
type textarea "i'm wondering if the orde"
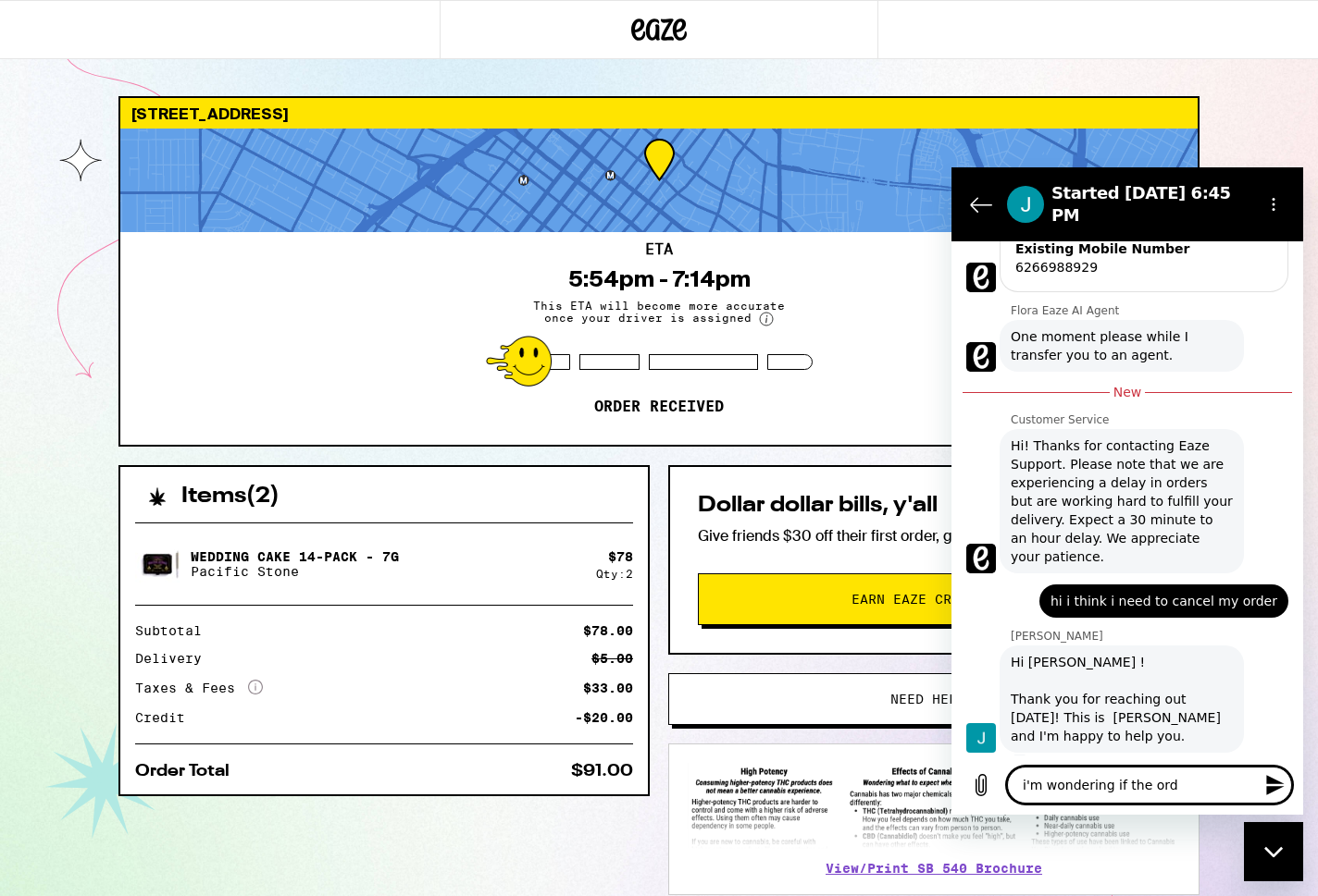
type textarea "x"
type textarea "i'm wondering if the order"
type textarea "x"
type textarea "i'm wondering if the order"
type textarea "x"
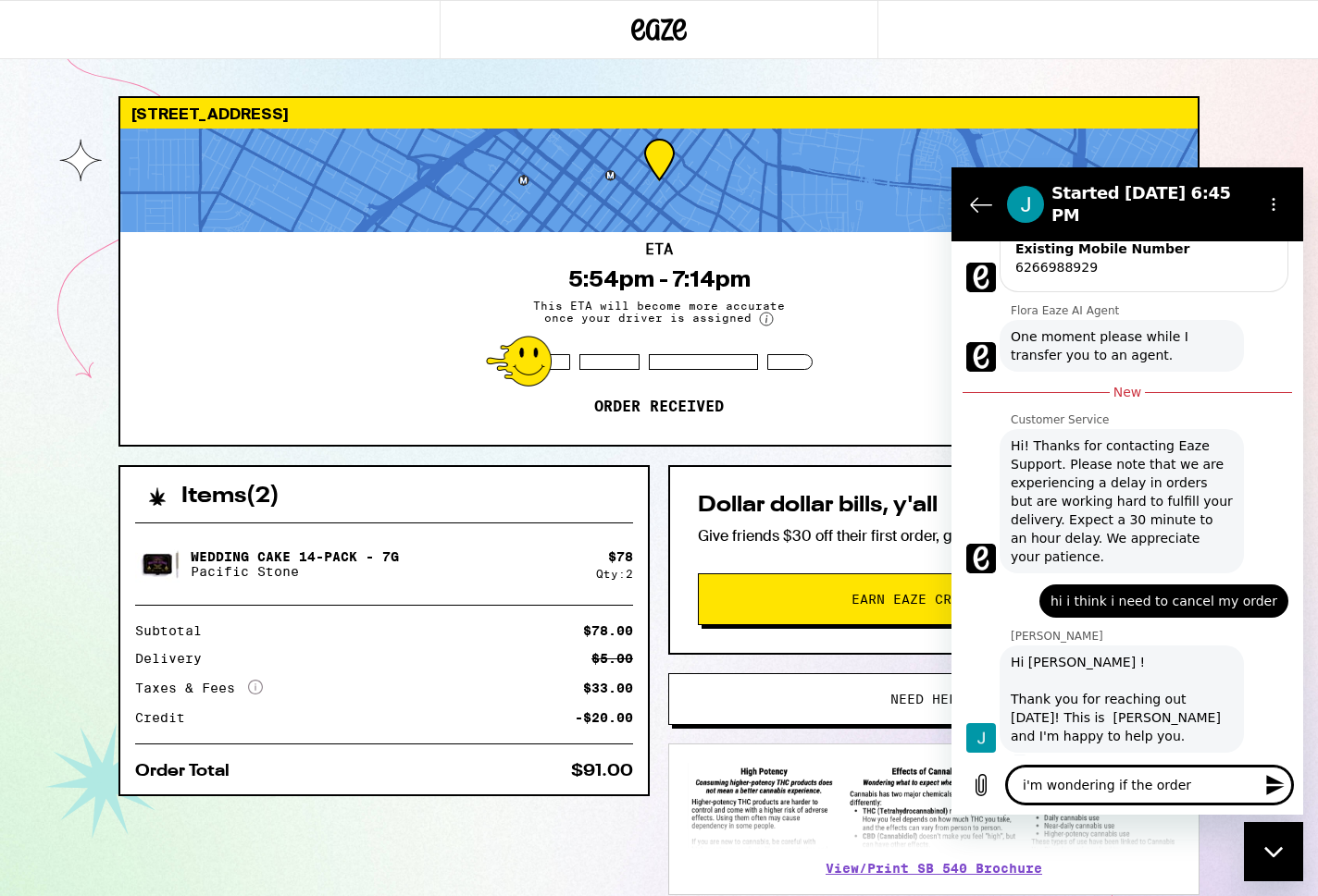
type textarea "i'm wondering if the order w"
type textarea "x"
type textarea "i'm wondering if the order wi"
type textarea "x"
type textarea "i'm wondering if the order wil"
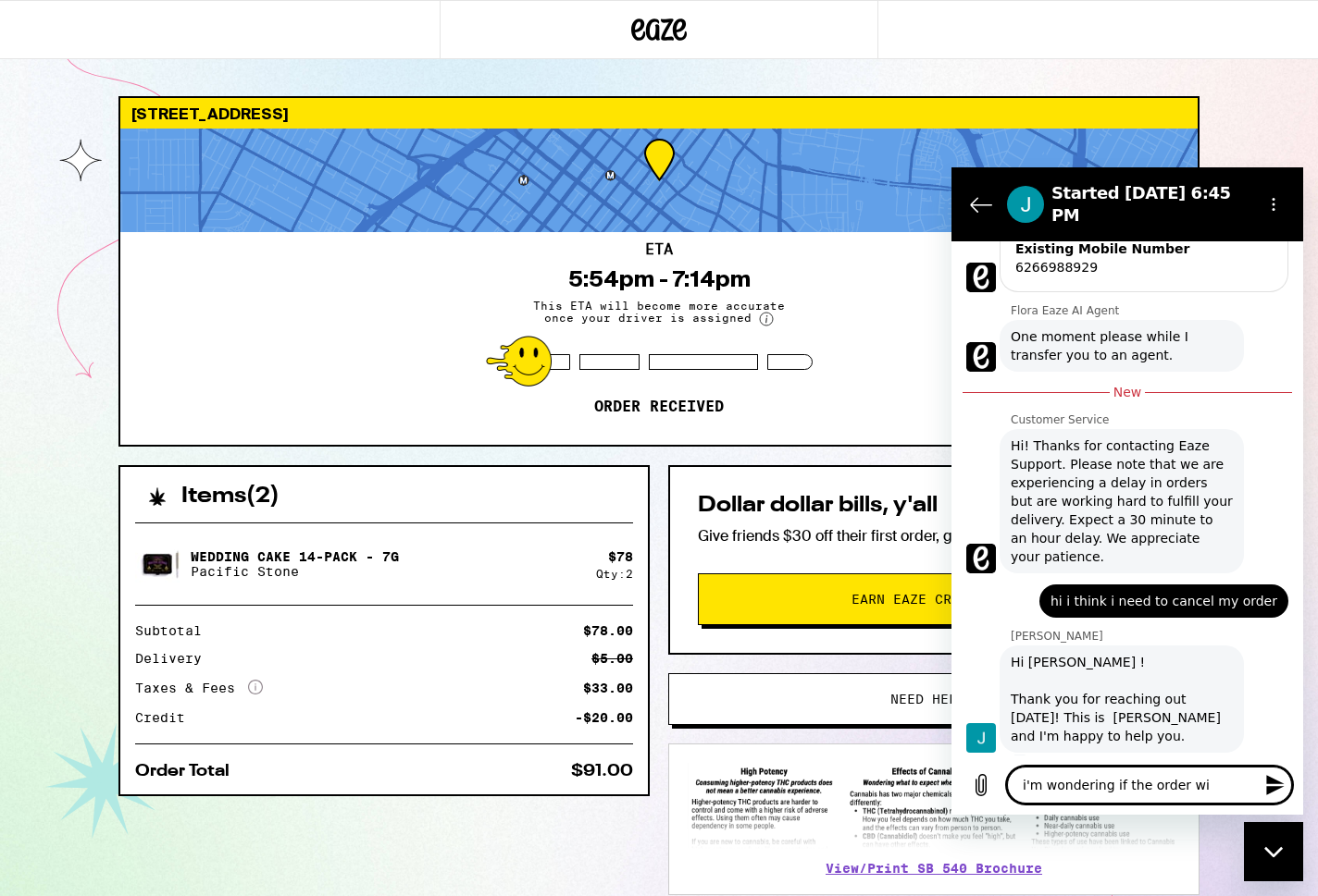
type textarea "x"
type textarea "i'm wondering if the order will"
type textarea "x"
type textarea "i'm wondering if the order will"
type textarea "x"
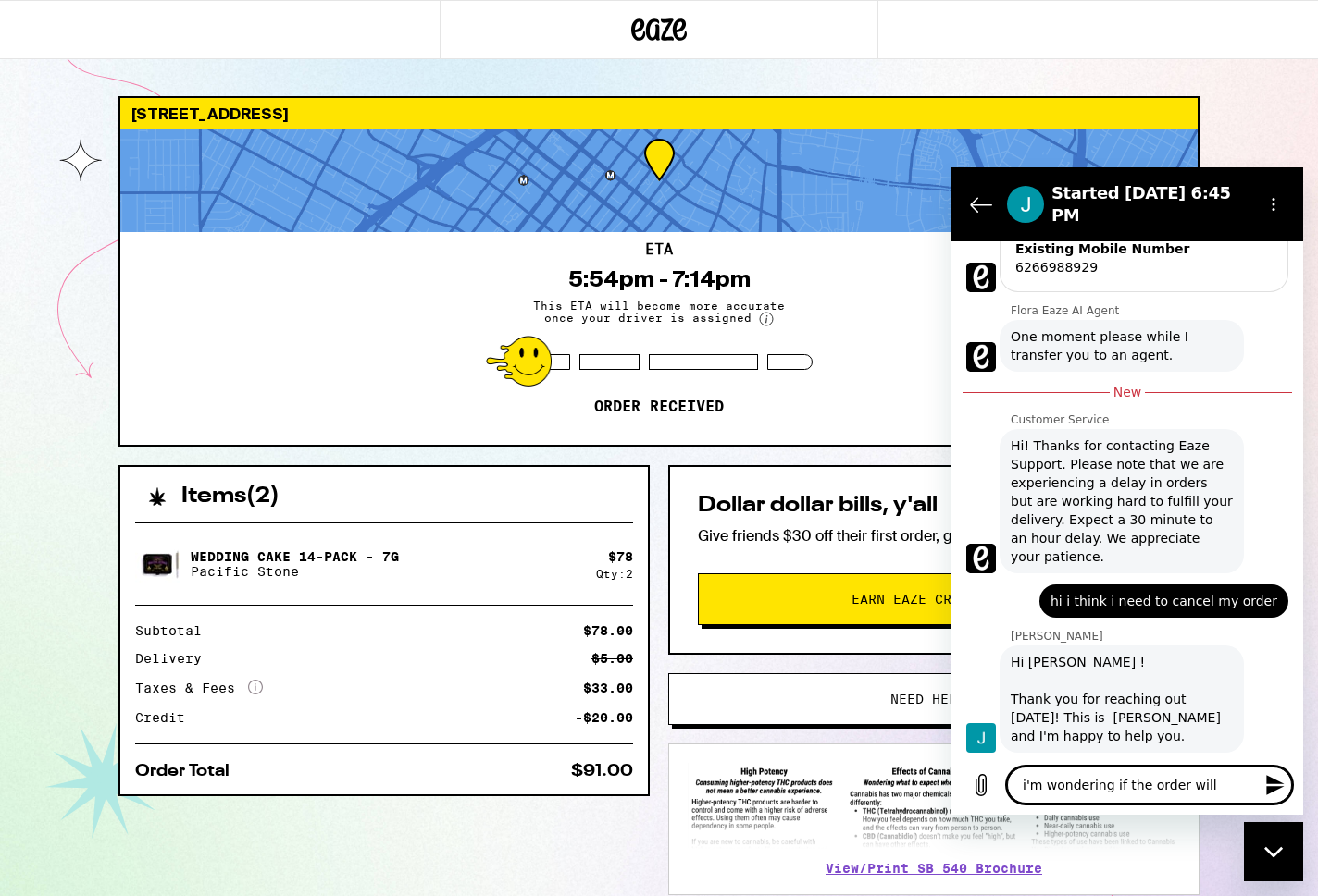
type textarea "i'm wondering if the order will g"
type textarea "x"
type textarea "i'm wondering if the order will ge"
type textarea "x"
type textarea "i'm wondering if the order will get"
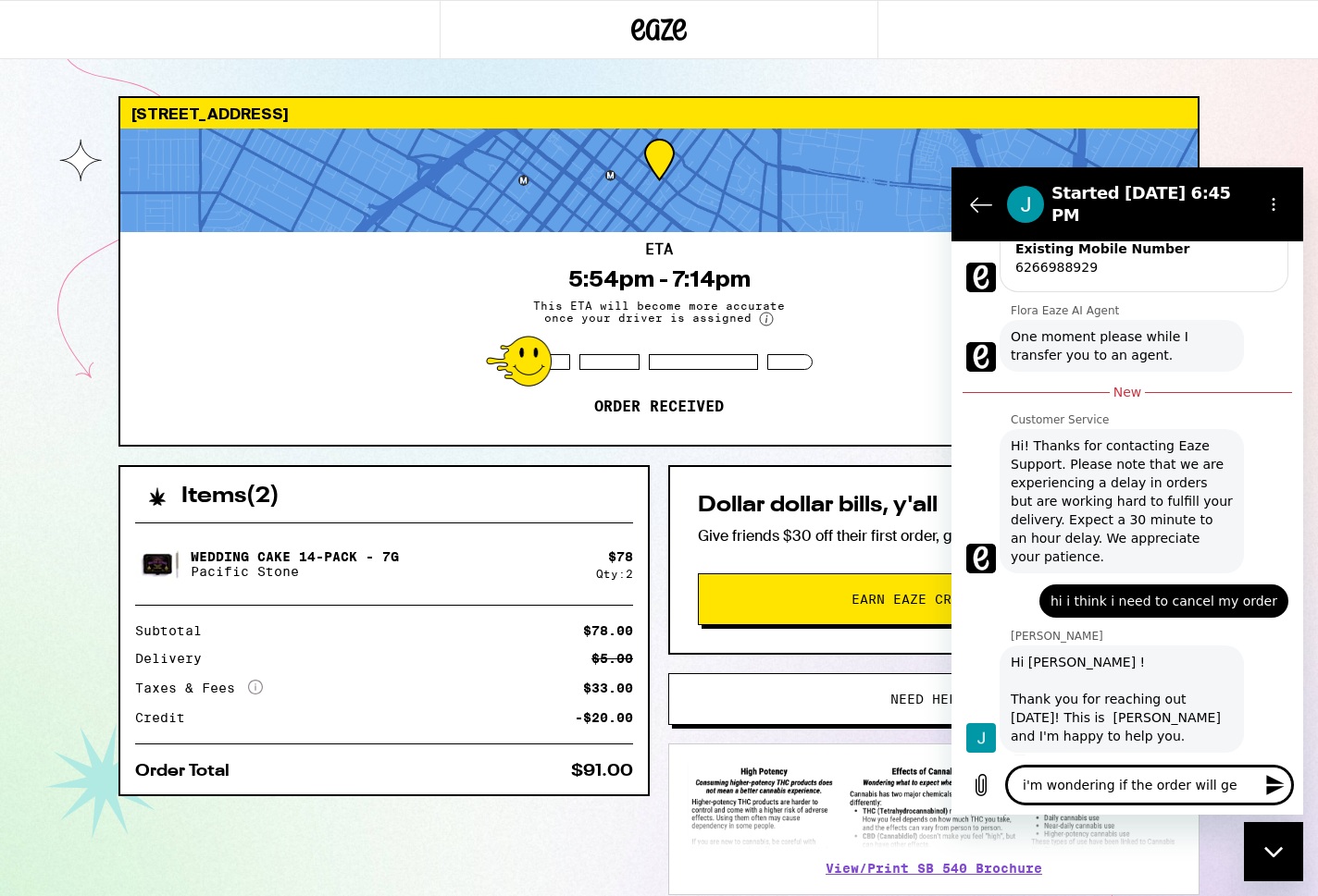
type textarea "x"
type textarea "i'm wondering if the order will get"
type textarea "x"
type textarea "i'm wondering if the order will get h"
type textarea "x"
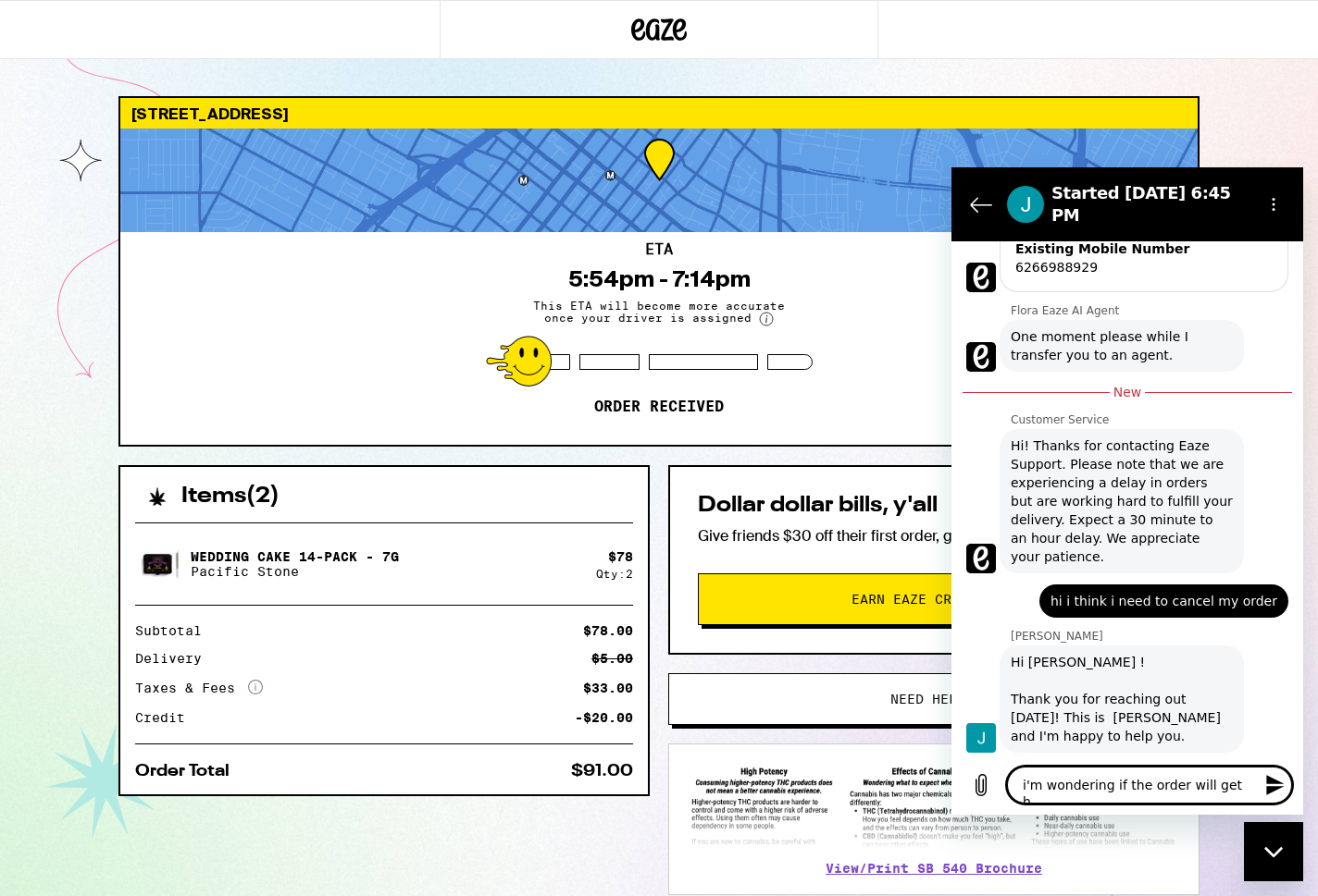
type textarea "i'm wondering if the order will get he"
type textarea "x"
type textarea "i'm wondering if the order will get her"
type textarea "x"
type textarea "i'm wondering if the order will get here"
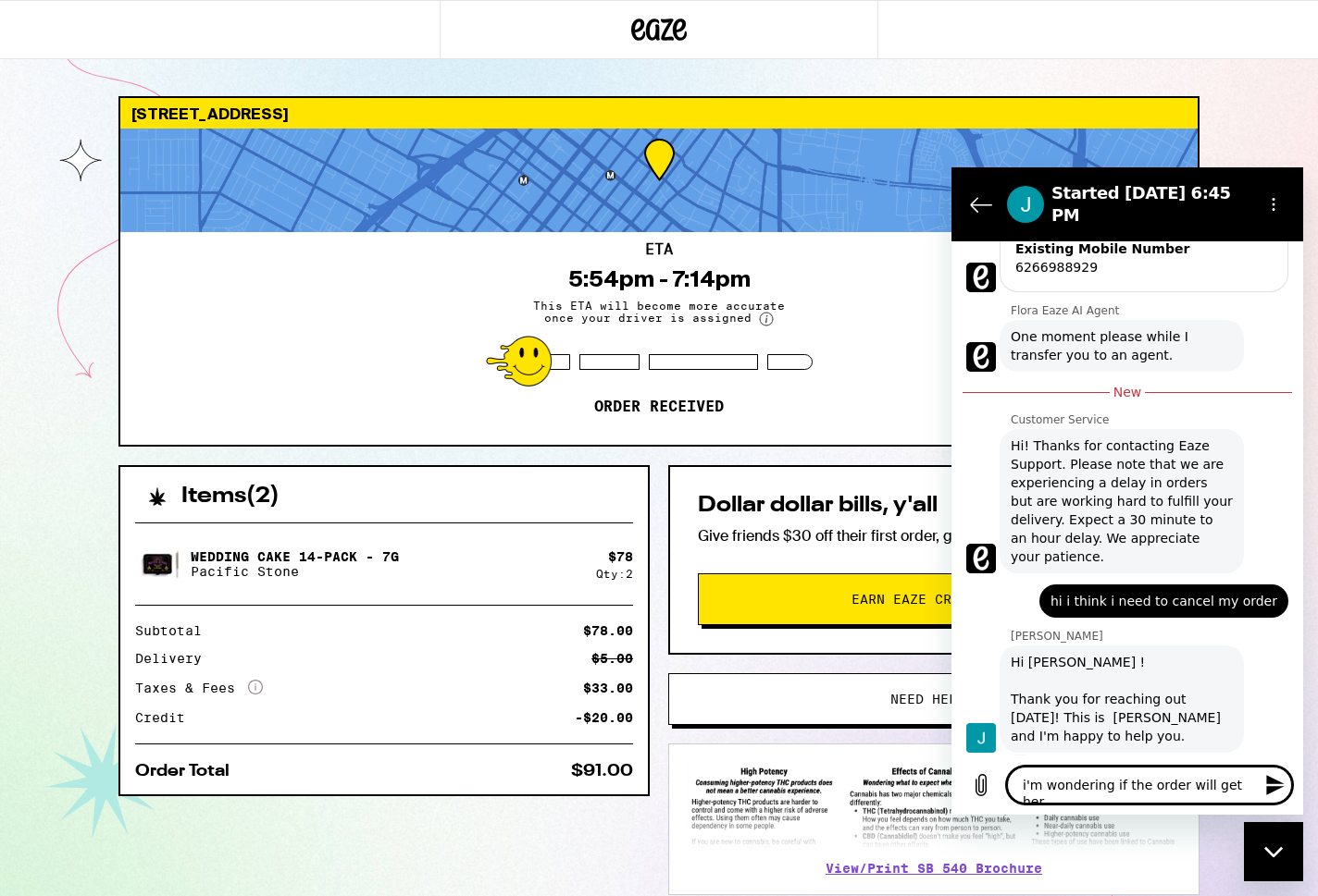
type textarea "x"
type textarea "i'm wondering if the order will get here"
type textarea "x"
type textarea "i'm wondering if the order will get here b"
type textarea "x"
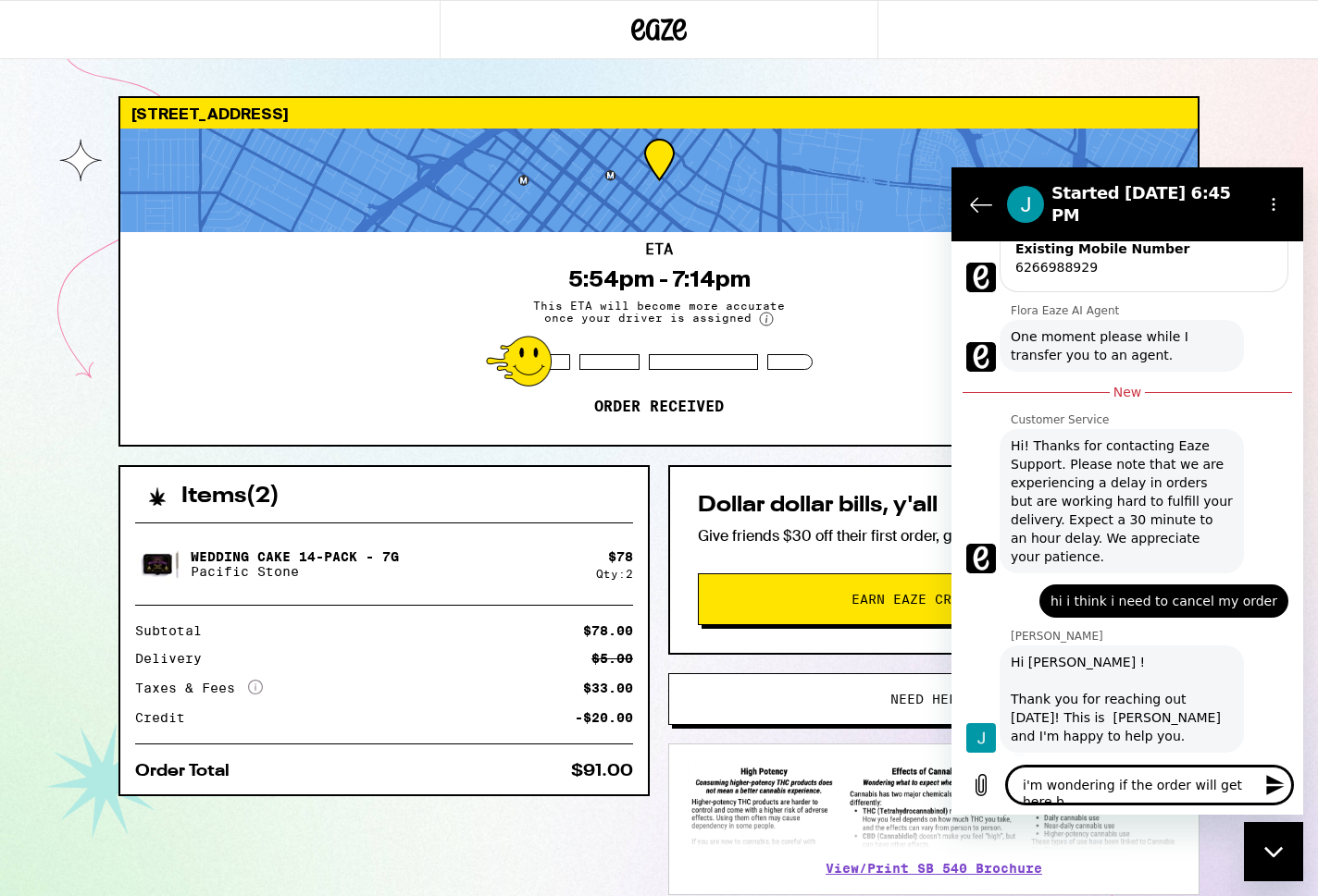
type textarea "i'm wondering if the order will get here by"
type textarea "x"
type textarea "i'm wondering if the order will get here by"
type textarea "x"
type textarea "i'm wondering if the order will get here by 7"
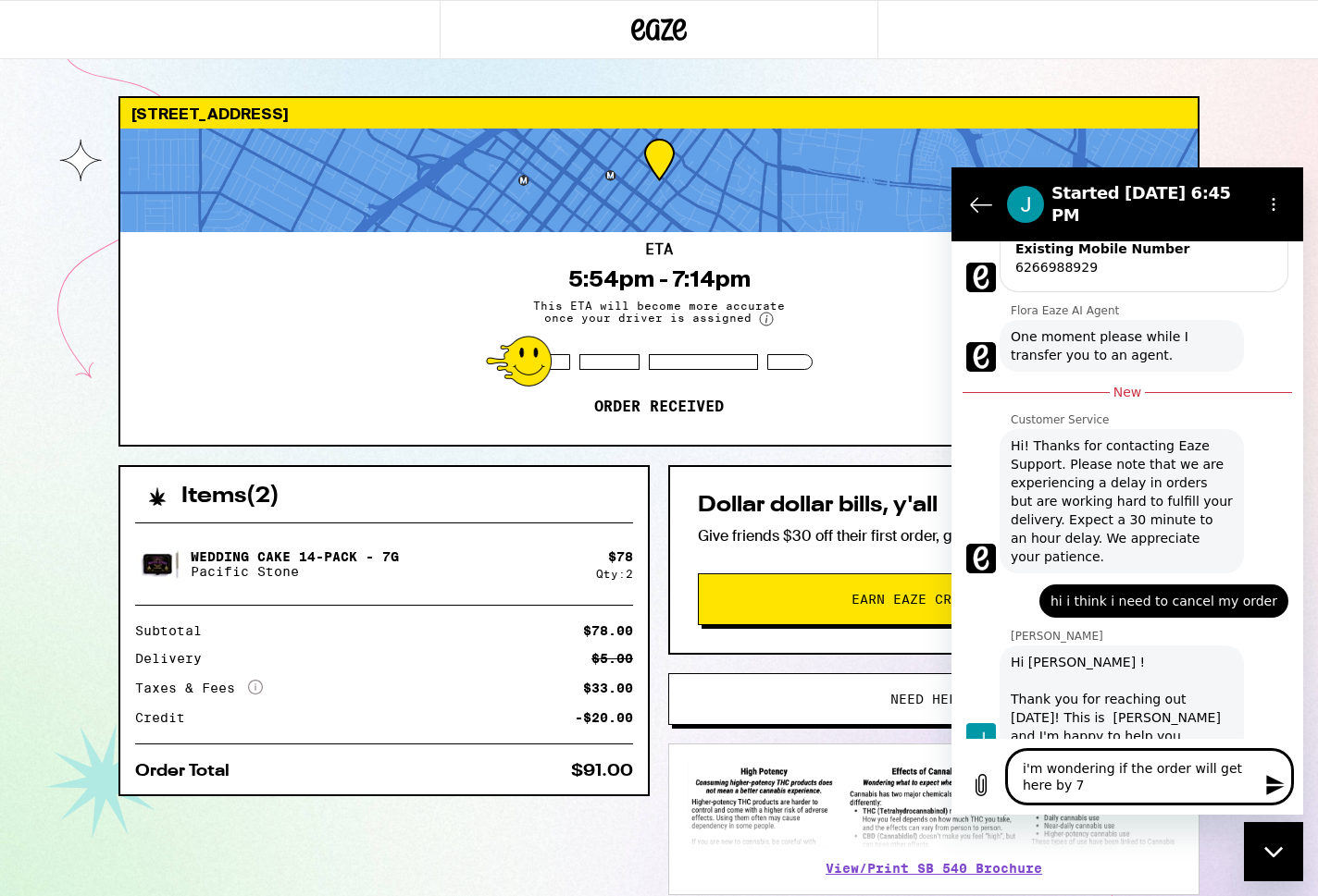
type textarea "x"
type textarea "i'm wondering if the order will get here by 7:"
type textarea "x"
type textarea "i'm wondering if the order will get here by 7:1"
type textarea "x"
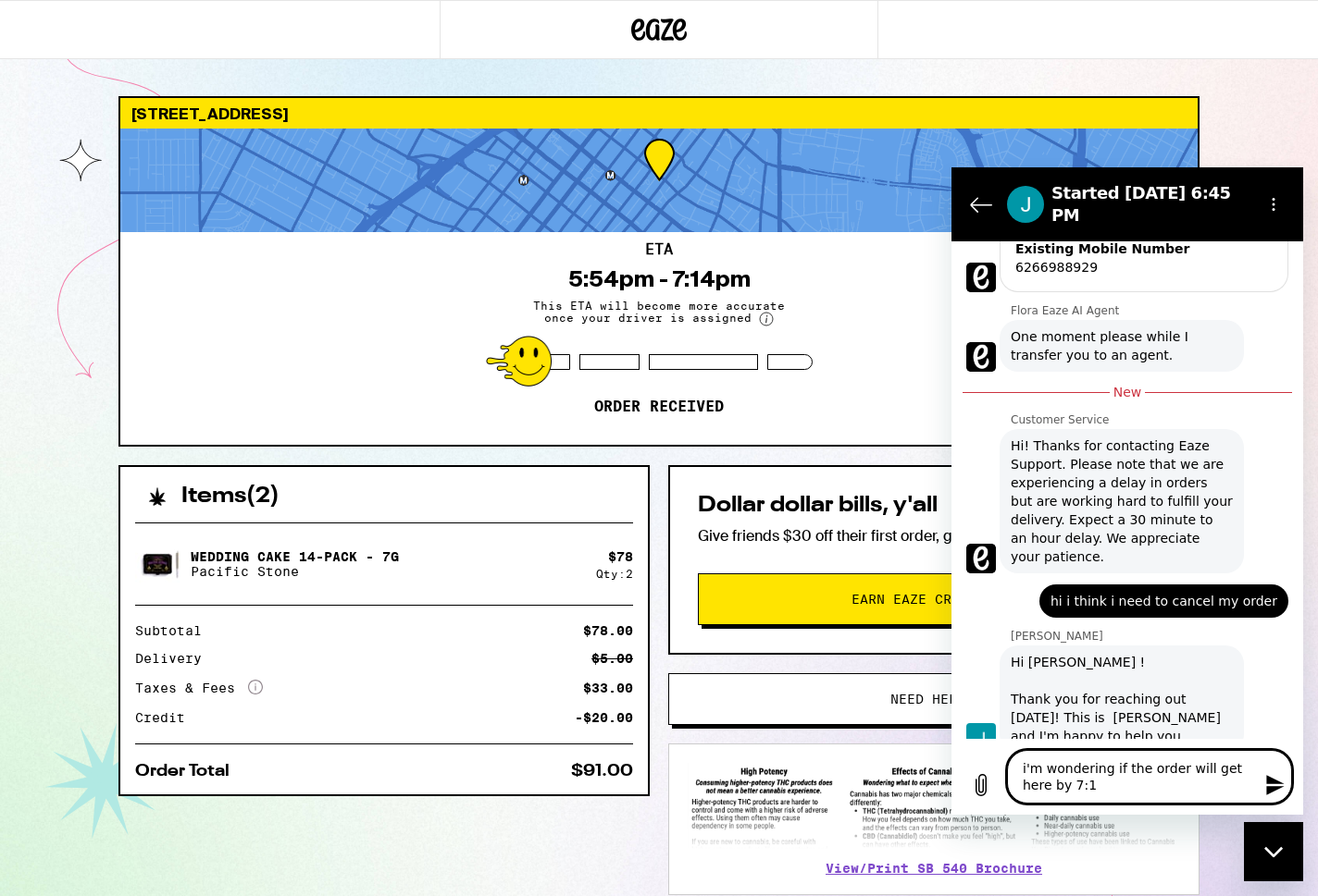
type textarea "i'm wondering if the order will get here by 7:14"
type textarea "x"
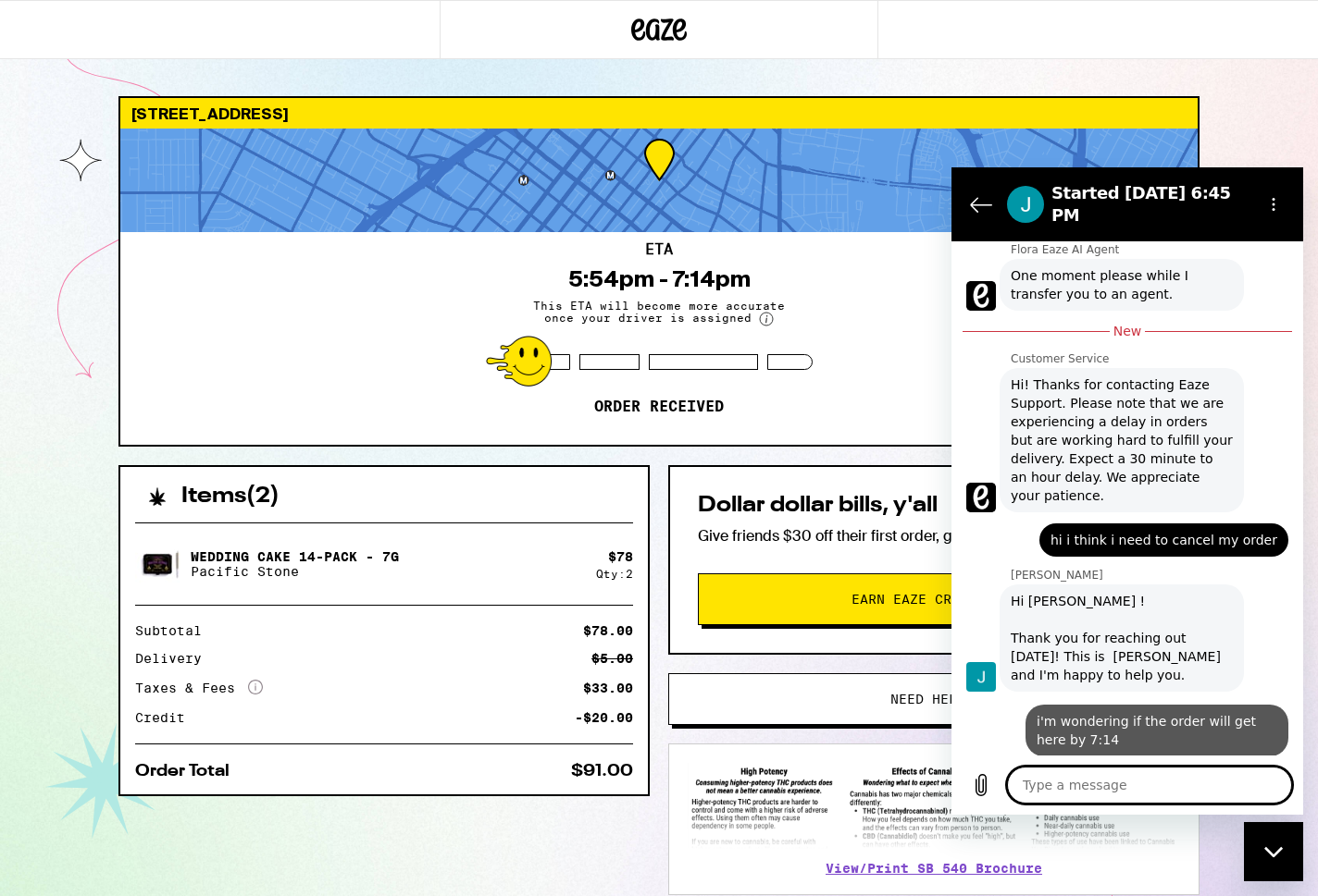
type textarea "x"
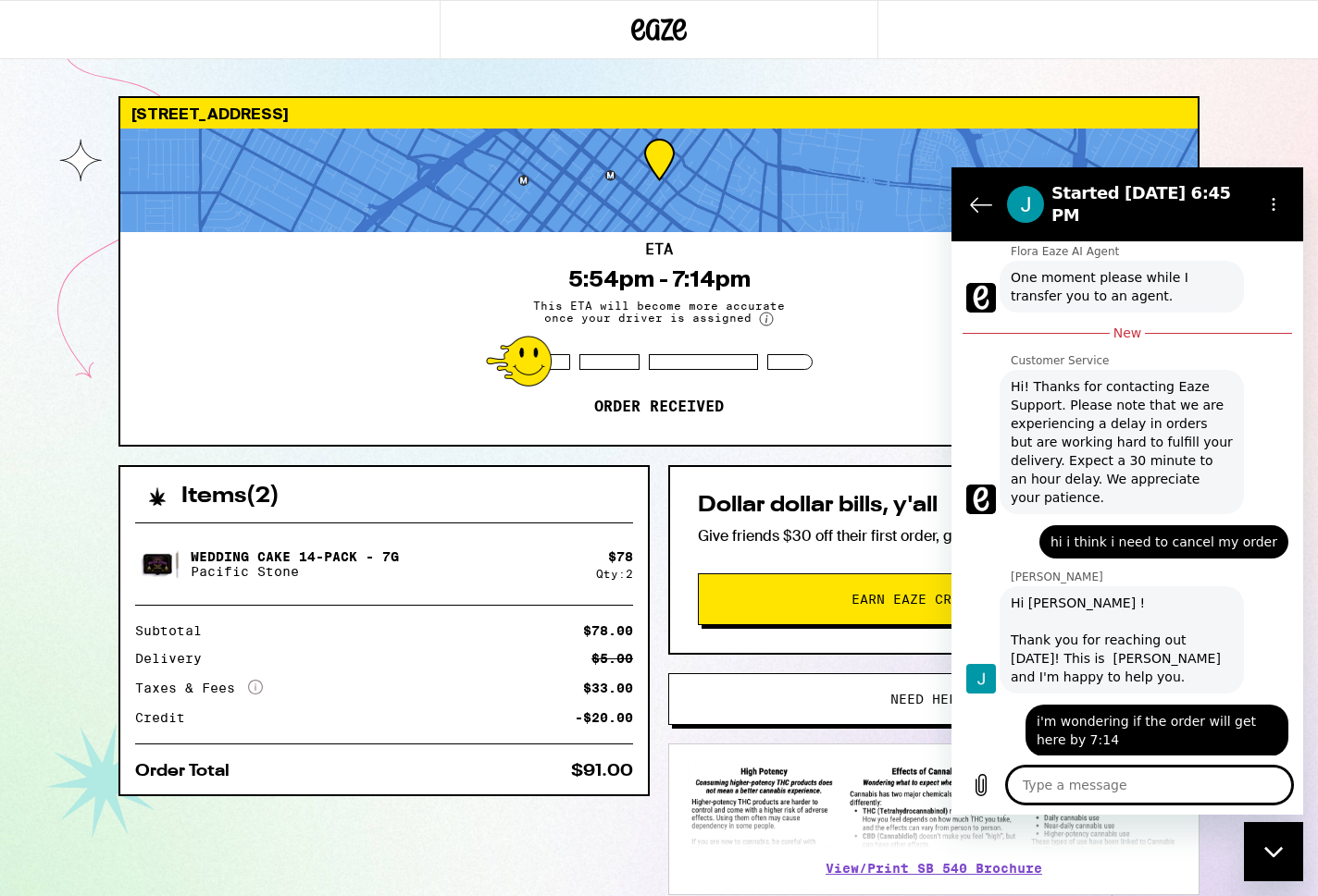
scroll to position [575, 0]
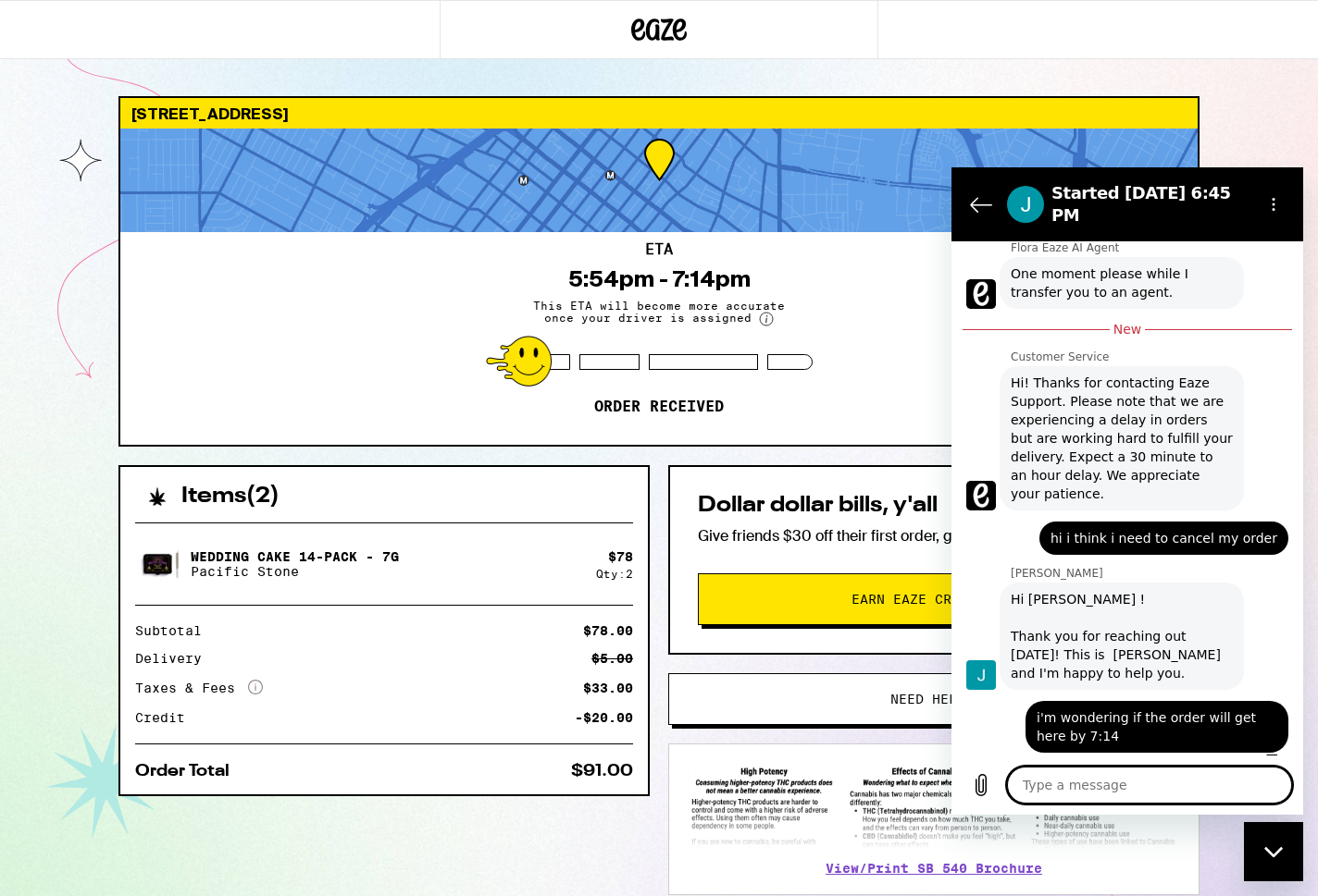
type textarea "o"
type textarea "x"
type textarea "o"
type textarea "x"
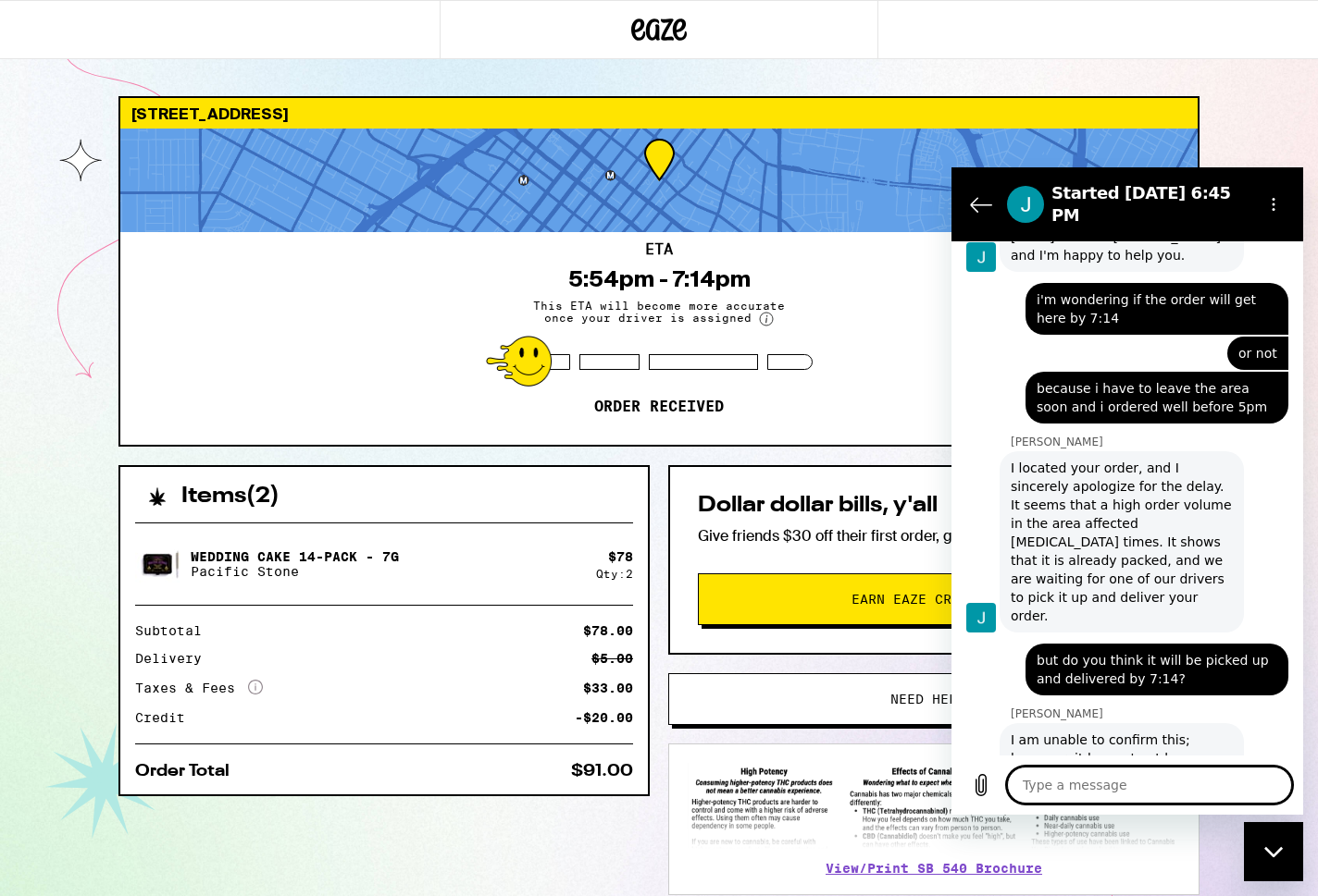
scroll to position [996, 0]
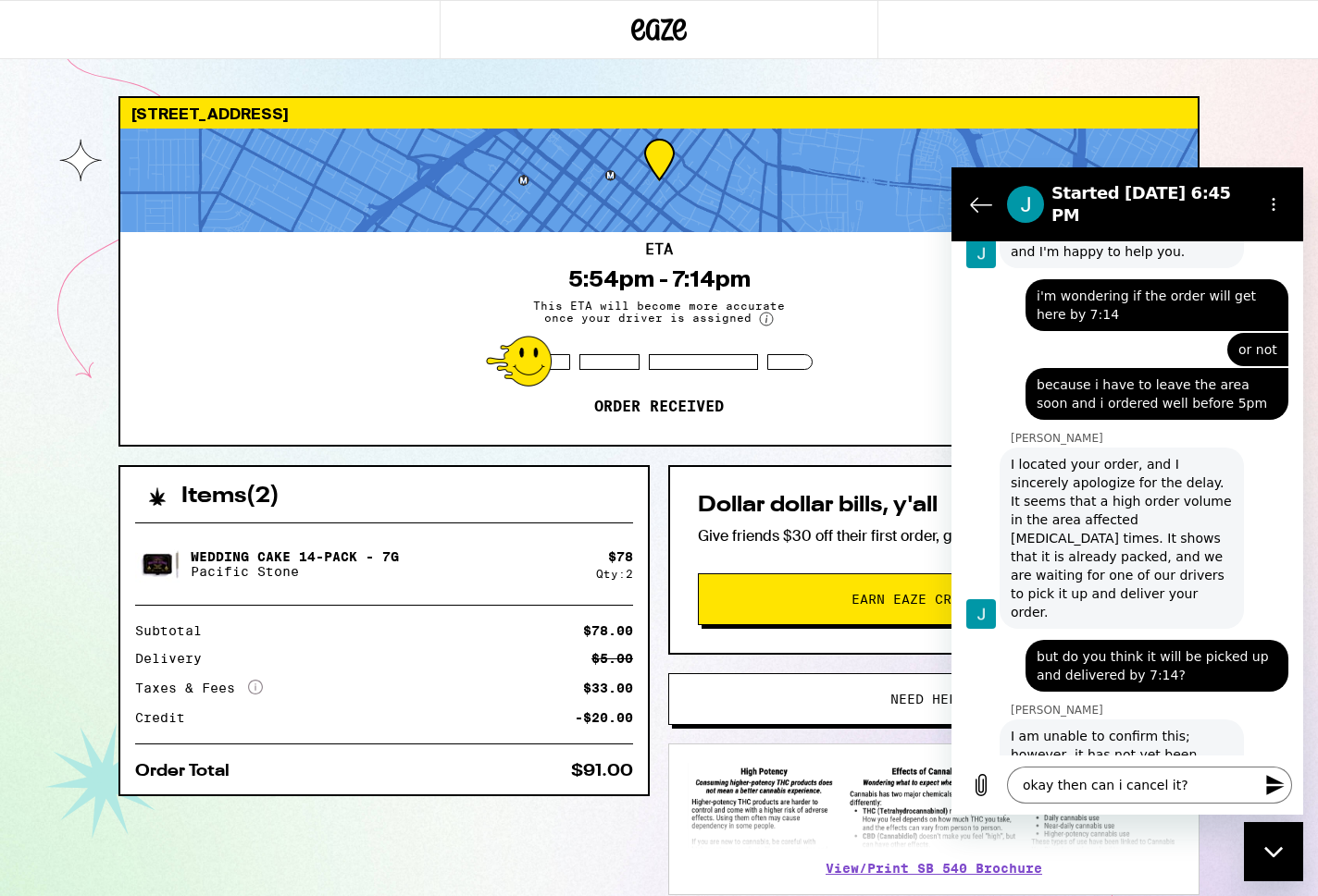
click at [1269, 779] on icon "Send message" at bounding box center [1274, 786] width 18 height 21
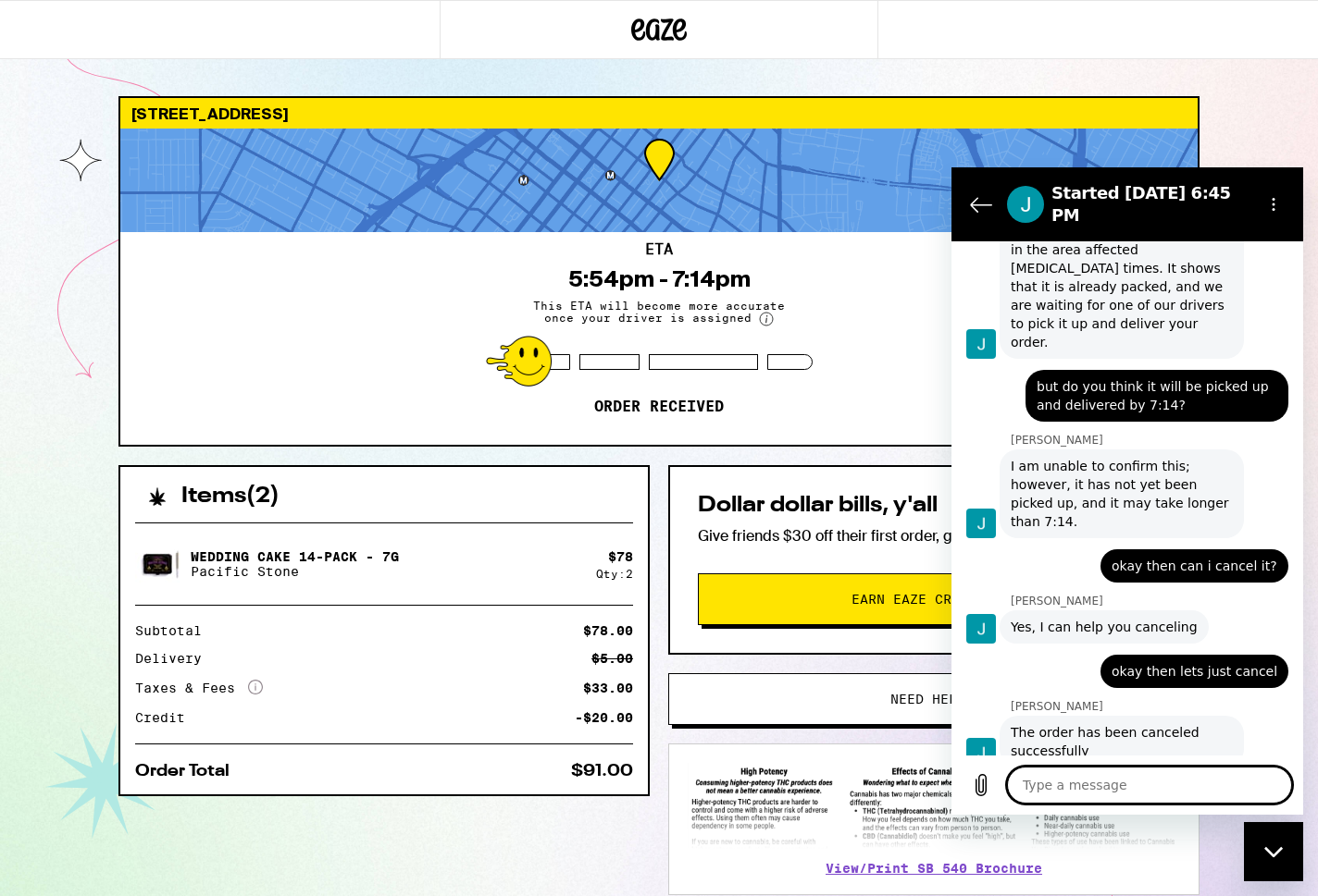
scroll to position [1270, 0]
